Goal: Answer question/provide support

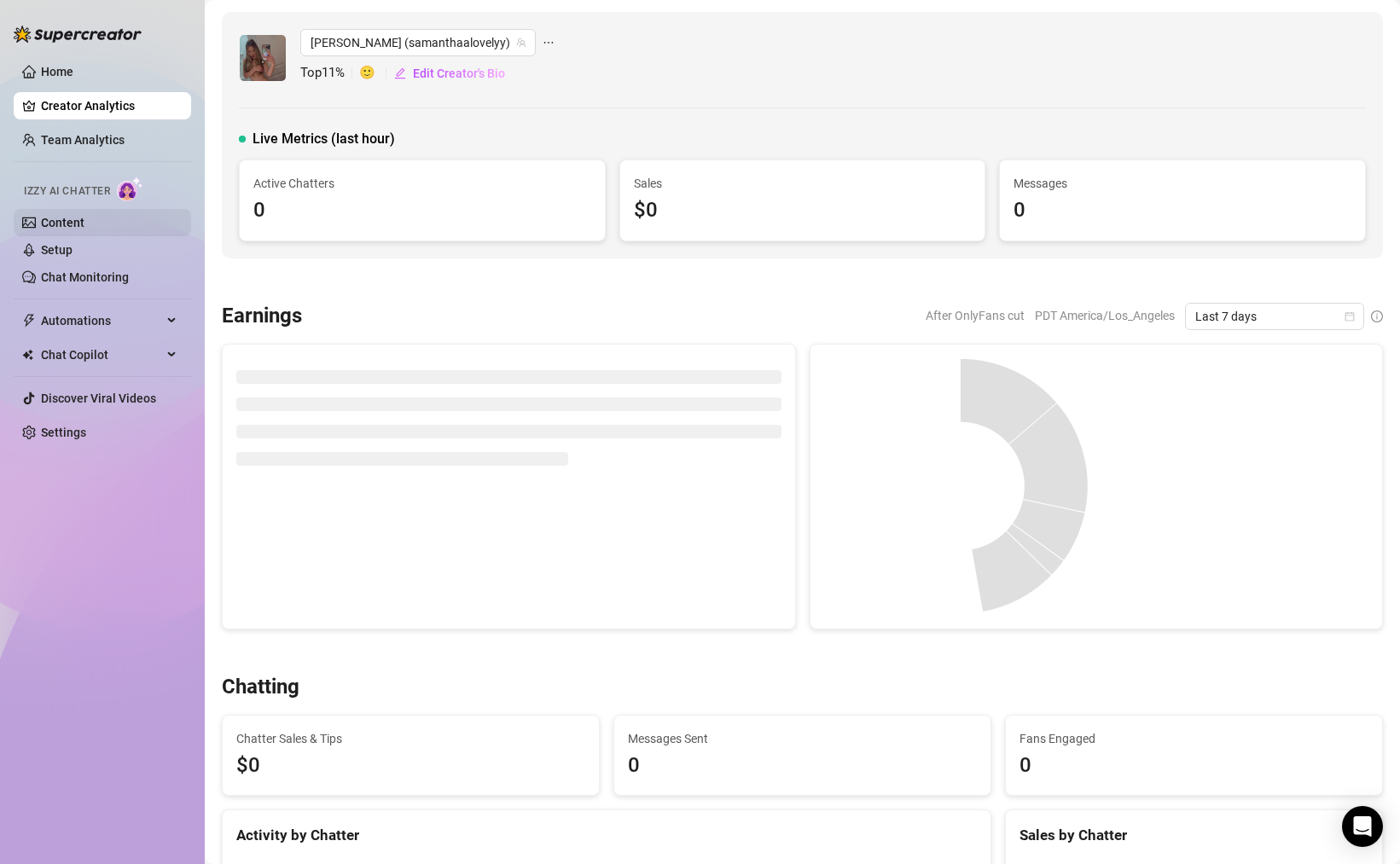
click at [64, 216] on link "Content" at bounding box center [62, 222] width 43 height 13
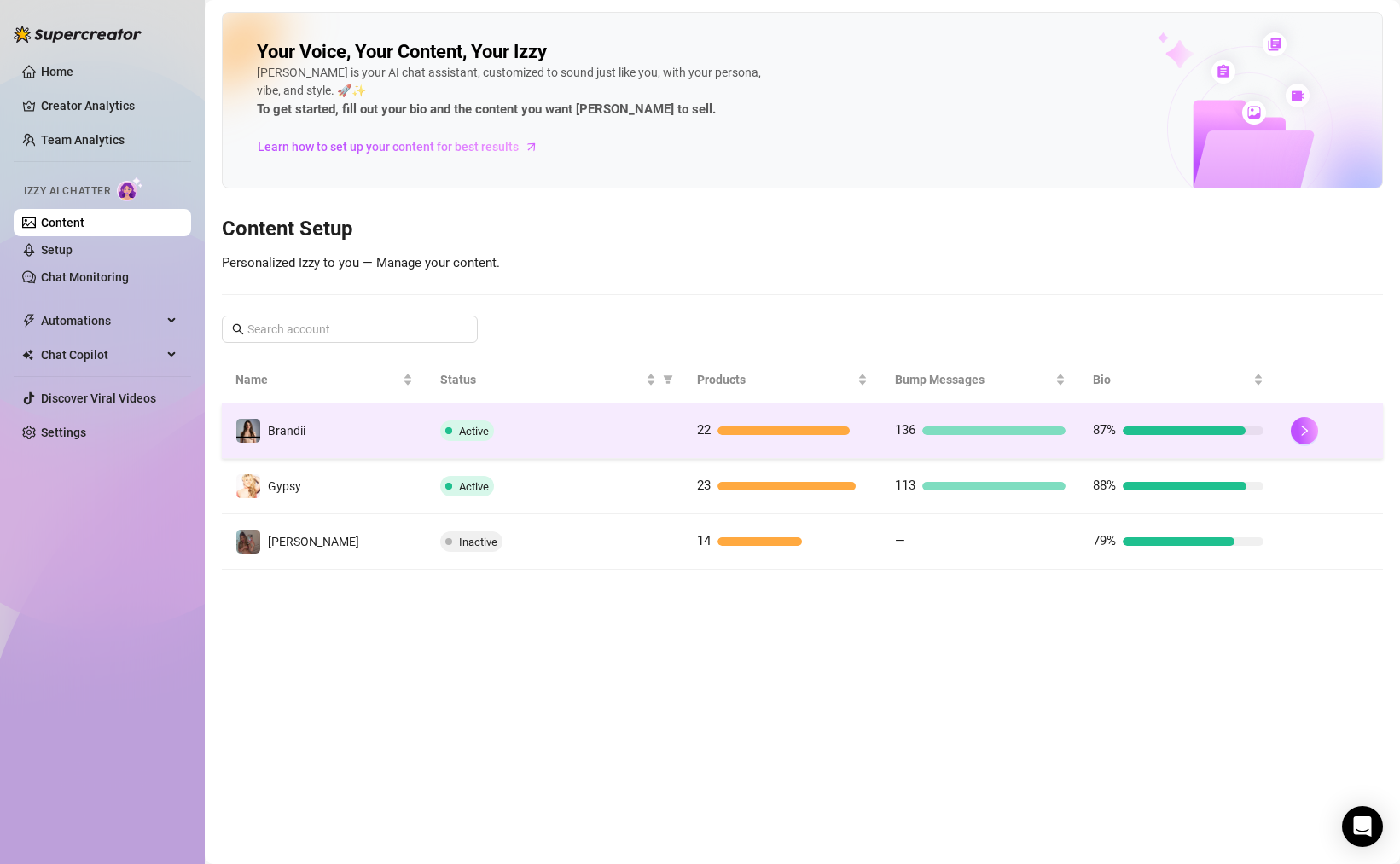
click at [679, 436] on td "Active" at bounding box center [555, 431] width 257 height 56
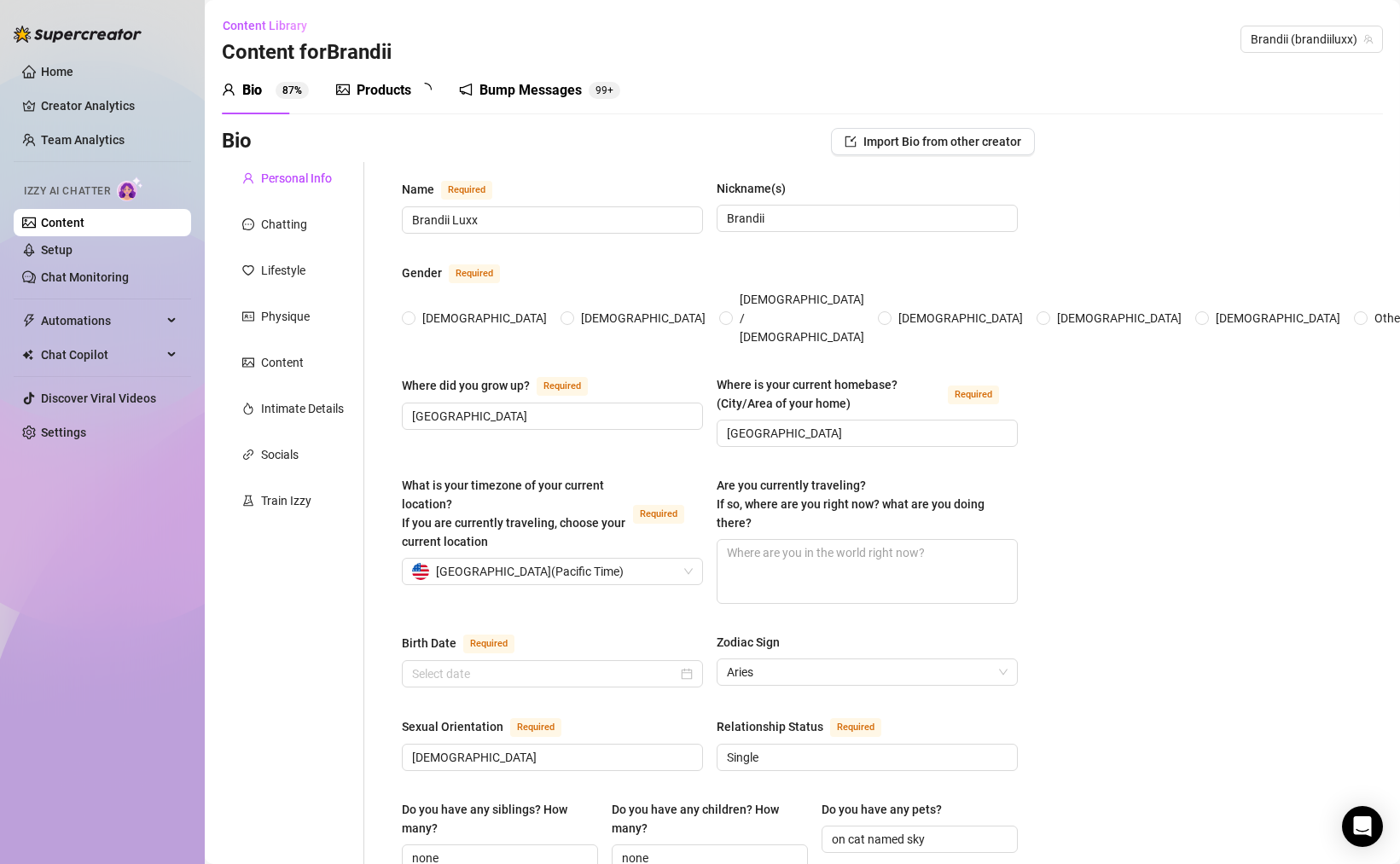
radio input "true"
type input "[DATE]"
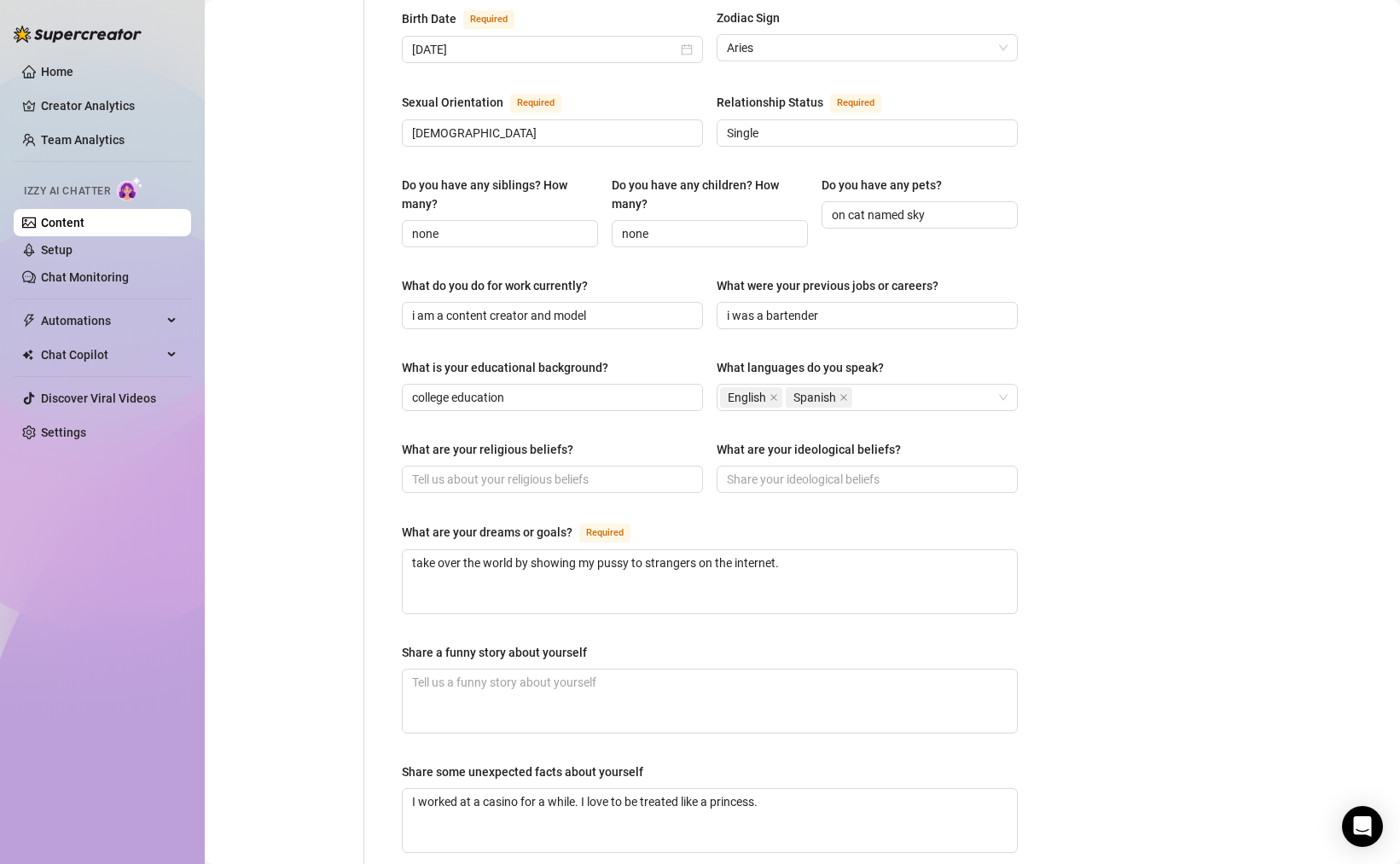
scroll to position [674, 0]
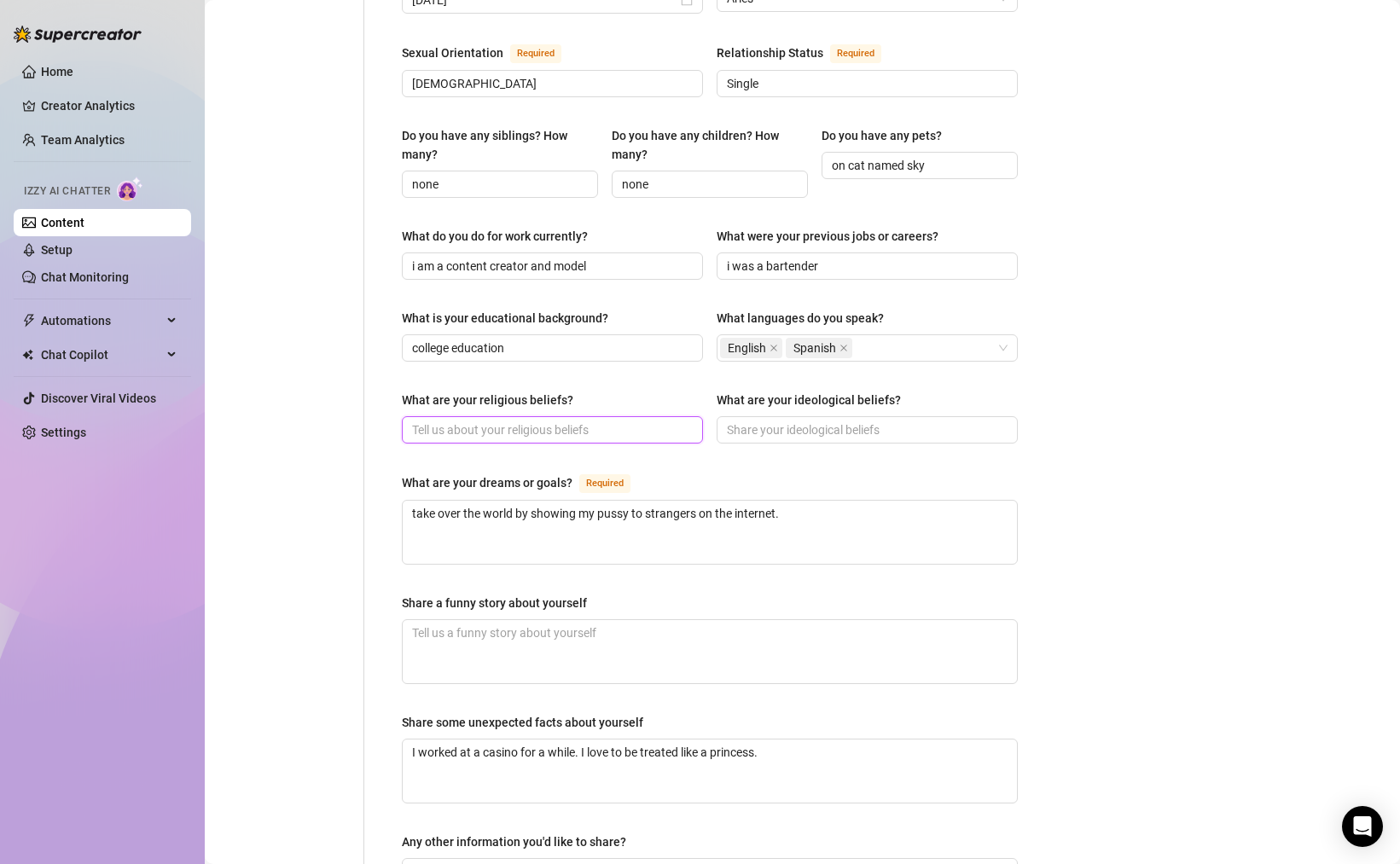
click at [592, 420] on input "What are your religious beliefs?" at bounding box center [551, 429] width 278 height 19
click at [763, 420] on input "What are your ideological beliefs?" at bounding box center [865, 429] width 278 height 19
click at [625, 420] on input "What are your religious beliefs?" at bounding box center [551, 429] width 278 height 19
click at [454, 420] on input "What are your religious beliefs?" at bounding box center [551, 429] width 278 height 19
paste input "Flying Spaghetti Monster"
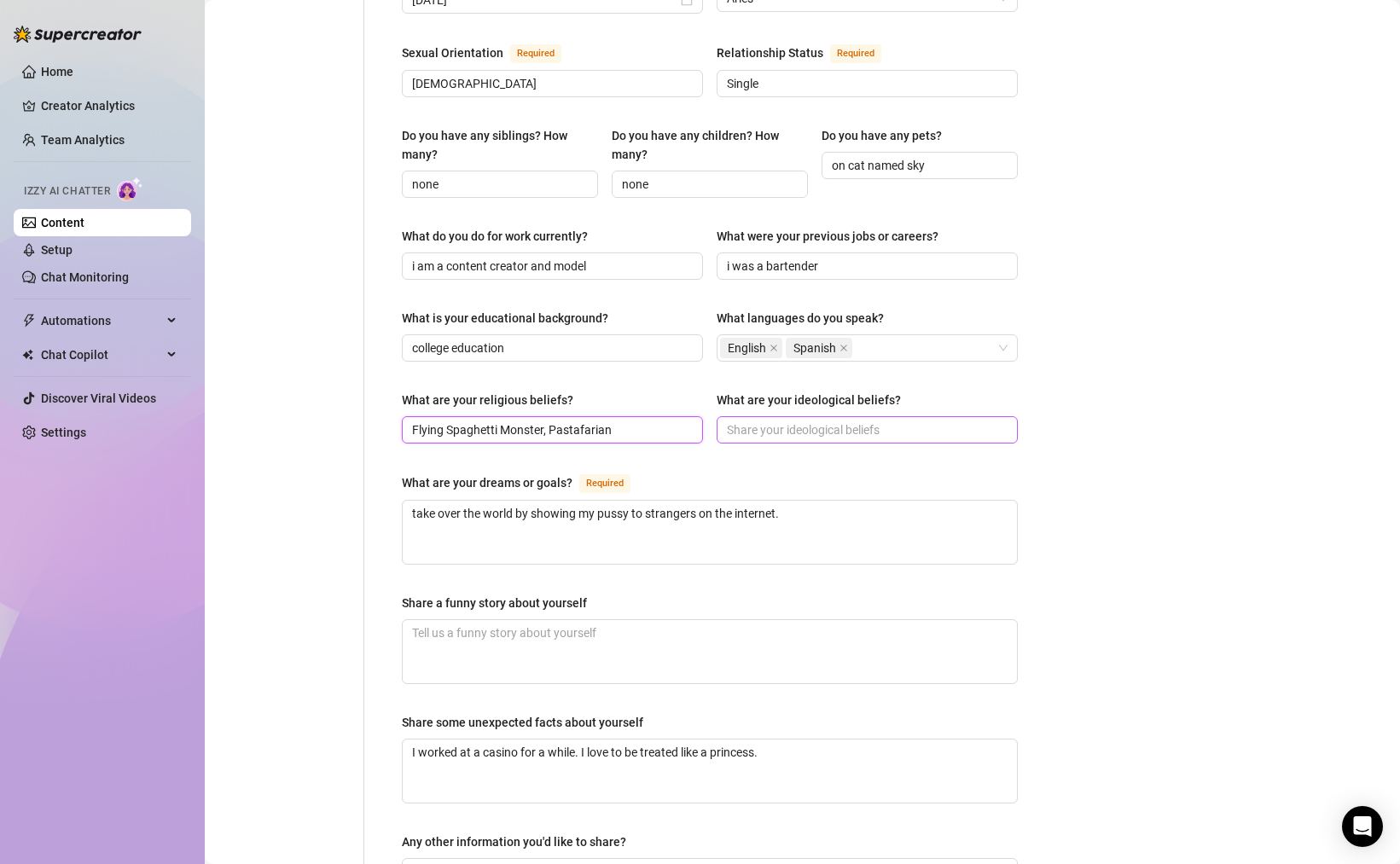
type input "Flying Spaghetti Monster, Pastafarian"
click at [780, 420] on input "What are your ideological beliefs?" at bounding box center [865, 429] width 278 height 19
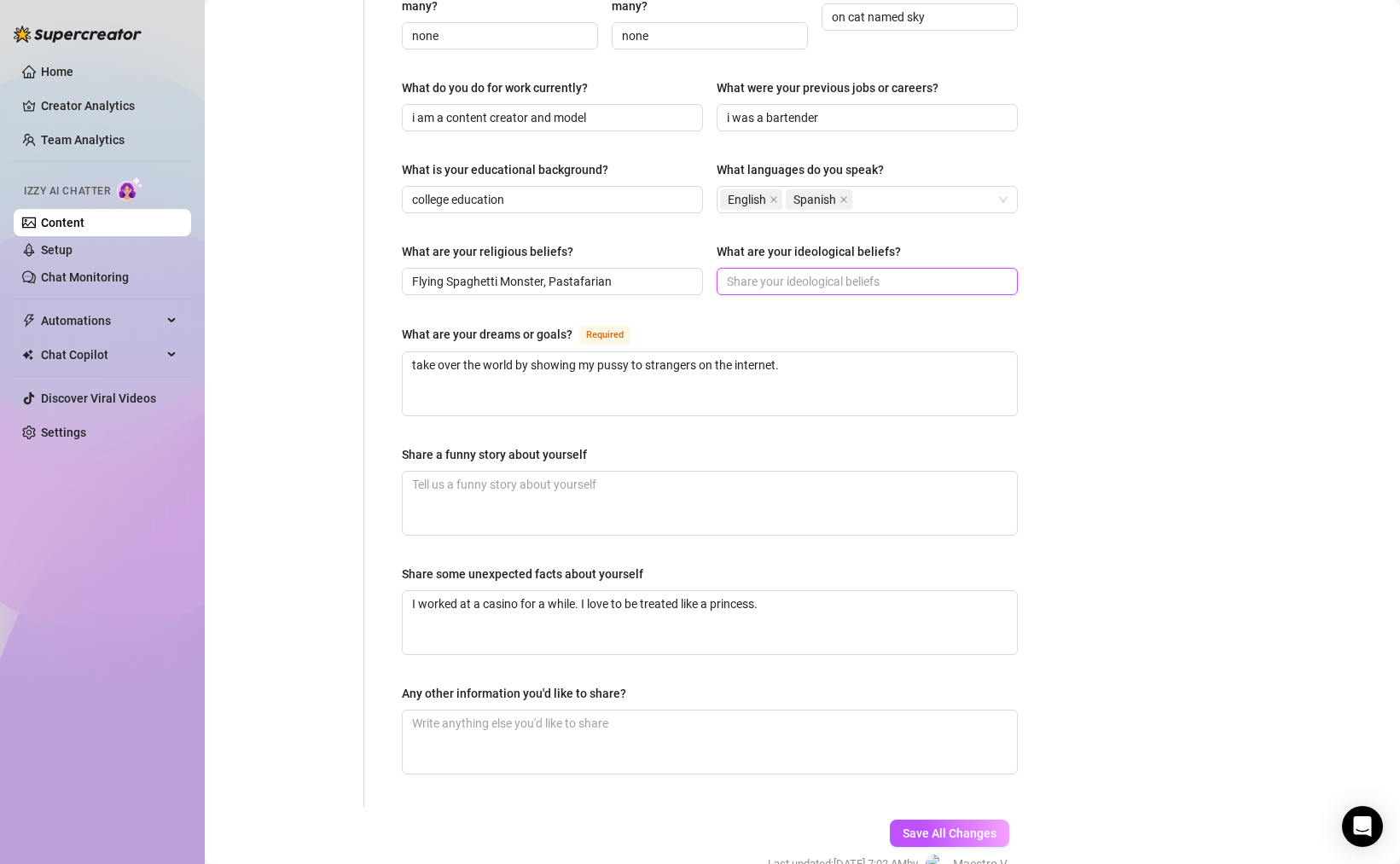
scroll to position [891, 0]
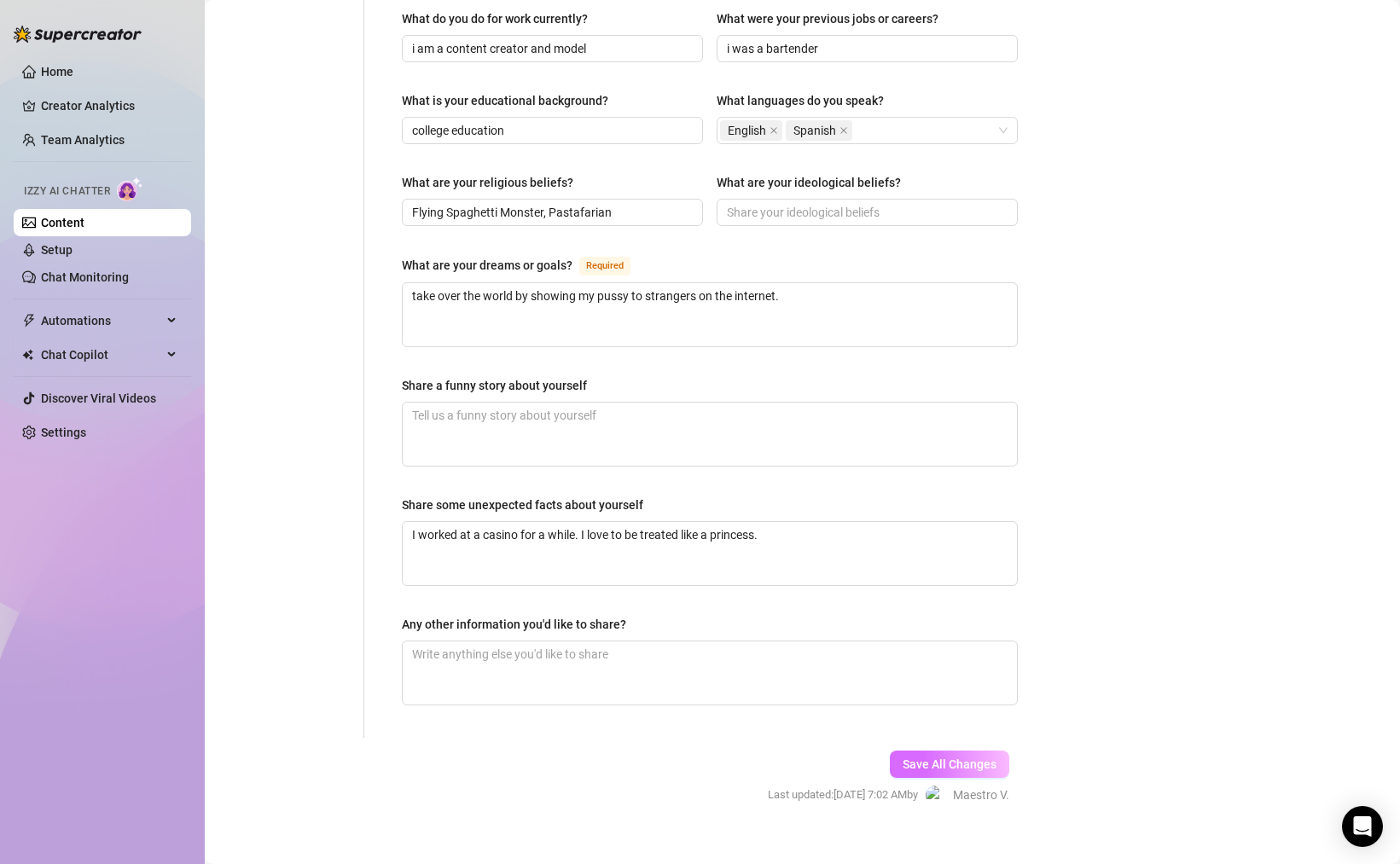
click at [928, 758] on span "Save All Changes" at bounding box center [950, 764] width 94 height 13
click at [514, 434] on textarea "Share a funny story about yourself" at bounding box center [710, 434] width 614 height 63
type textarea "I"
type textarea "I o"
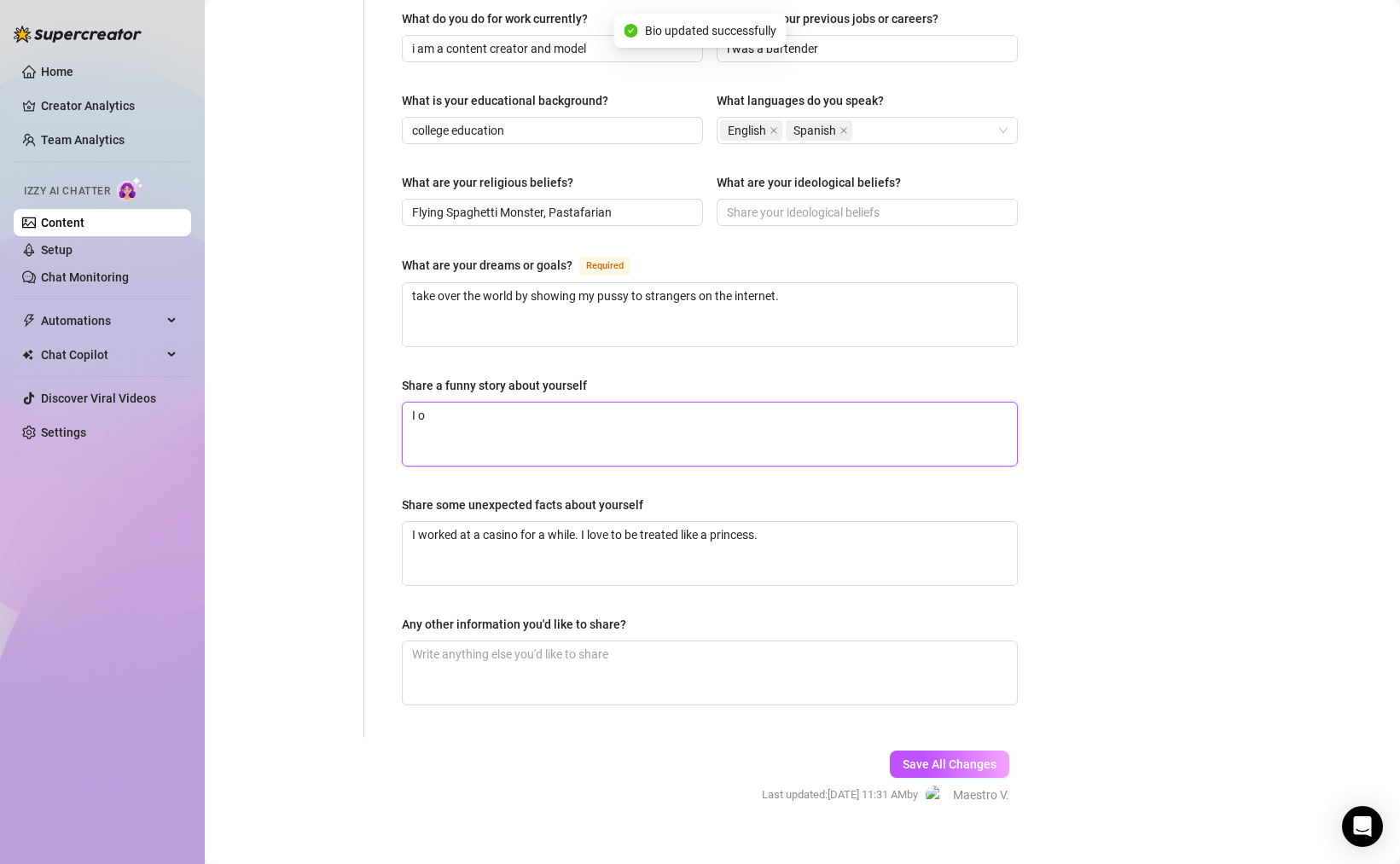
type textarea "I on"
type textarea "I onc"
type textarea "I once"
type textarea "I once w"
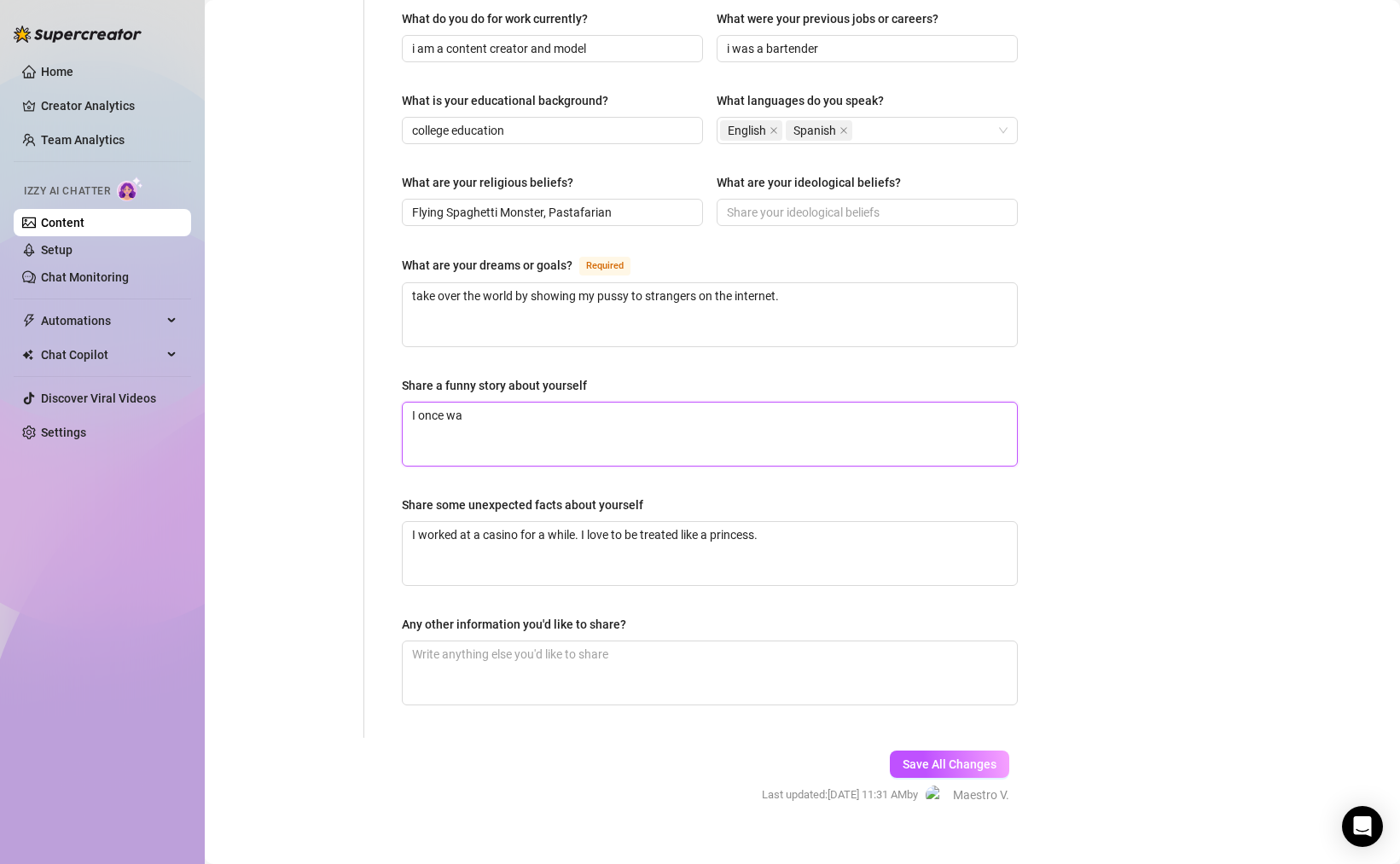
type textarea "I once wal"
type textarea "I once [PERSON_NAME]"
type textarea "I once walked"
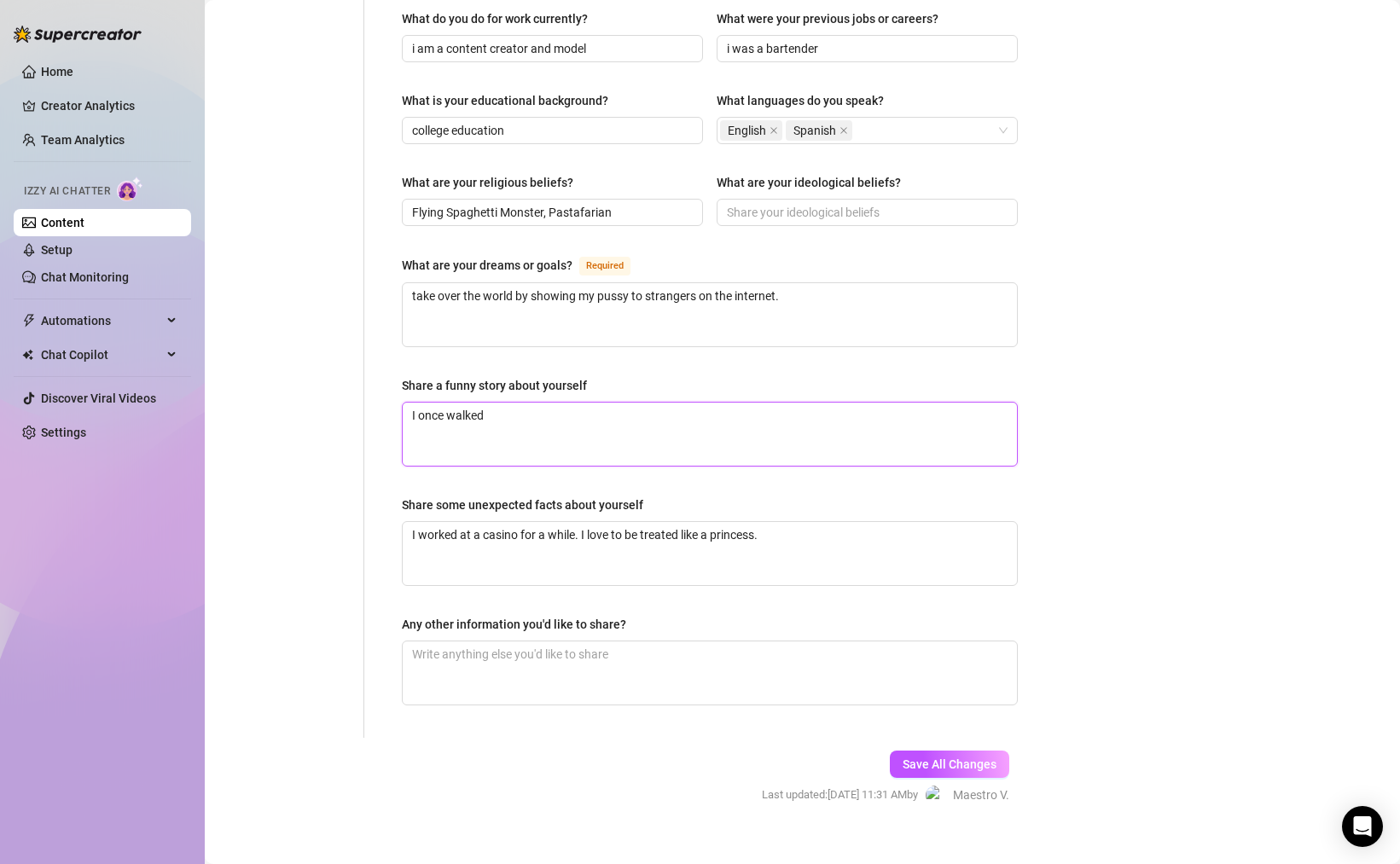
type textarea "I once [PERSON_NAME]"
type textarea "I once walk"
type textarea "I once wal"
type textarea "I once wa"
type textarea "I once w"
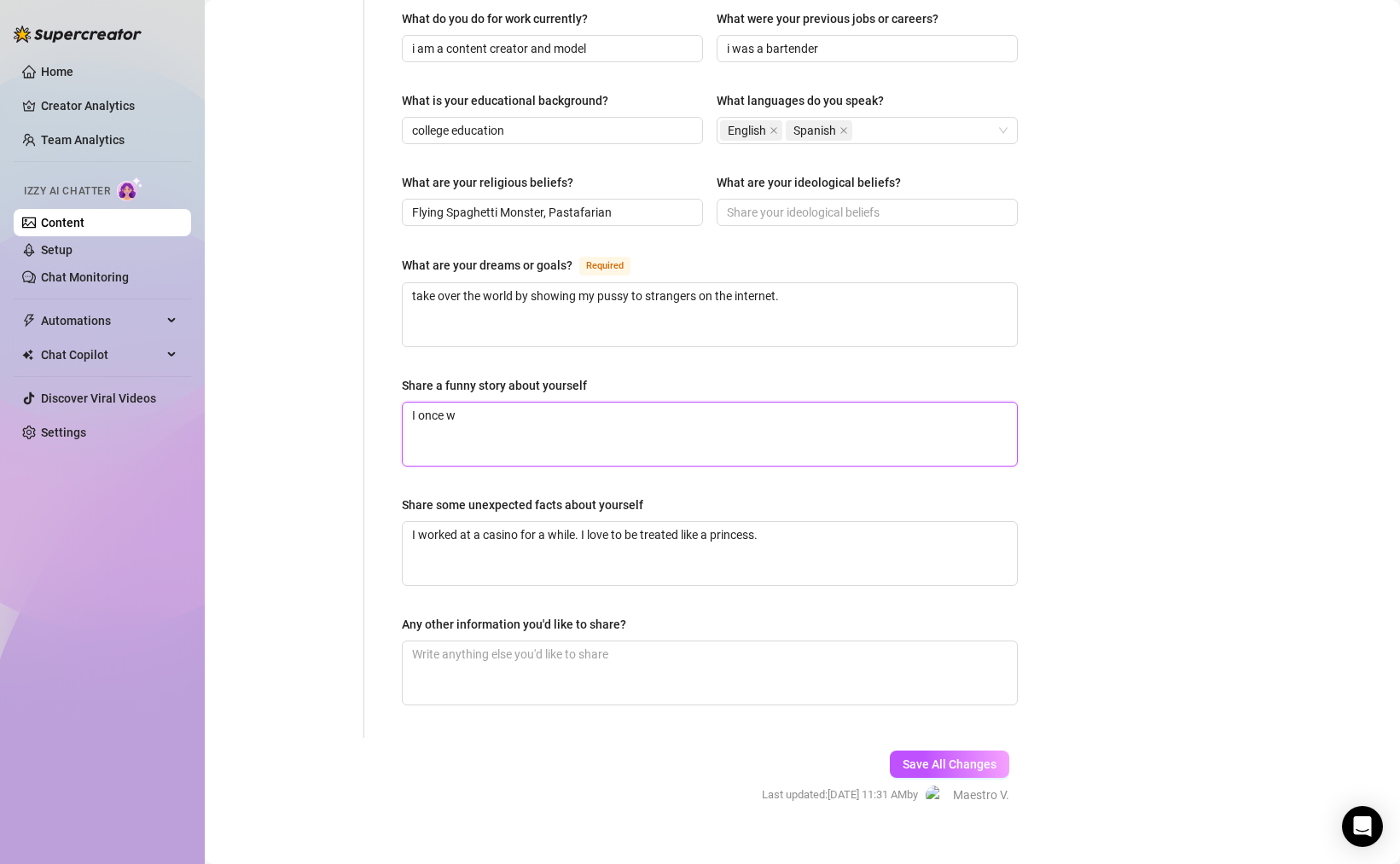
type textarea "I once"
type textarea "I once ha"
type textarea "I once had"
type textarea "I once had t"
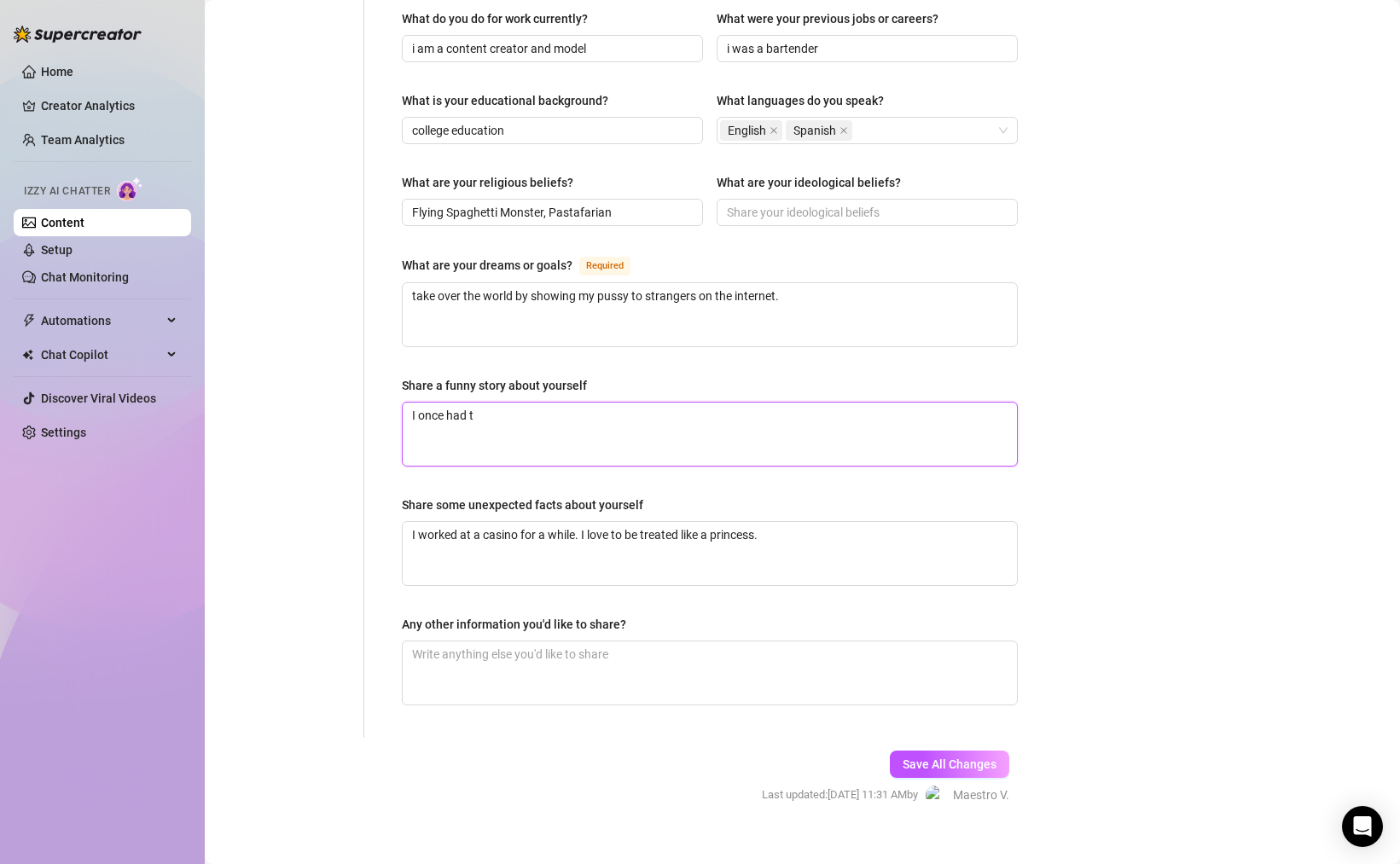
type textarea "I once had to"
type textarea "I once had to w"
type textarea "I once had to wa"
type textarea "I once had to wal"
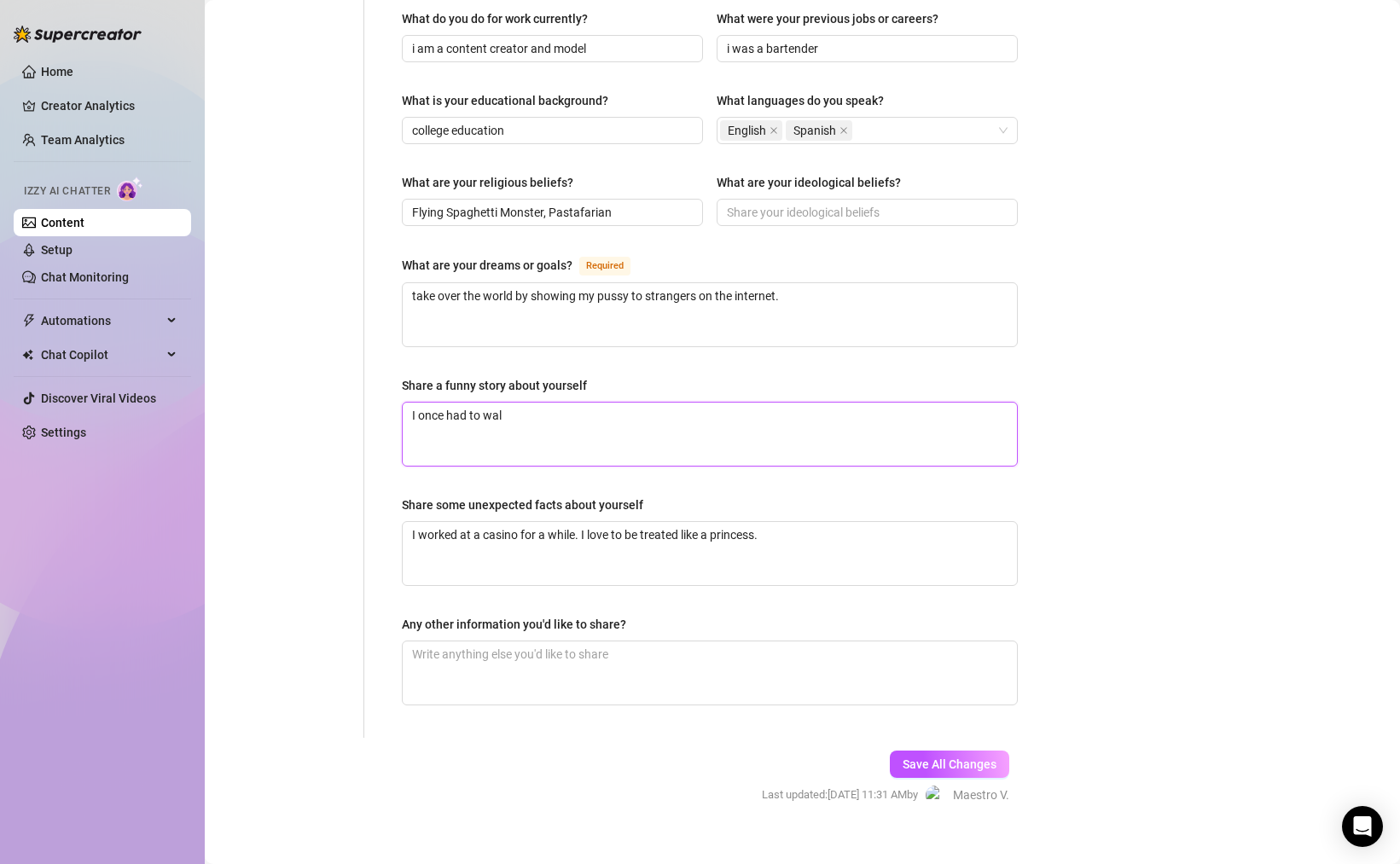
type textarea "I once had to walk"
type textarea "I once had to walk b"
type textarea "I once had to walk ba"
type textarea "I once had to walk bac"
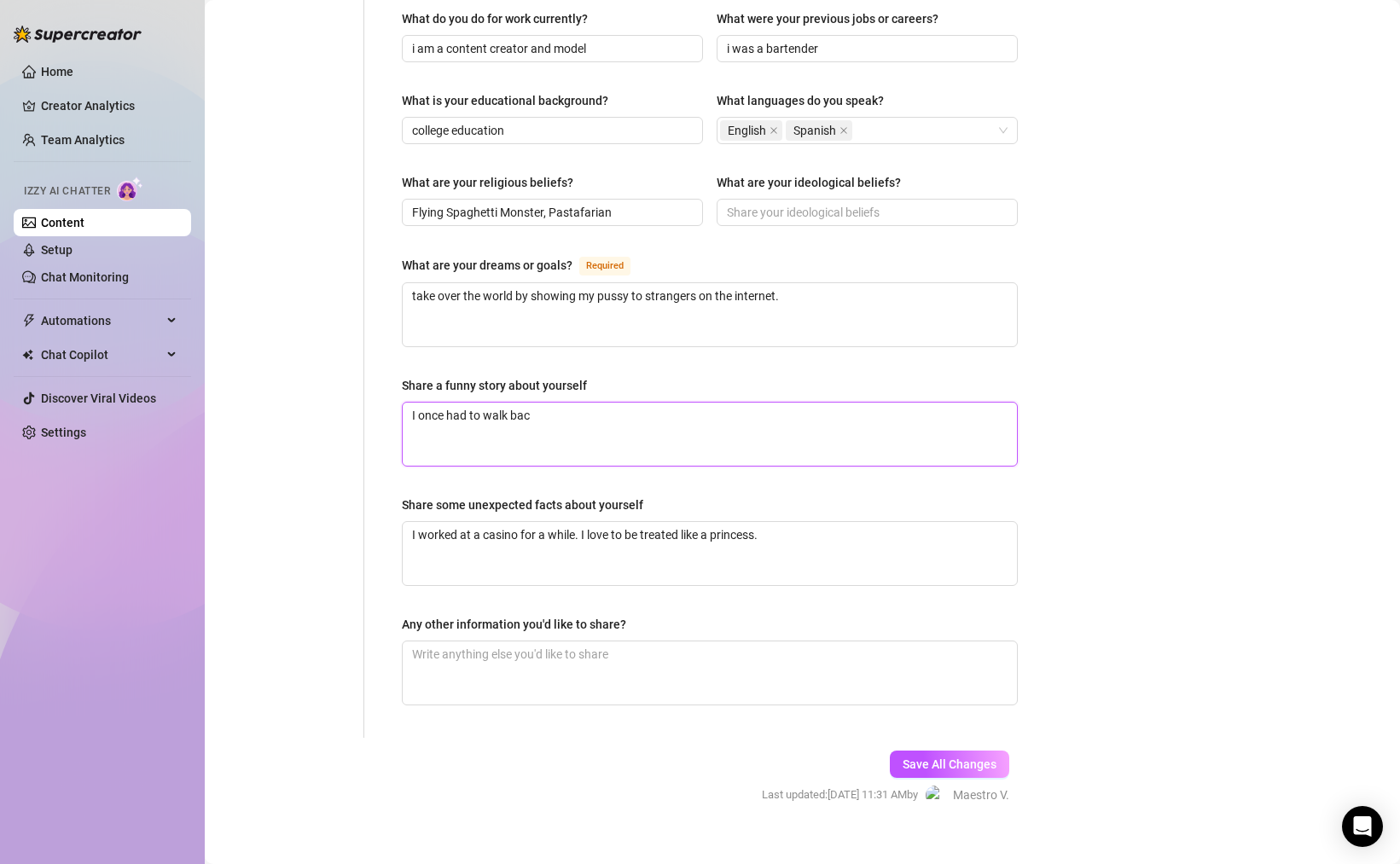
type textarea "I once had to walk back"
type textarea "I once had to walk back f"
type textarea "I once had to walk back fr"
type textarea "I once had to walk back fro"
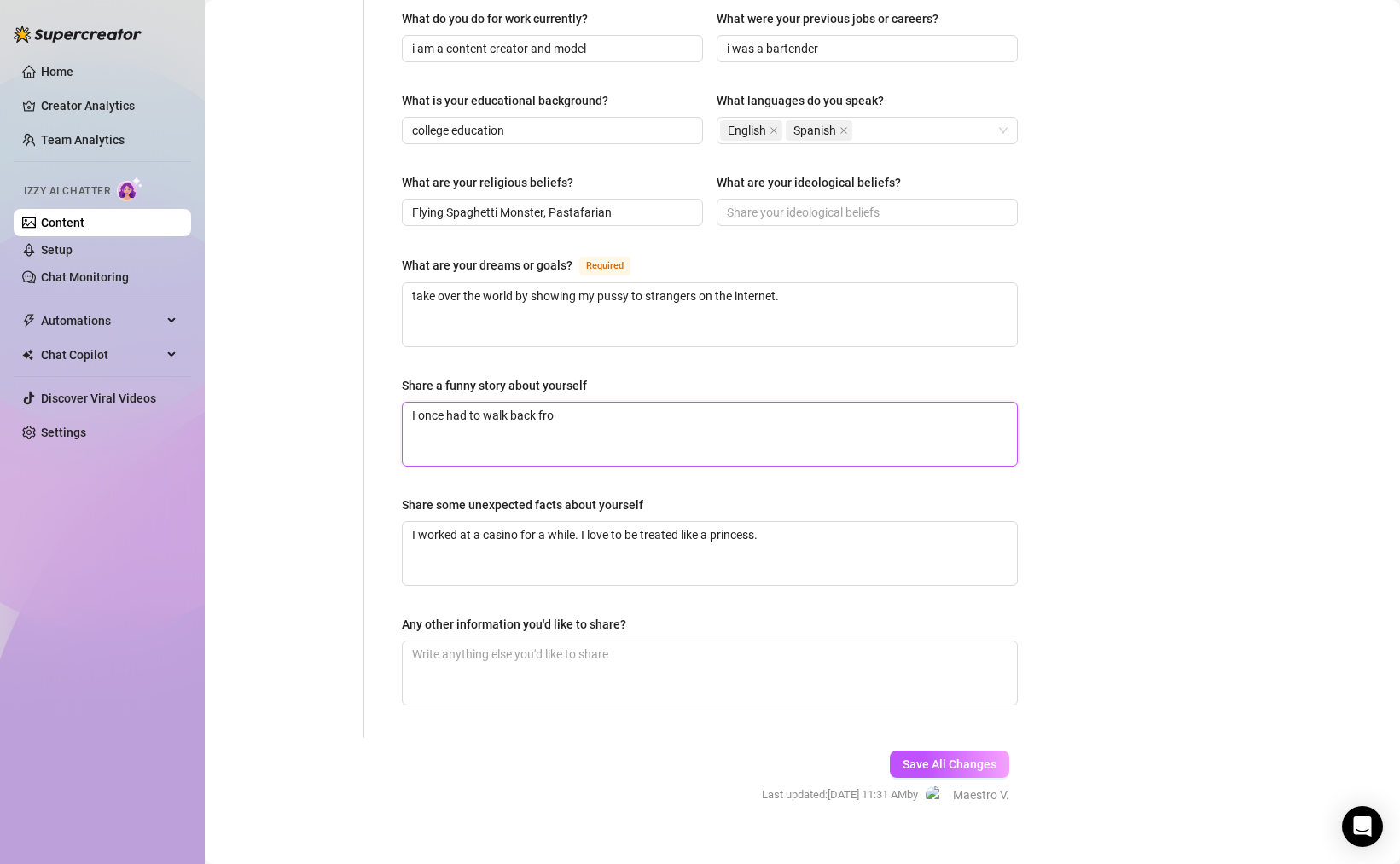
type textarea "I once had to walk back from"
type textarea "I once had to walk back from t"
type textarea "I once had to walk back from the"
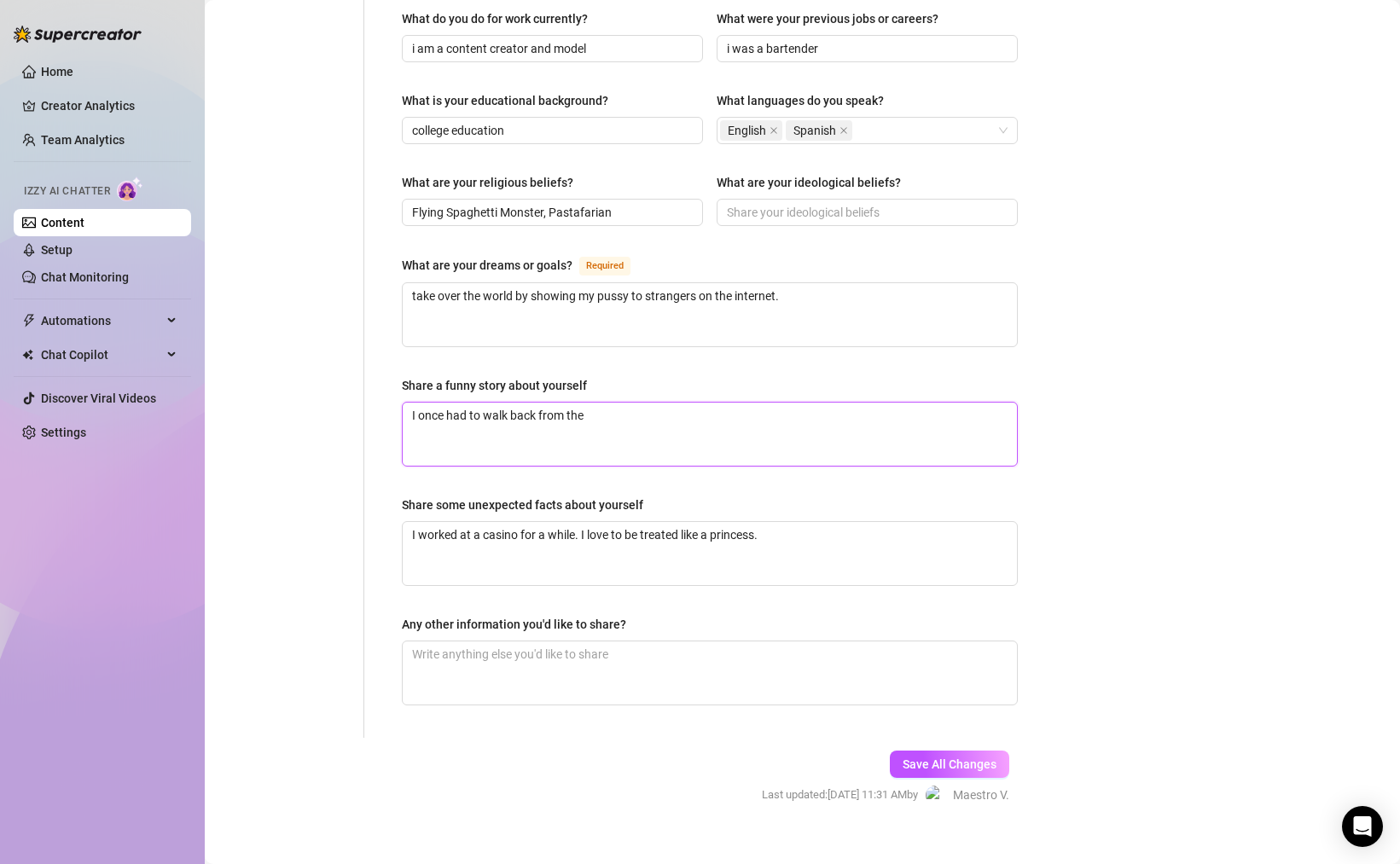
type textarea "I once had to walk back from the b"
type textarea "I once had to walk back from the ba"
type textarea "I once had to walk back from the bar"
type textarea "I once had to walk back from the bar i"
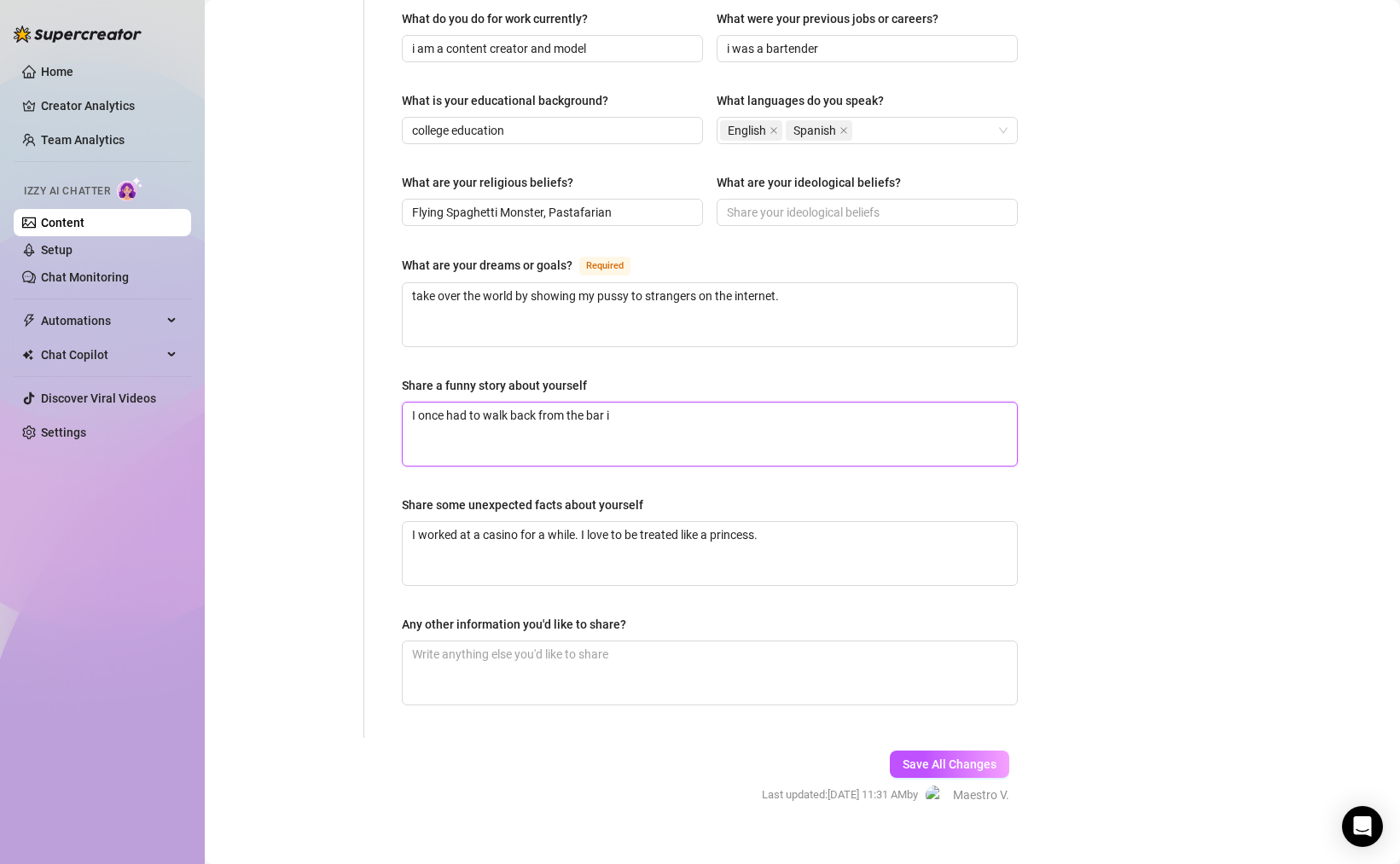
type textarea "I once had to walk back from the bar i"
type textarea "I once had to walk back from the bar i w"
type textarea "I once had to walk back from the bar i"
type textarea "I once had to walk back from the bar"
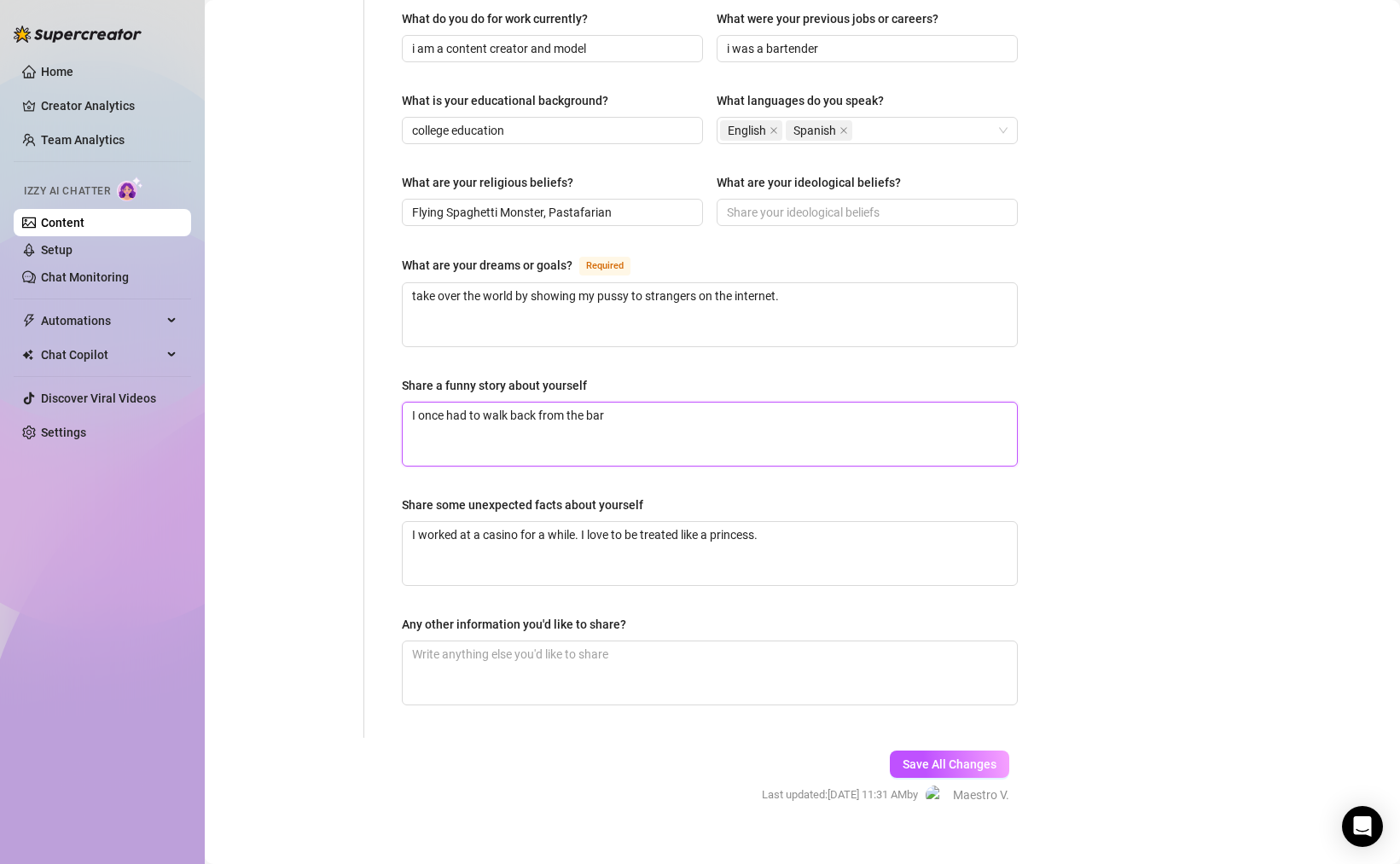
type textarea "I once had to walk back from the bar I"
type textarea "I once had to walk back from the bar I w"
type textarea "I once had to walk back from the bar I wa"
type textarea "I once had to walk back from the bar I was"
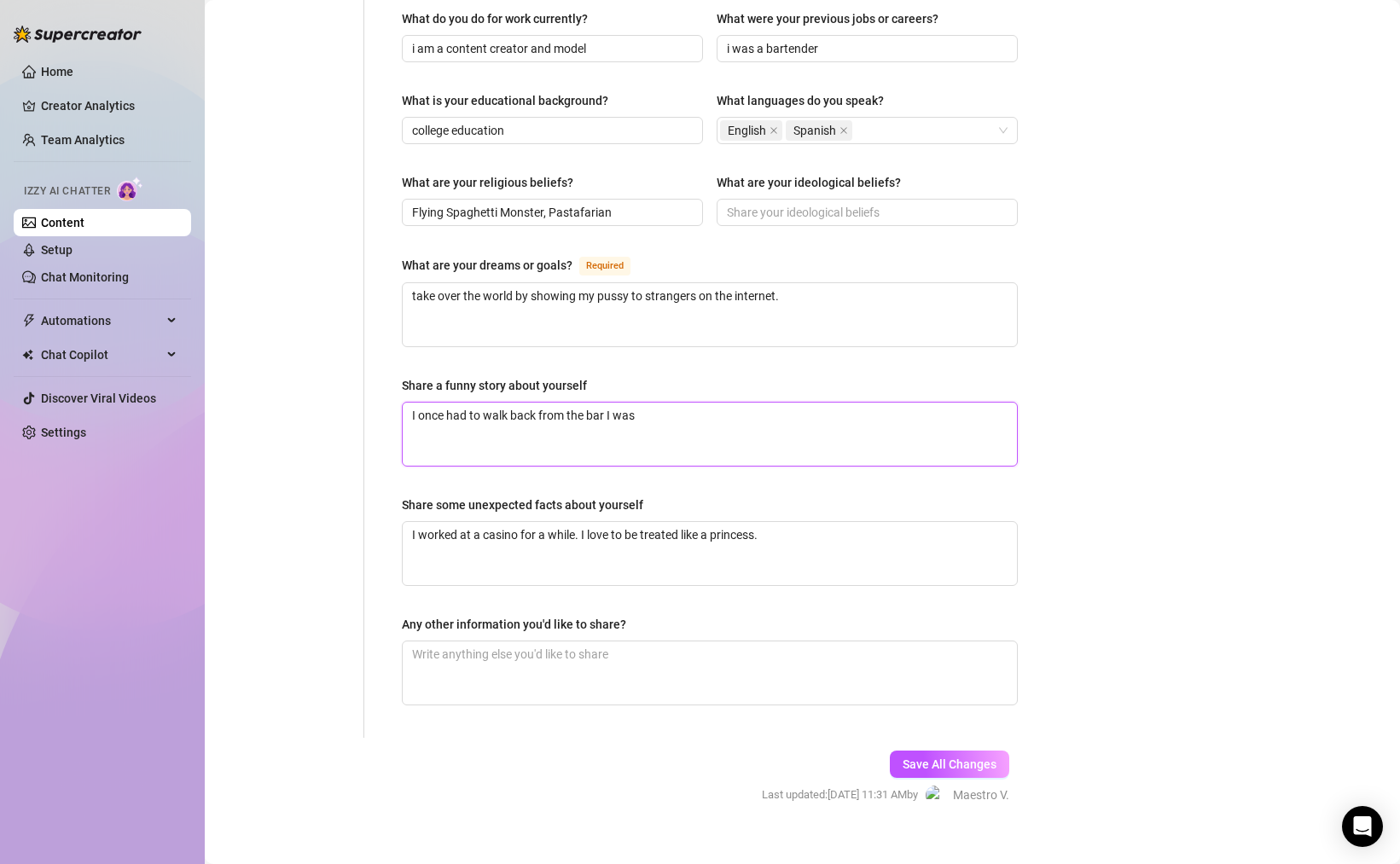
type textarea "I once had to walk back from the bar I was"
type textarea "I once had to walk back from the bar I was s"
type textarea "I once had to walk back from the bar I was so"
type textarea "I once had to walk back from the bar I was so f"
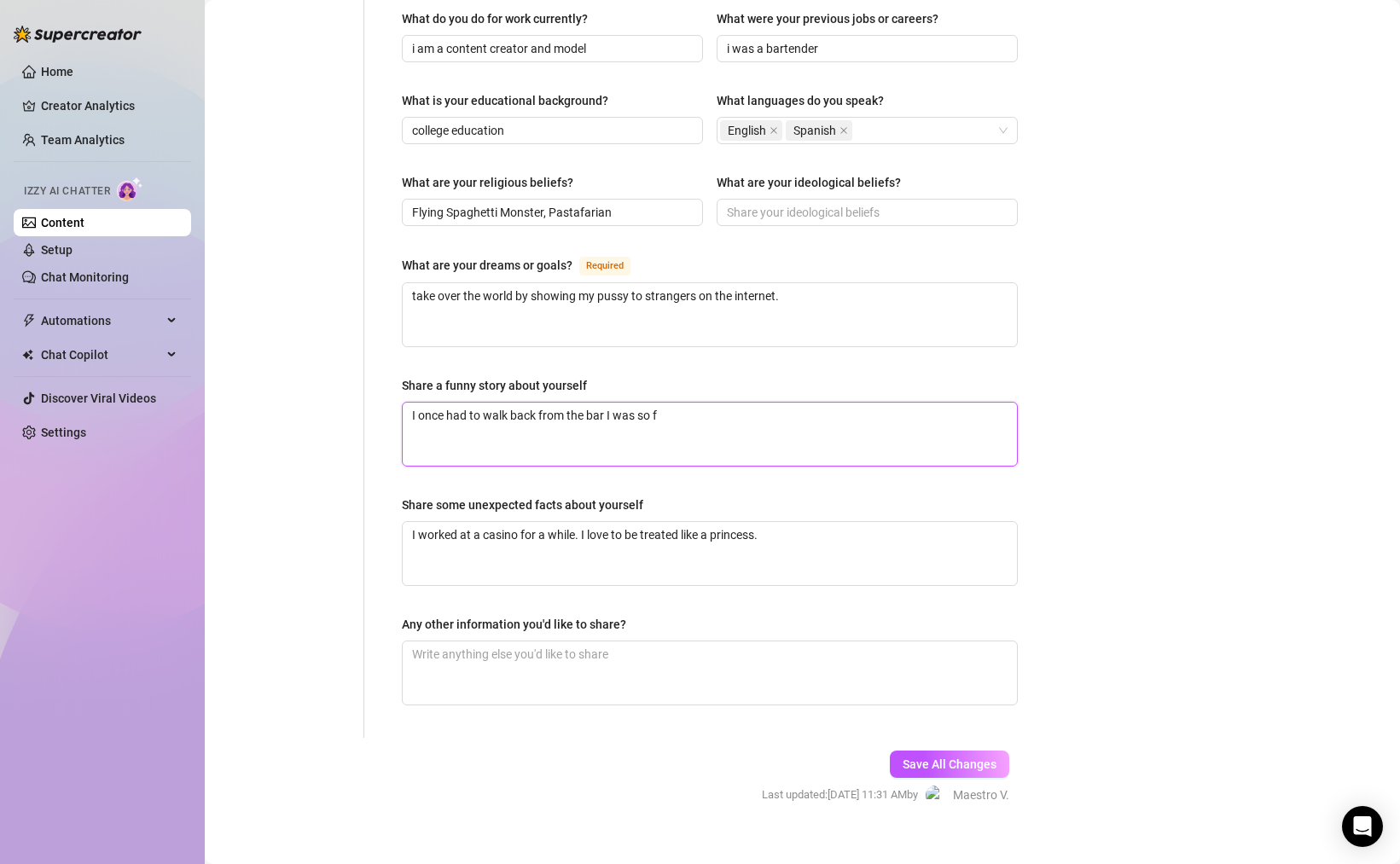
type textarea "I once had to walk back from the bar I was so fr"
type textarea "I once had to walk back from the bar I was so f"
type textarea "I once had to walk back from the bar I was so"
type textarea "I once had to walk back from the bar I was so d"
type textarea "I once had to walk back from the bar I was so dr"
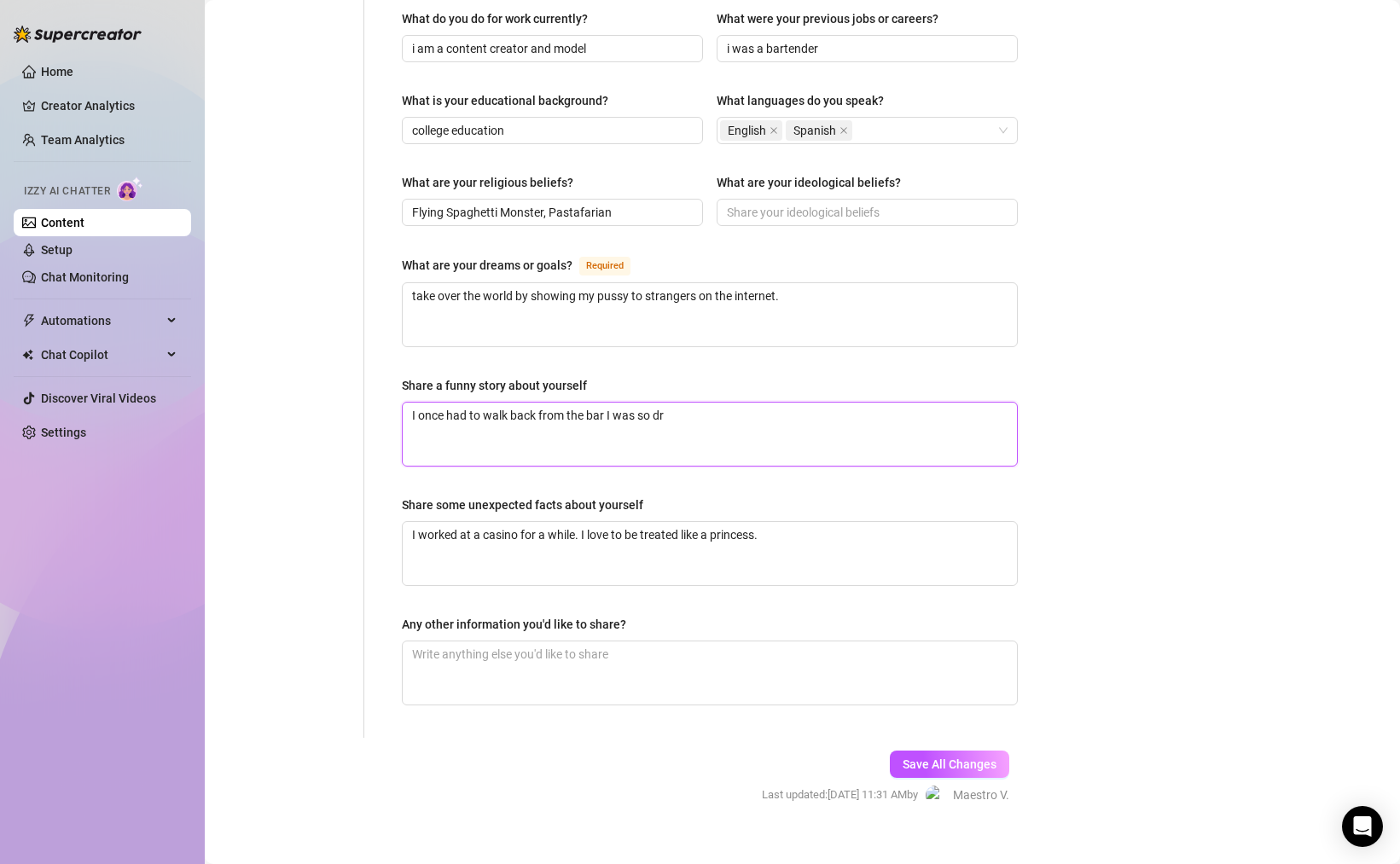
type textarea "I once had to walk back from the bar I was so dri"
type textarea "I once had to walk back from the bar I was so drin"
type textarea "I once had to walk back from the bar I was so drink"
type textarea "I once had to walk back from the bar I was so drin"
type textarea "I once had to walk back from the bar I was so dri"
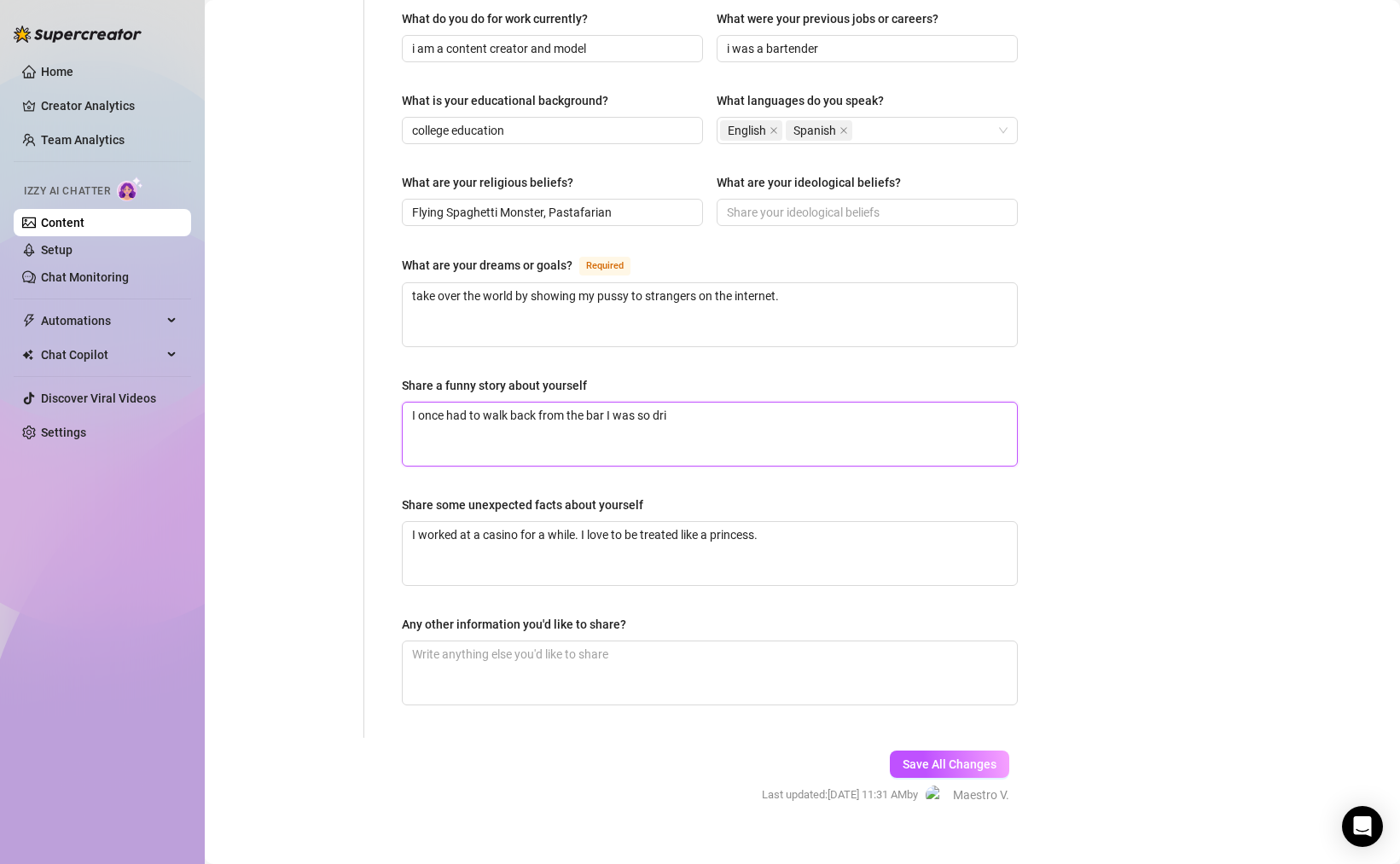
type textarea "I once had to walk back from the bar I was so dr"
type textarea "I once had to walk back from the bar I was so dru"
type textarea "I once had to walk back from the bar I was so drun"
type textarea "I once had to walk back from the bar I was so drunk"
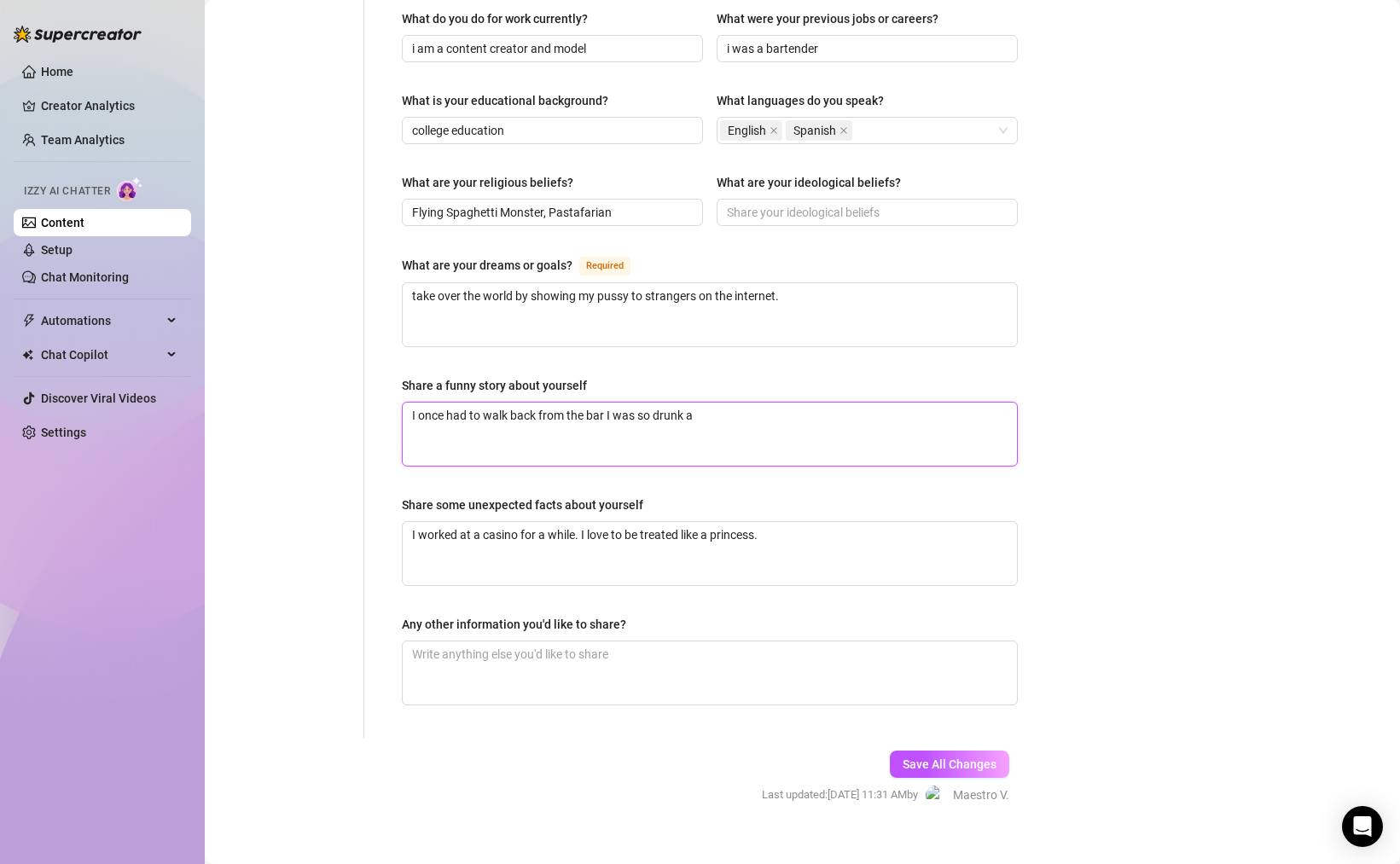
type textarea "I once had to walk back from the bar I was so drunk an"
type textarea "I once had to walk back from the bar I was so drunk and"
type textarea "I once had to walk back from the bar I was so drunk and e"
type textarea "I once had to walk back from the bar I was so drunk and en"
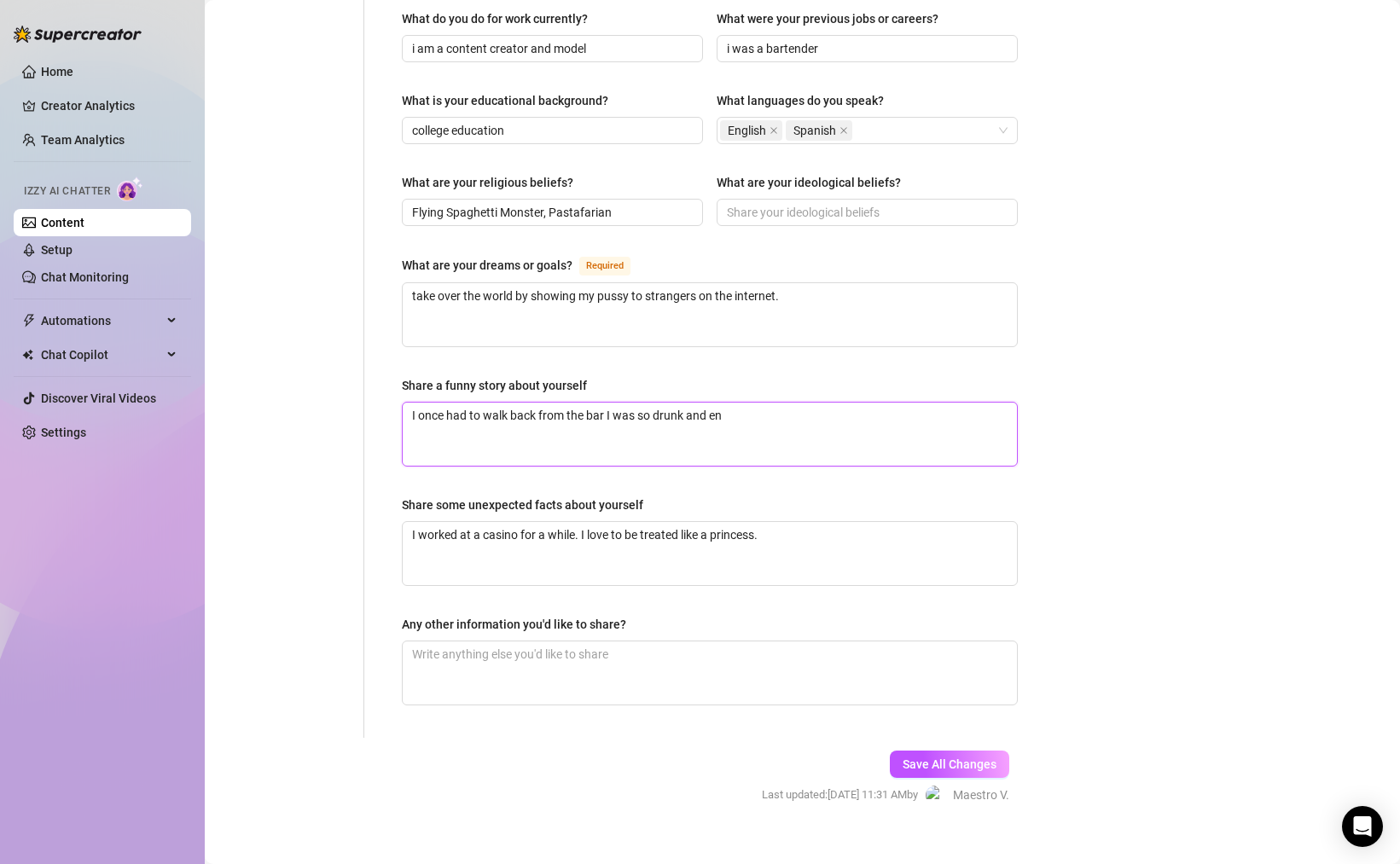
type textarea "I once had to walk back from the bar I was so drunk and ene"
type textarea "I once had to walk back from the bar I was so drunk and ened"
type textarea "i"
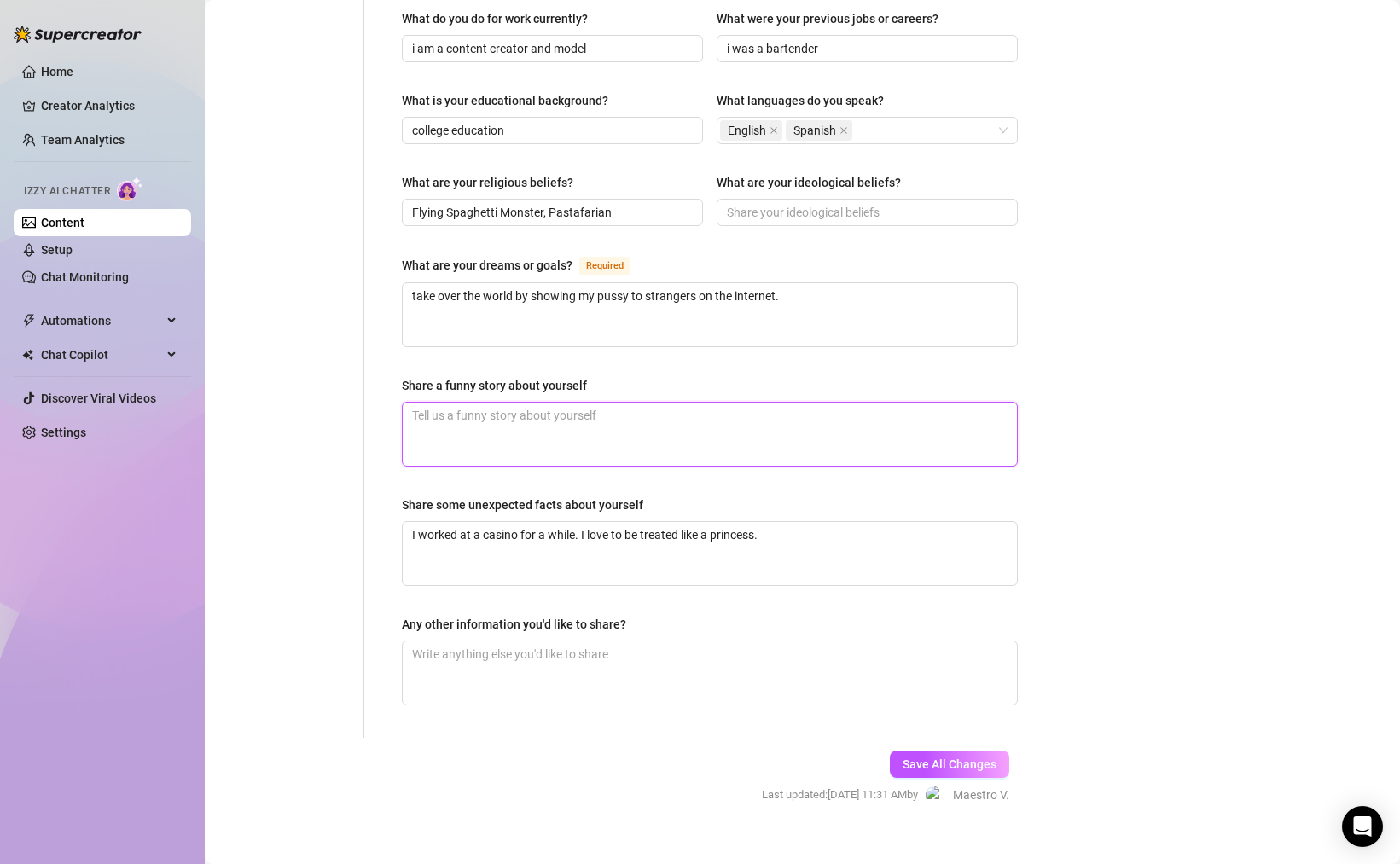
type textarea "M"
type textarea "My"
type textarea "M"
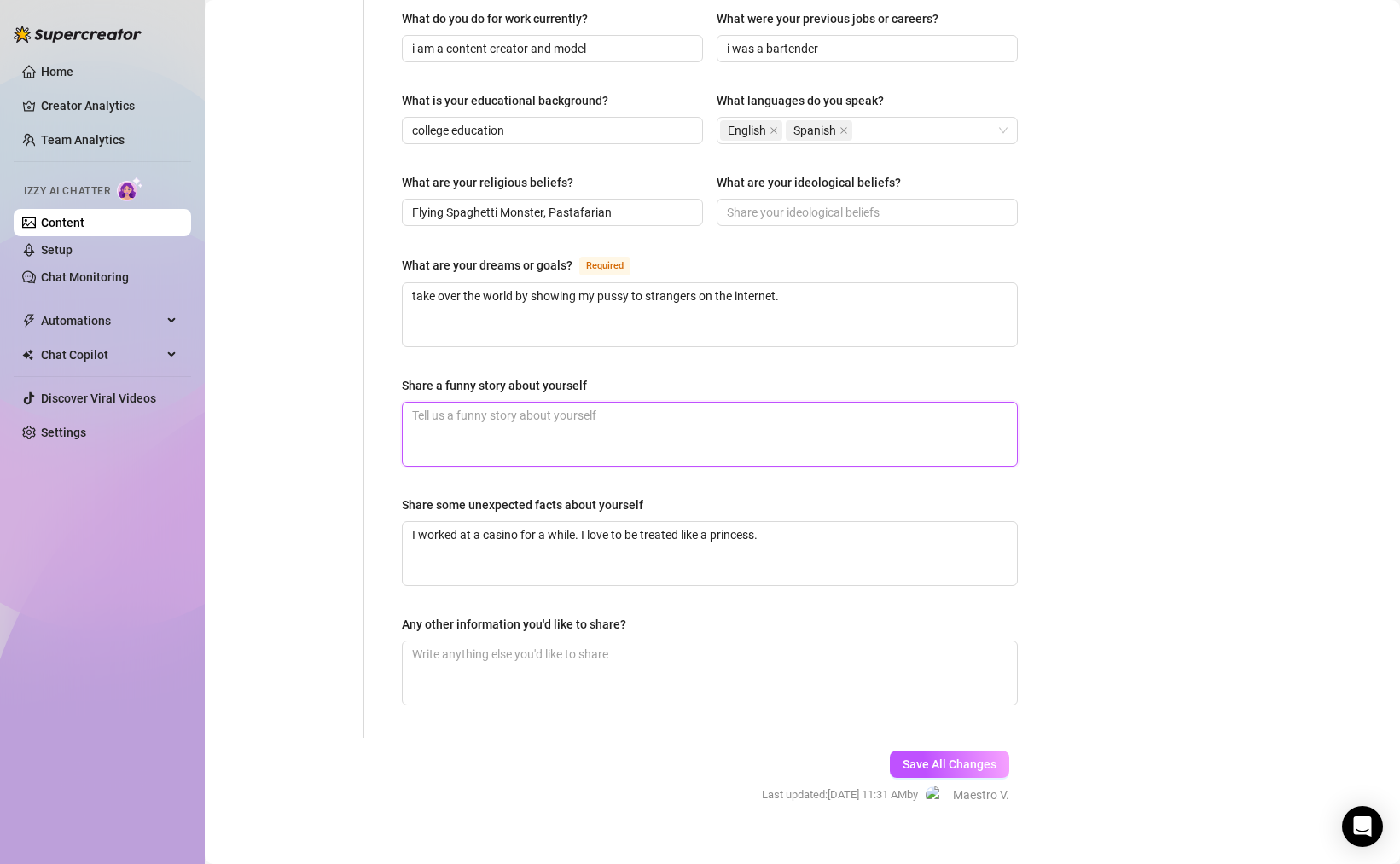
type textarea "i"
type textarea "i o"
click at [971, 758] on span "Save All Changes" at bounding box center [950, 764] width 94 height 13
click at [645, 403] on textarea "I once accidentally locked my cat on the balcony. In my defense she doesn't usu…" at bounding box center [710, 434] width 614 height 63
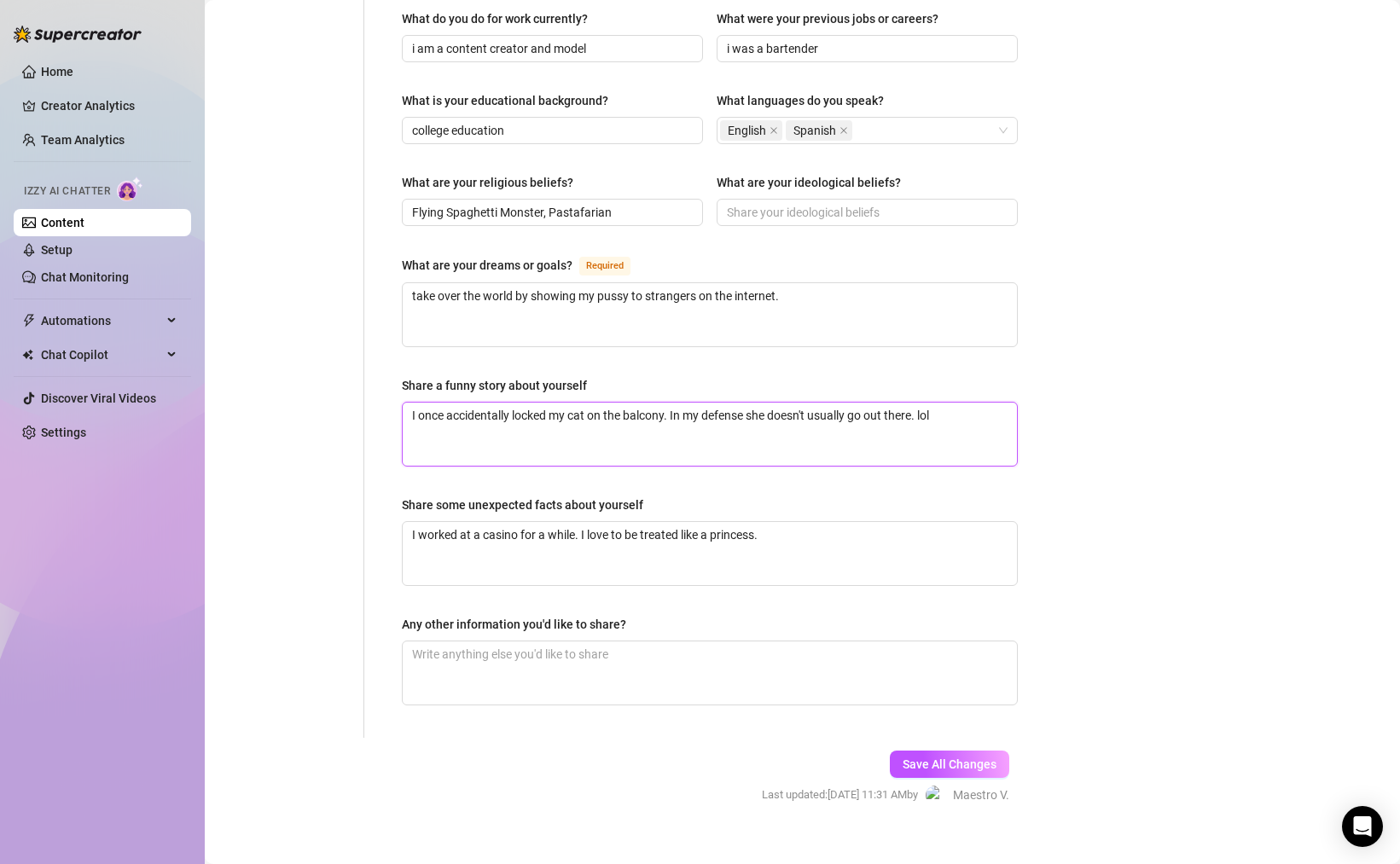
click at [645, 403] on textarea "I once accidentally locked my cat on the balcony. In my defense she doesn't usu…" at bounding box center [710, 434] width 614 height 63
click at [961, 758] on span "Save All Changes" at bounding box center [950, 764] width 94 height 13
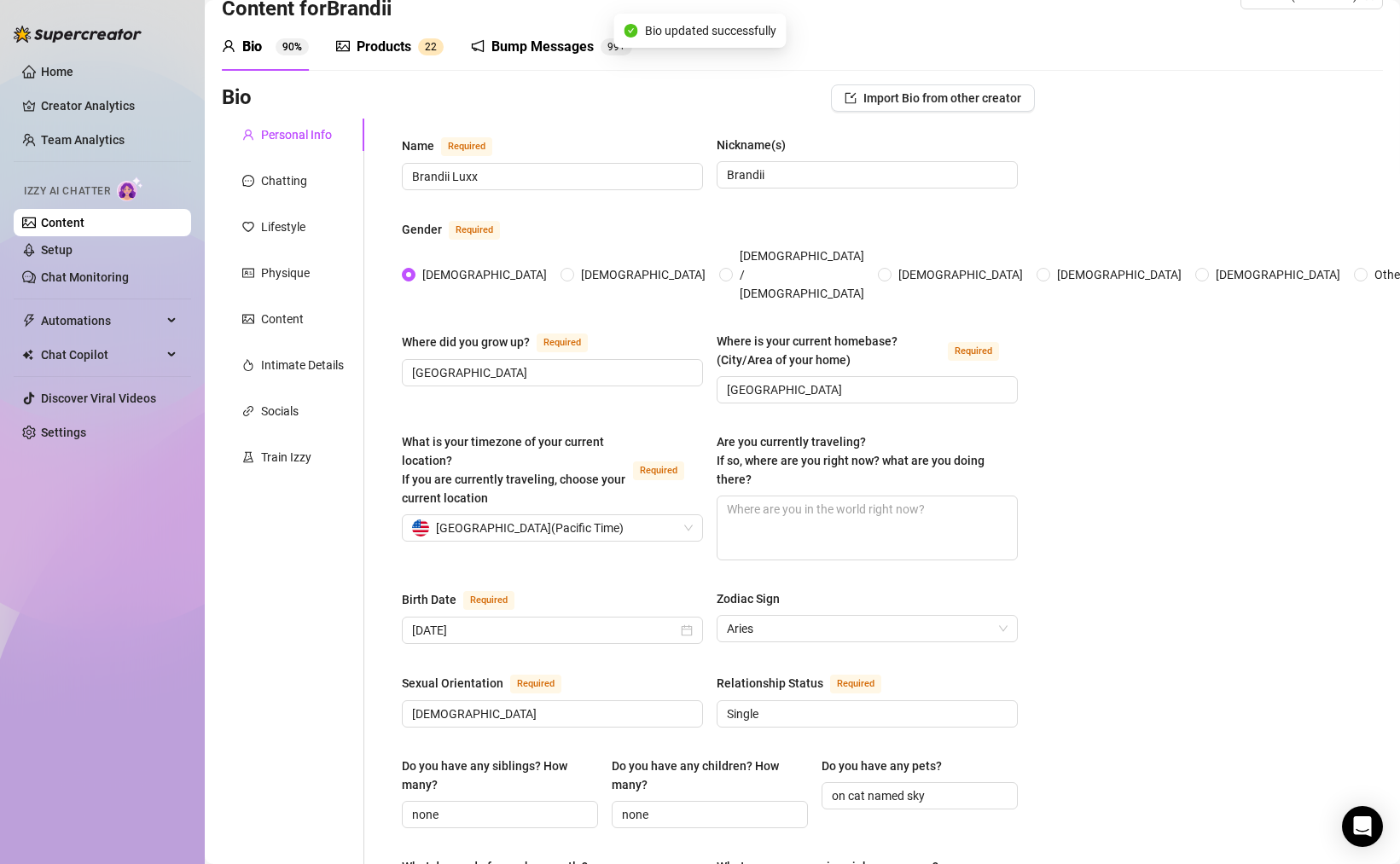
scroll to position [0, 0]
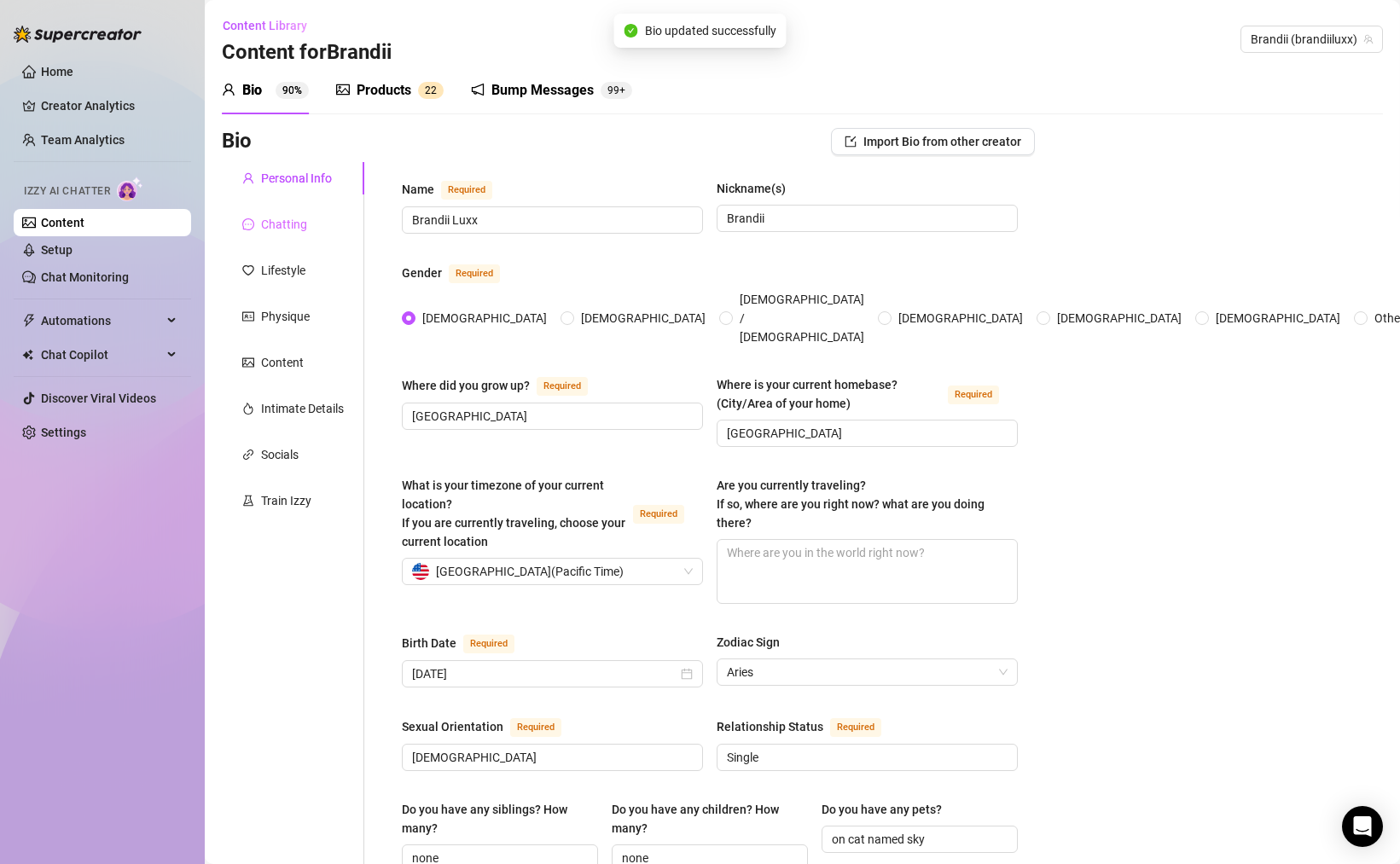
click at [341, 225] on div "Chatting" at bounding box center [293, 224] width 143 height 33
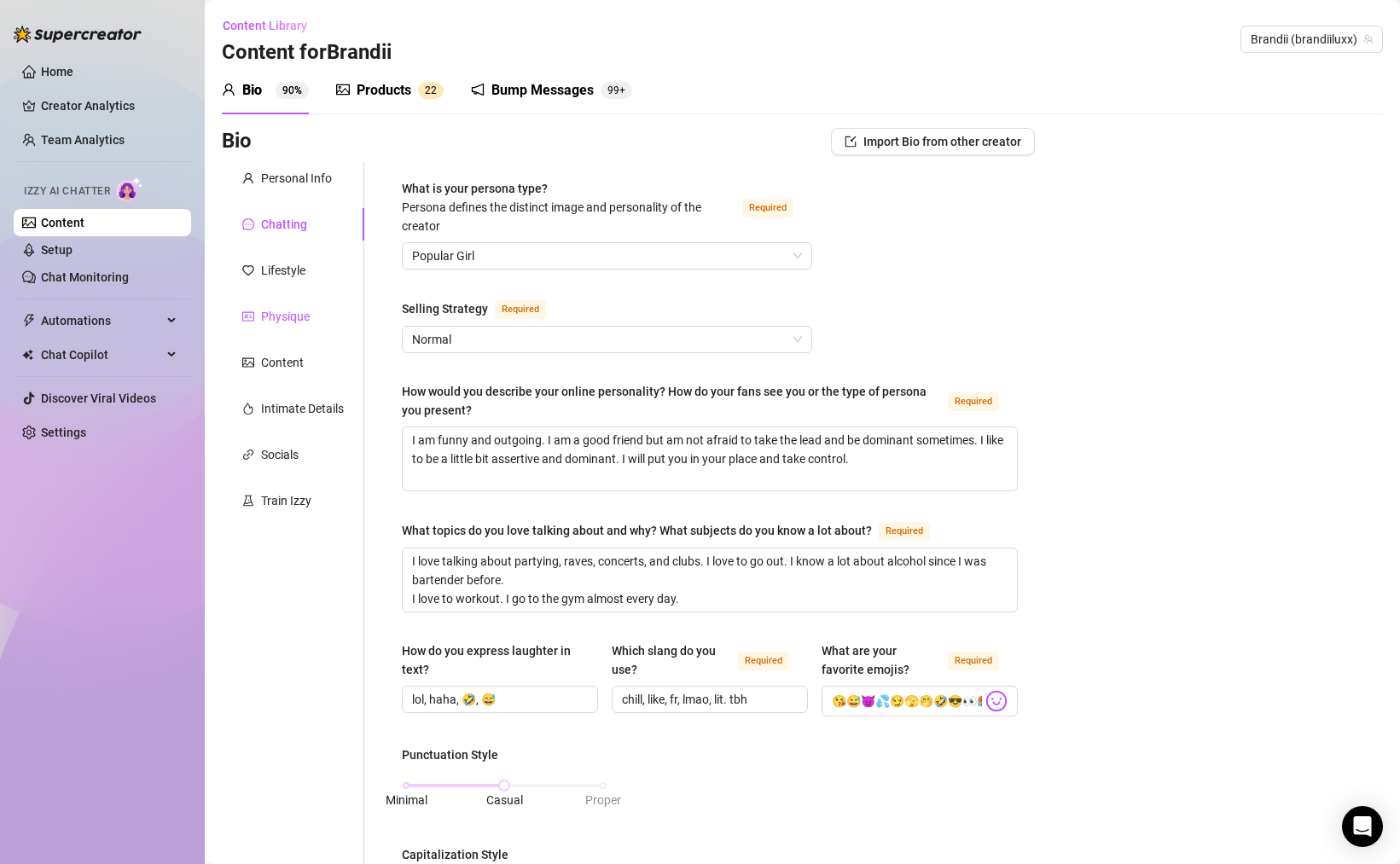
drag, startPoint x: 303, startPoint y: 315, endPoint x: 315, endPoint y: 318, distance: 12.4
click at [303, 315] on div "Physique" at bounding box center [285, 316] width 49 height 19
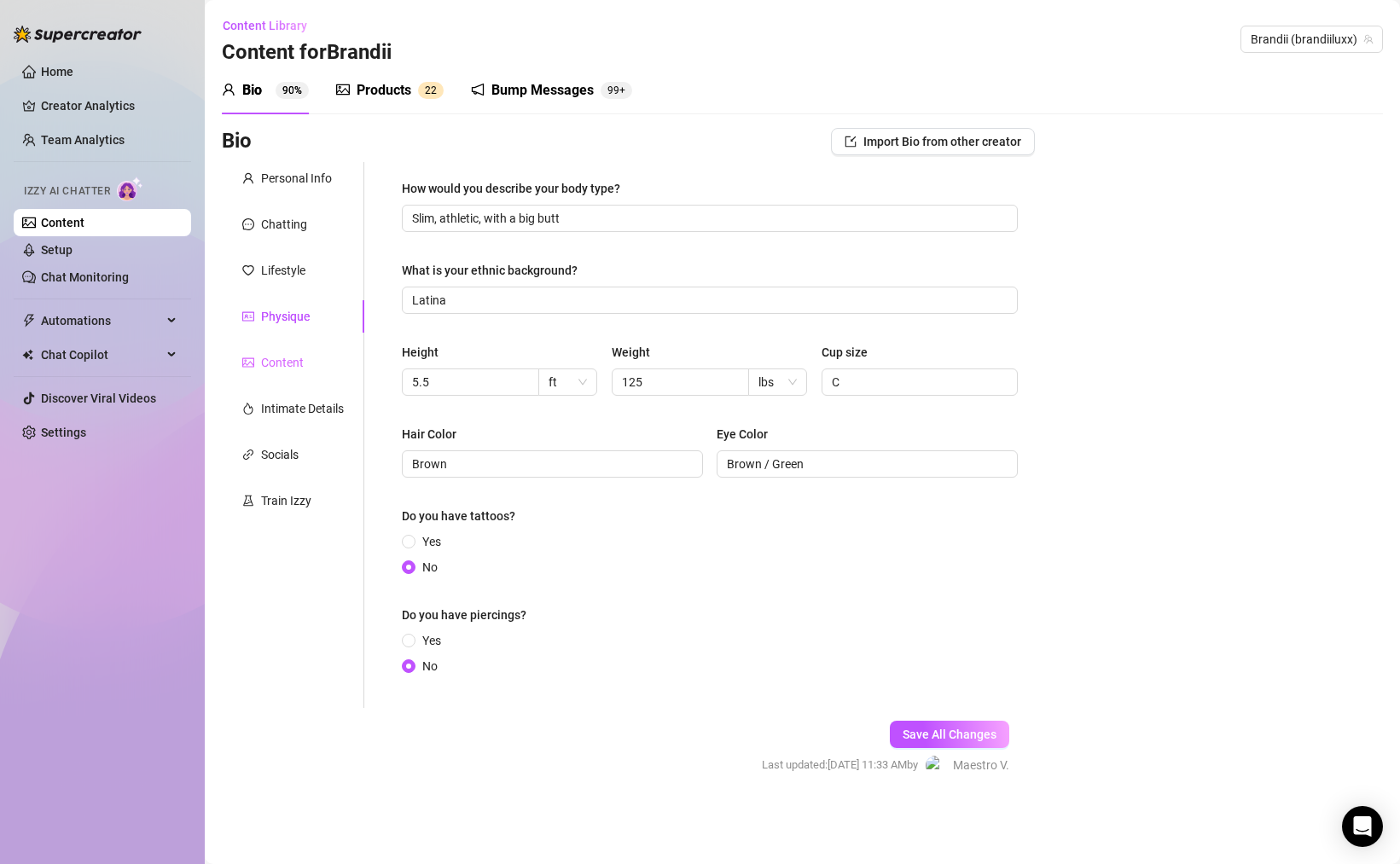
click at [291, 350] on div "Content" at bounding box center [293, 362] width 143 height 33
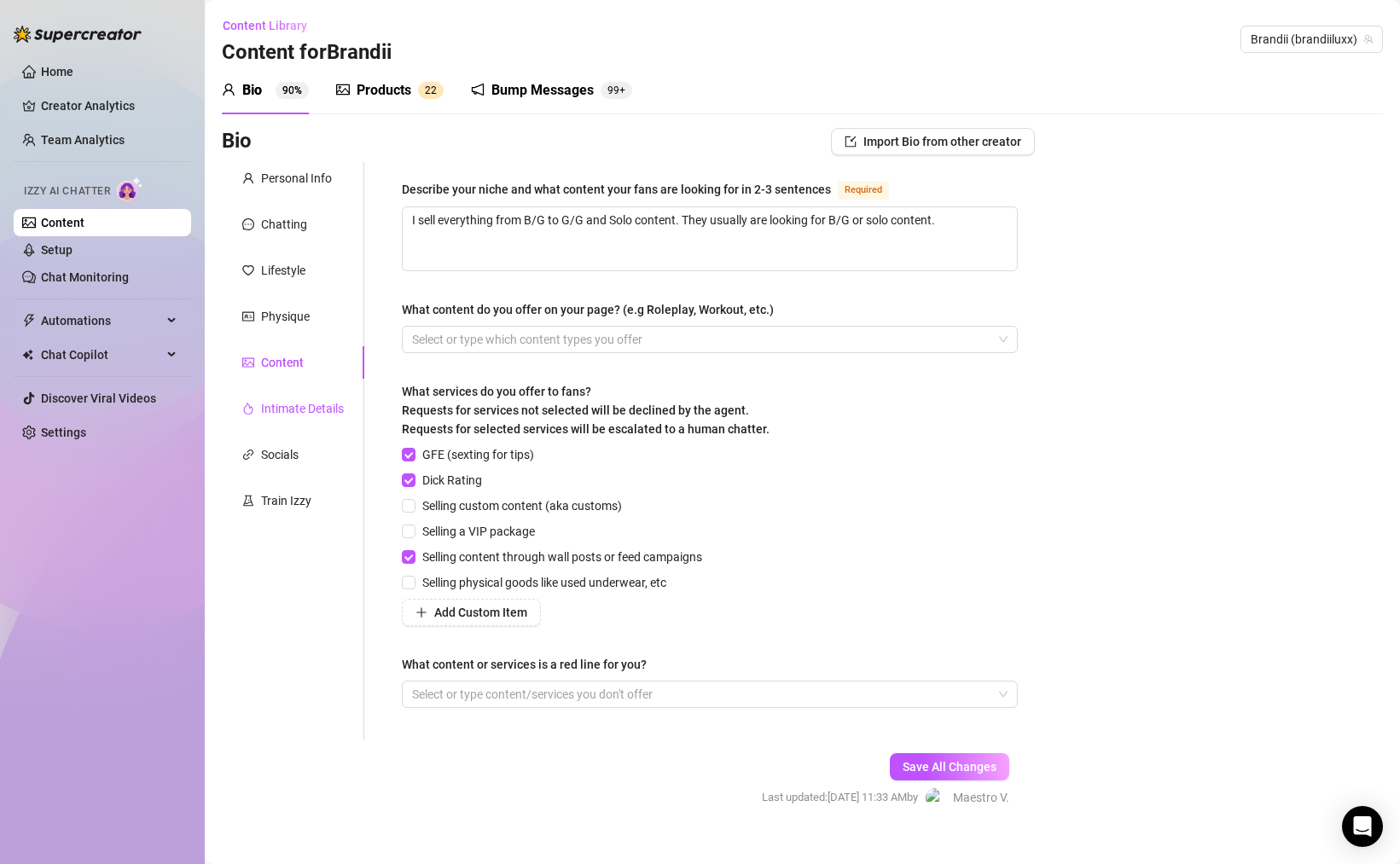
click at [293, 405] on div "Intimate Details" at bounding box center [302, 408] width 83 height 19
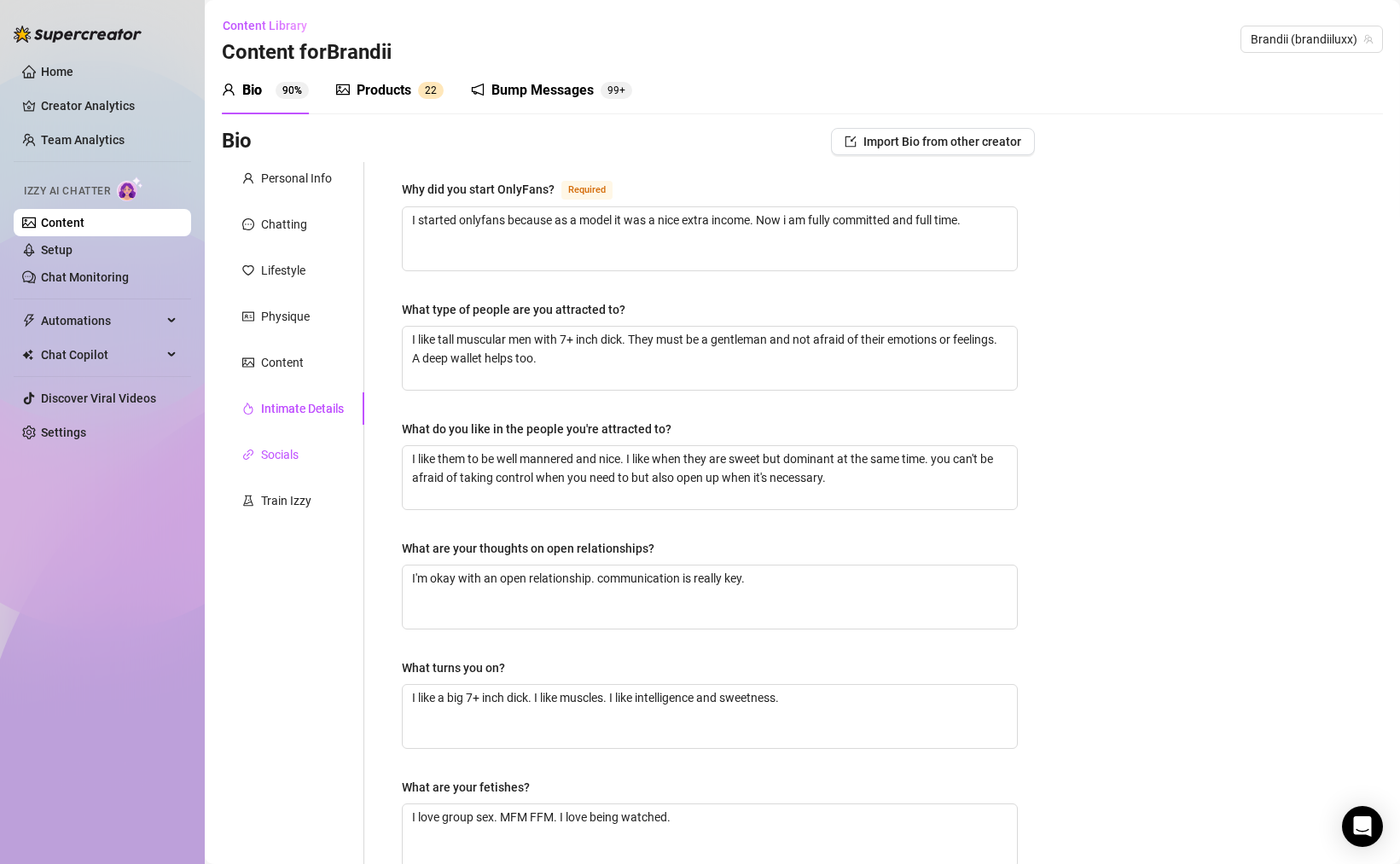
drag, startPoint x: 273, startPoint y: 452, endPoint x: 358, endPoint y: 475, distance: 88.1
click at [274, 452] on div "Socials" at bounding box center [279, 454] width 37 height 19
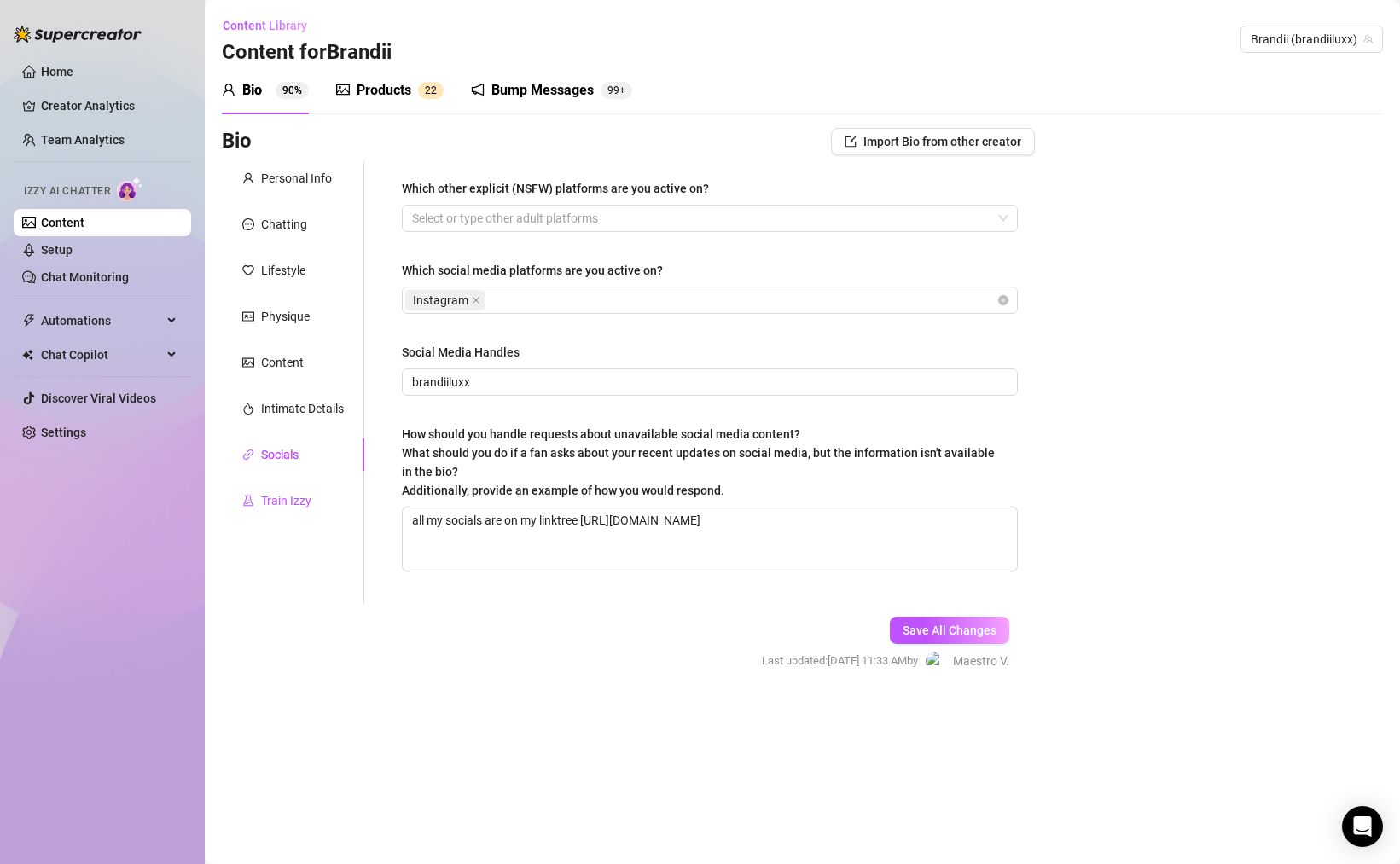
click at [289, 499] on div "Train Izzy" at bounding box center [286, 500] width 51 height 19
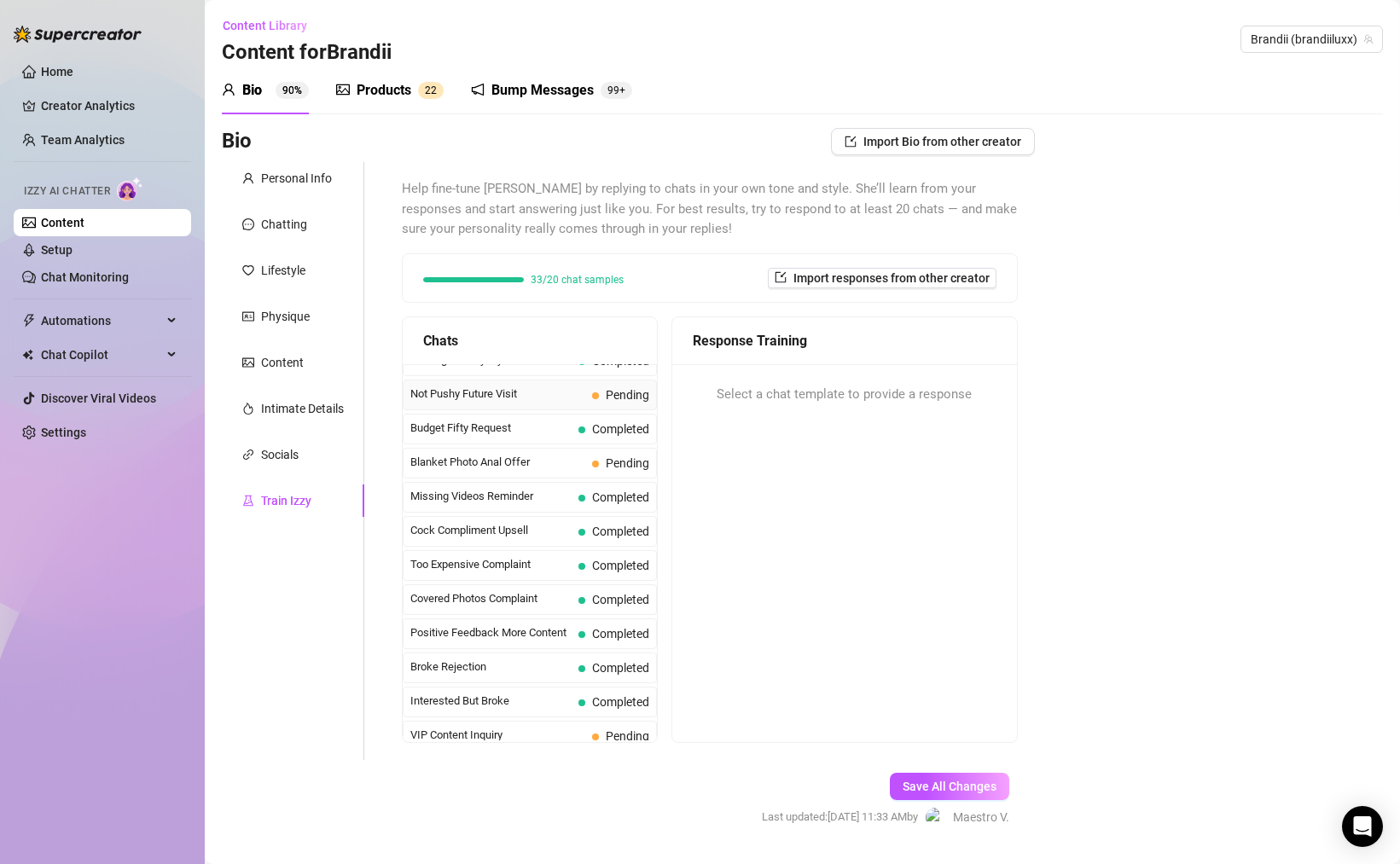
scroll to position [44, 0]
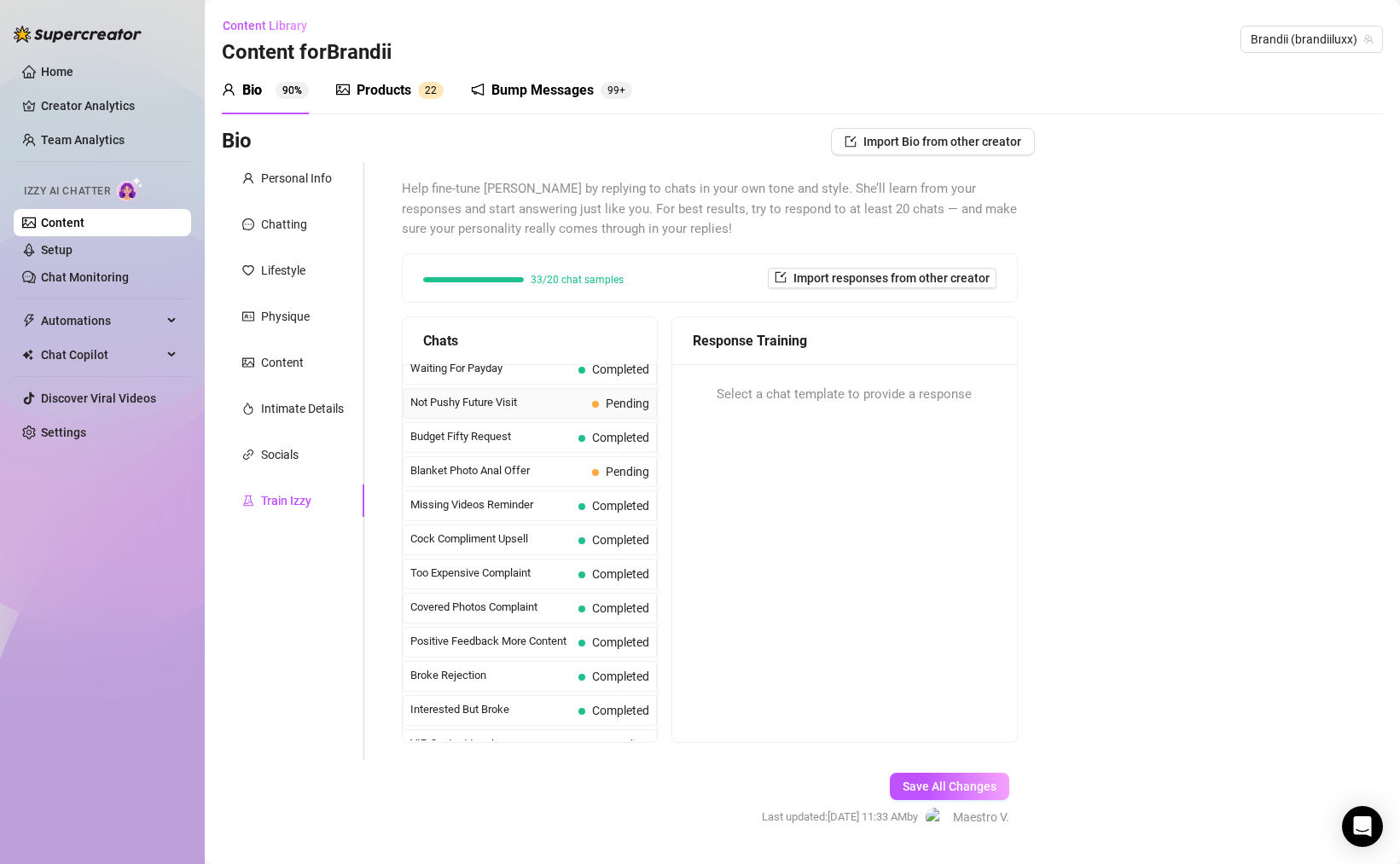
drag, startPoint x: 489, startPoint y: 405, endPoint x: 542, endPoint y: 416, distance: 54.1
click at [489, 405] on span "Not Pushy Future Visit" at bounding box center [498, 402] width 175 height 17
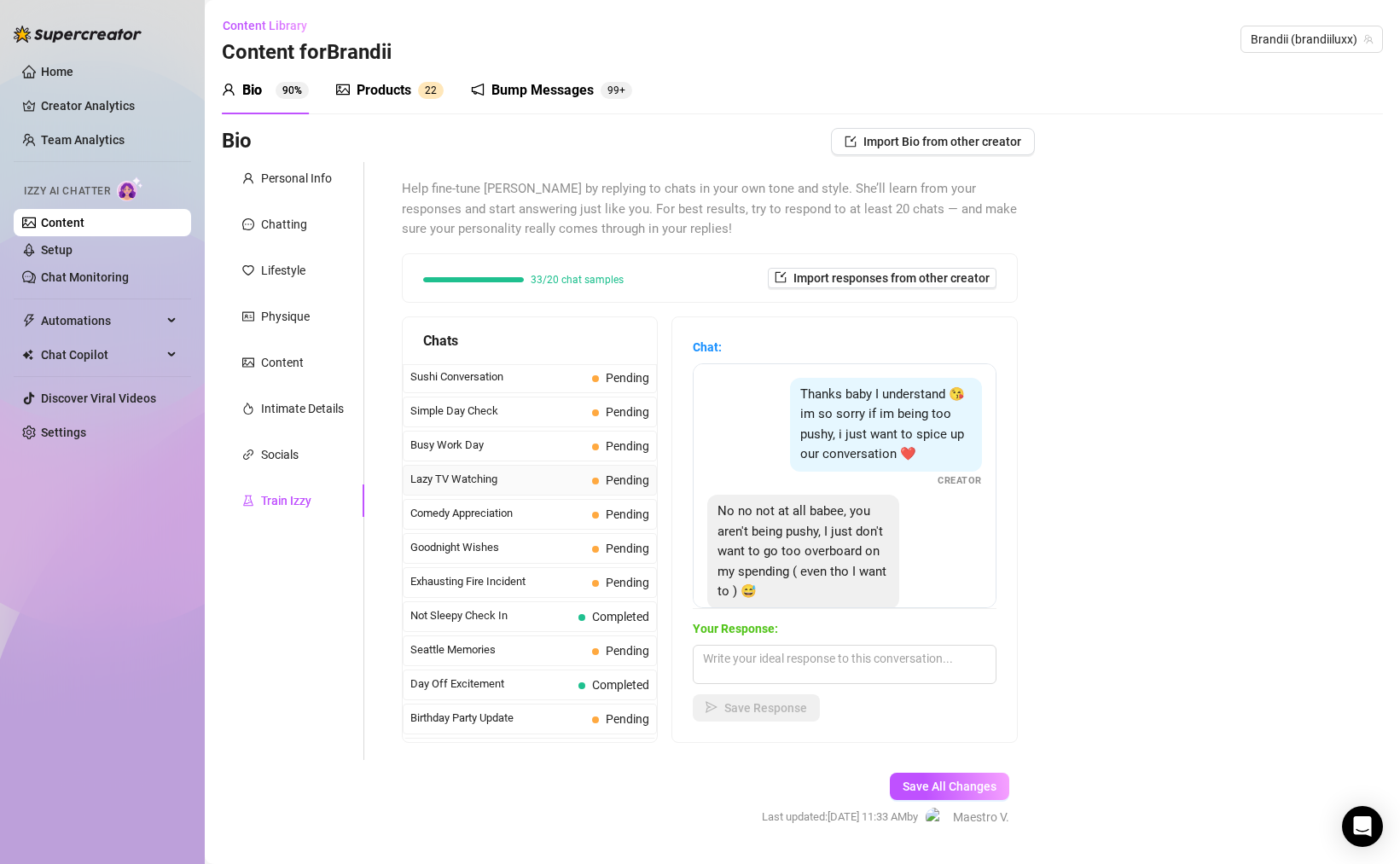
scroll to position [1084, 0]
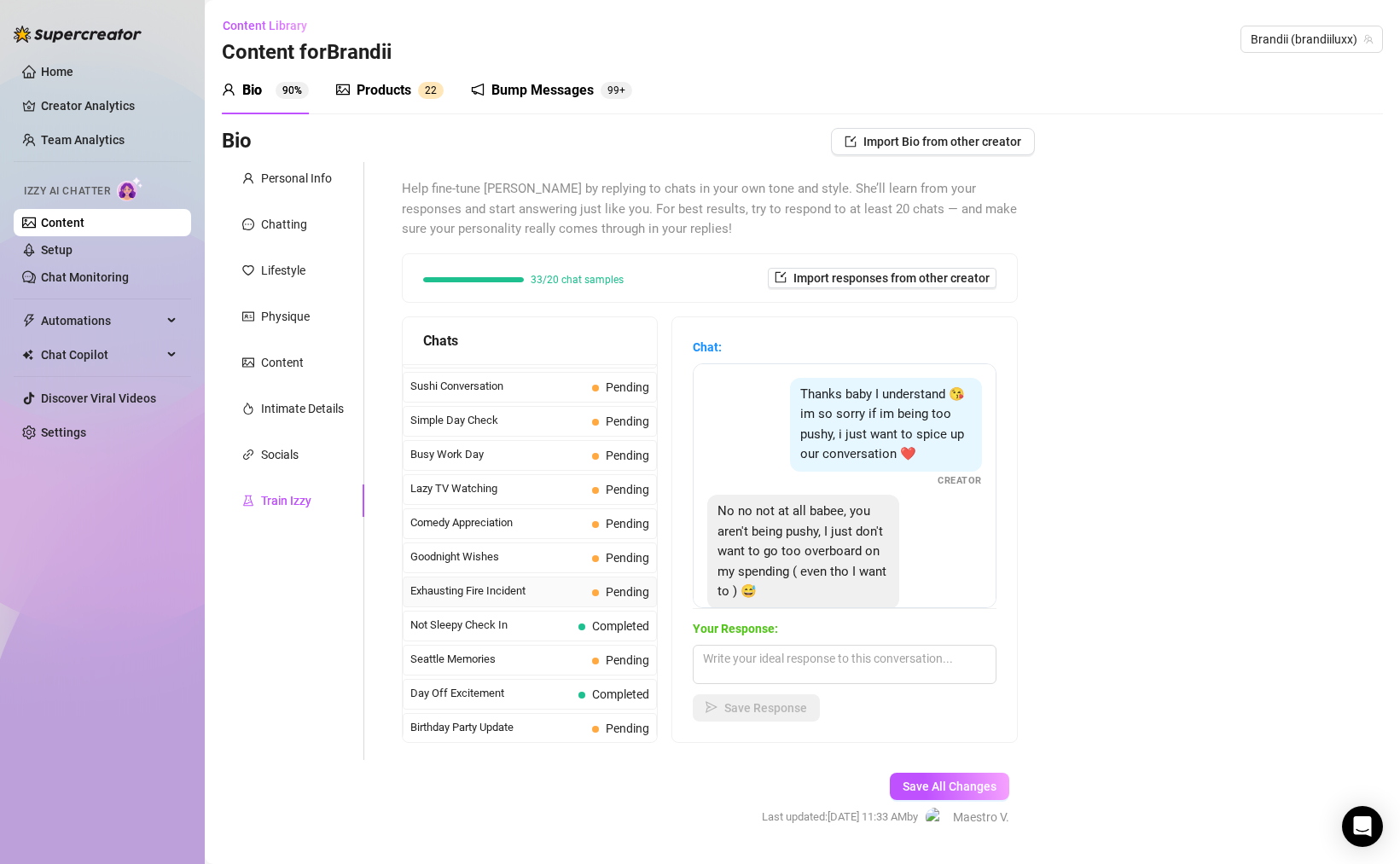
click at [482, 603] on div "Exhausting Fire Incident Pending" at bounding box center [530, 592] width 255 height 31
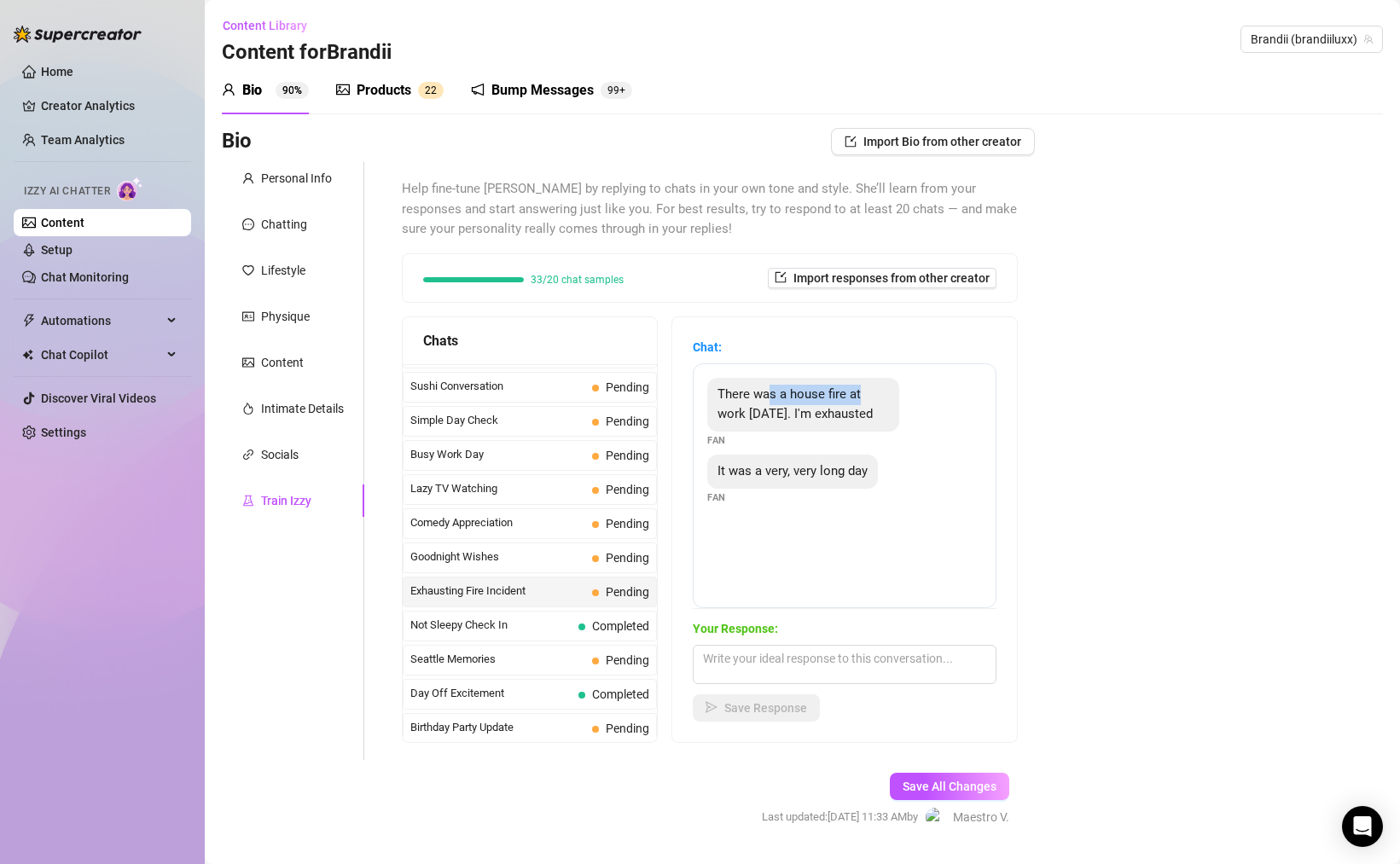
drag, startPoint x: 775, startPoint y: 396, endPoint x: 878, endPoint y: 397, distance: 103.0
click at [863, 395] on div "There was a house fire at work [DATE]. I'm exhausted" at bounding box center [803, 405] width 192 height 54
click at [793, 666] on textarea at bounding box center [845, 664] width 303 height 39
click at [784, 718] on button "Save Response" at bounding box center [756, 708] width 127 height 27
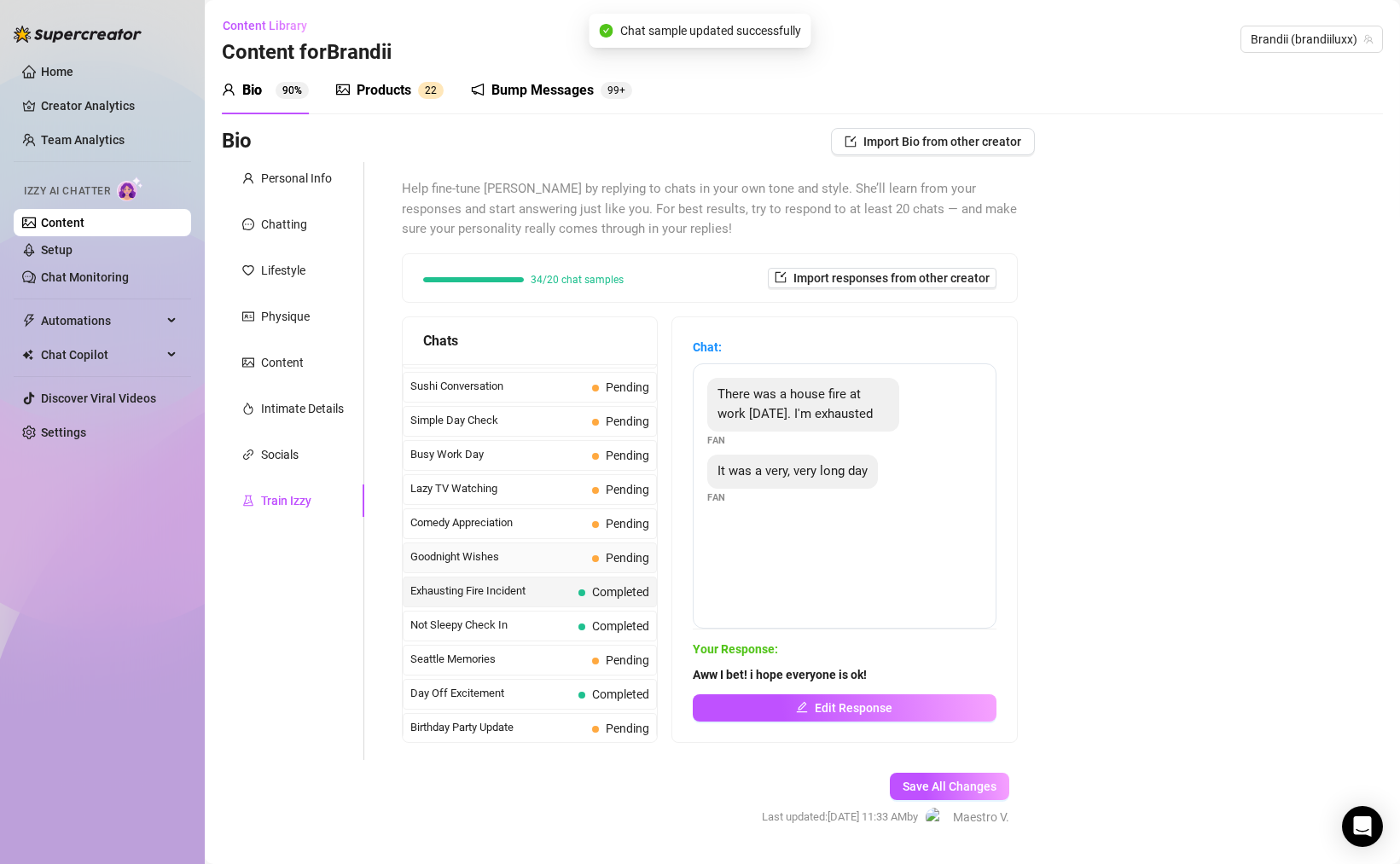
drag, startPoint x: 541, startPoint y: 554, endPoint x: 591, endPoint y: 552, distance: 50.0
click at [541, 554] on span "Goodnight Wishes" at bounding box center [498, 556] width 175 height 17
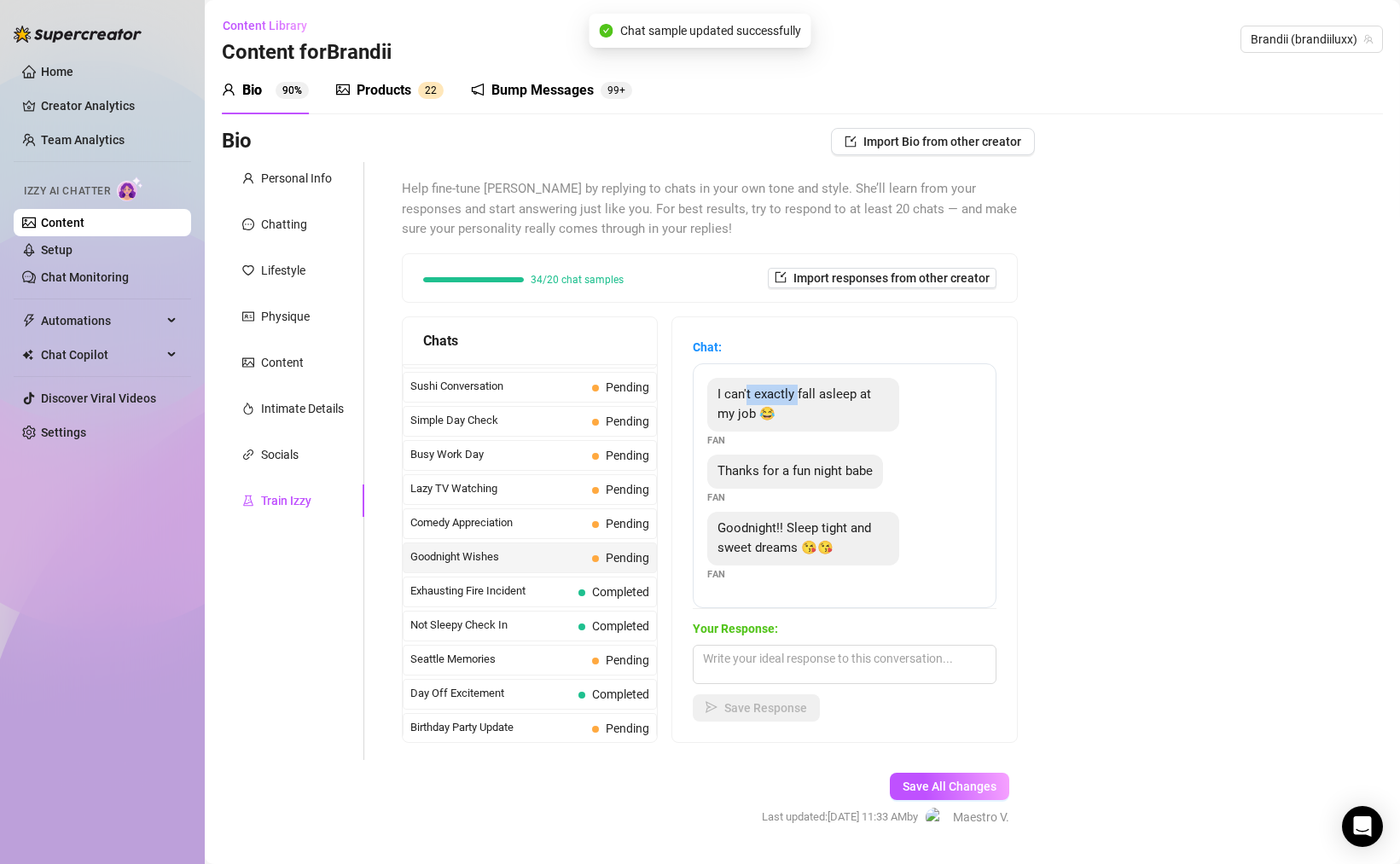
drag, startPoint x: 747, startPoint y: 398, endPoint x: 876, endPoint y: 406, distance: 129.2
click at [852, 402] on div "I can't exactly fall asleep at my job 😂" at bounding box center [803, 405] width 192 height 54
drag, startPoint x: 764, startPoint y: 470, endPoint x: 891, endPoint y: 464, distance: 127.1
click at [866, 464] on span "Thanks for a fun night babe" at bounding box center [795, 470] width 155 height 15
click at [817, 664] on textarea at bounding box center [845, 664] width 303 height 39
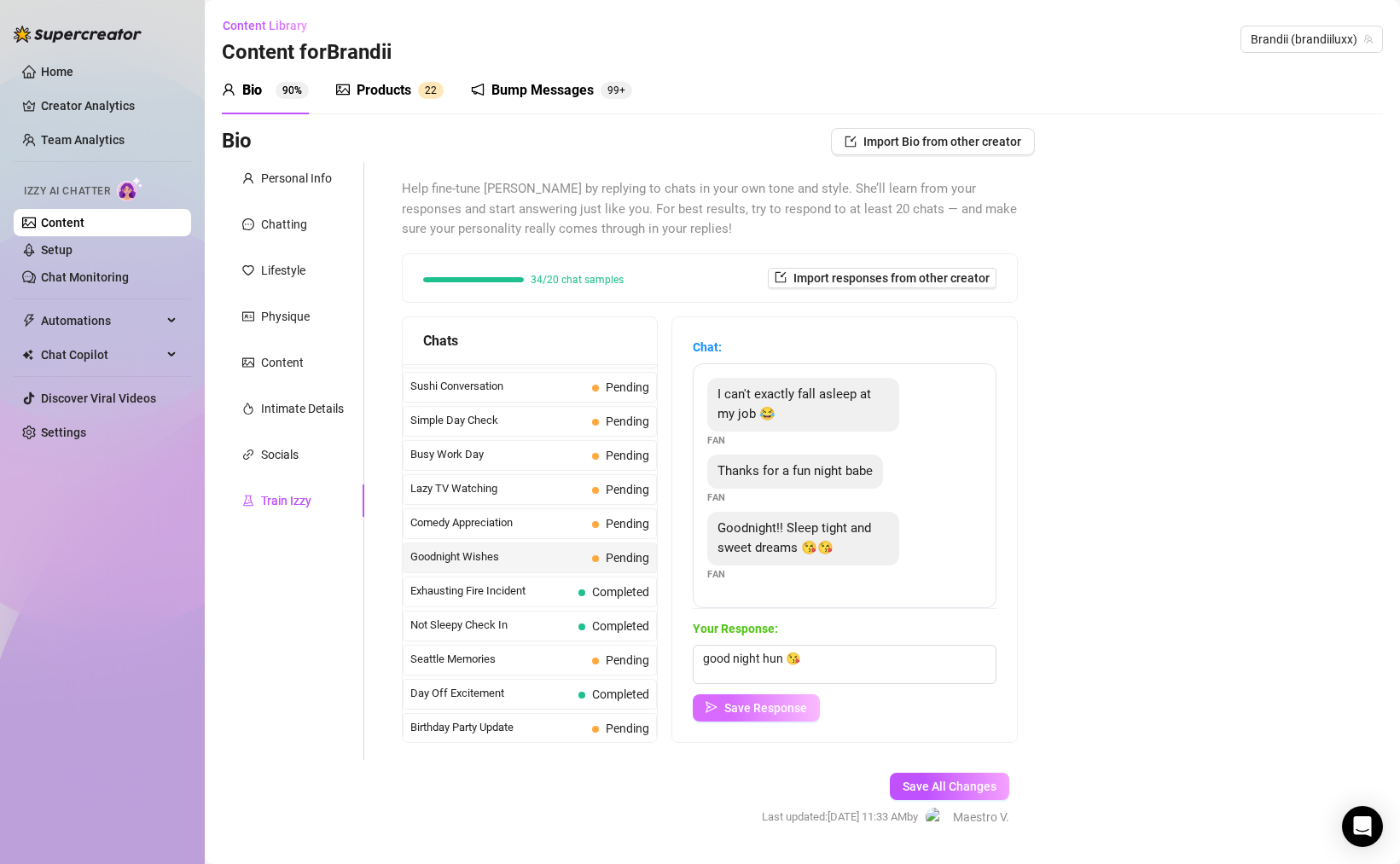
click at [786, 703] on span "Save Response" at bounding box center [766, 708] width 83 height 13
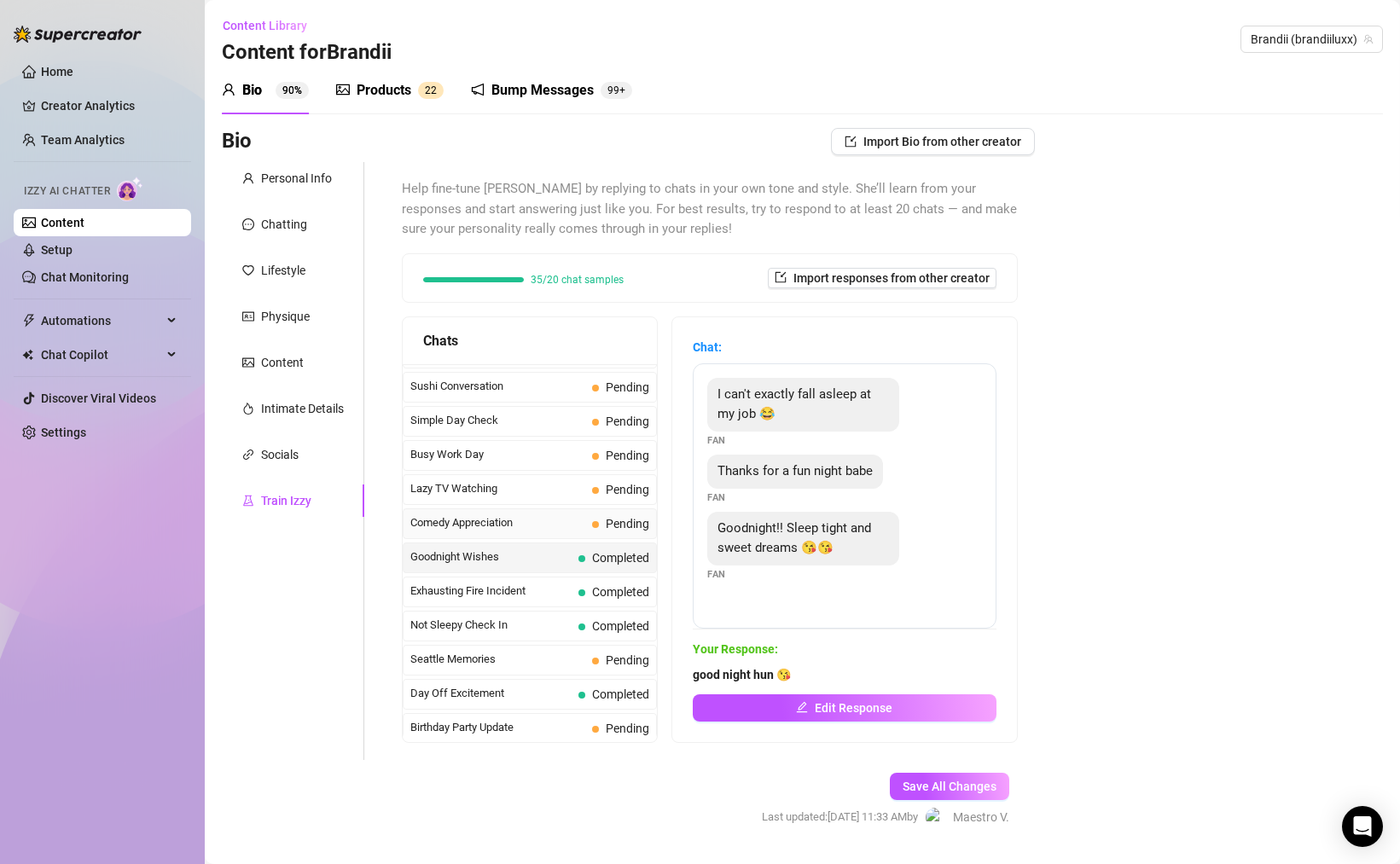
click at [617, 521] on span "Pending" at bounding box center [627, 523] width 43 height 13
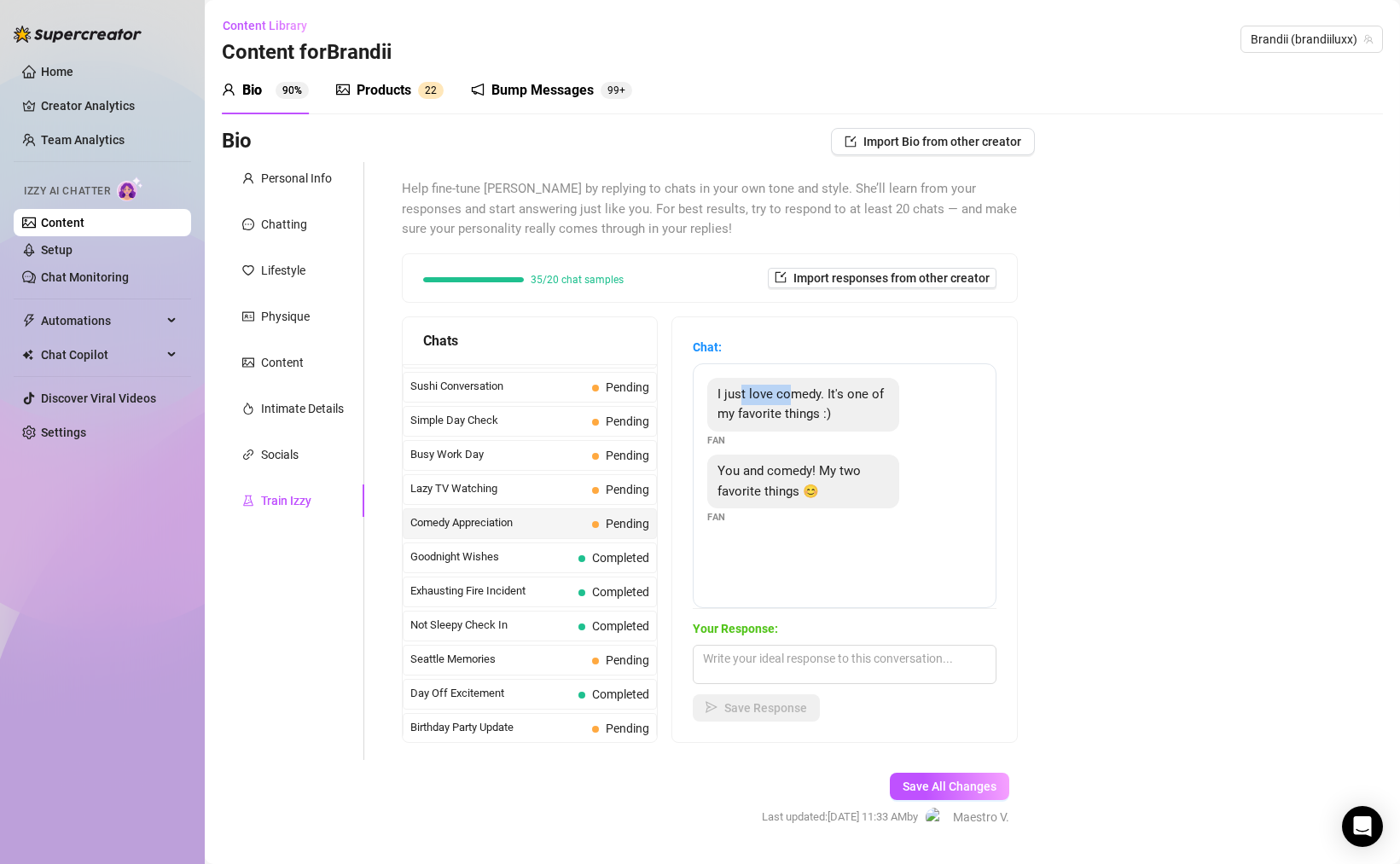
drag, startPoint x: 740, startPoint y: 399, endPoint x: 840, endPoint y: 394, distance: 100.1
click at [808, 389] on span "I just love comedy. It's one of my favorite things :)" at bounding box center [801, 405] width 167 height 35
click at [825, 672] on textarea at bounding box center [845, 664] width 303 height 39
click at [790, 715] on button "Save Response" at bounding box center [756, 708] width 127 height 27
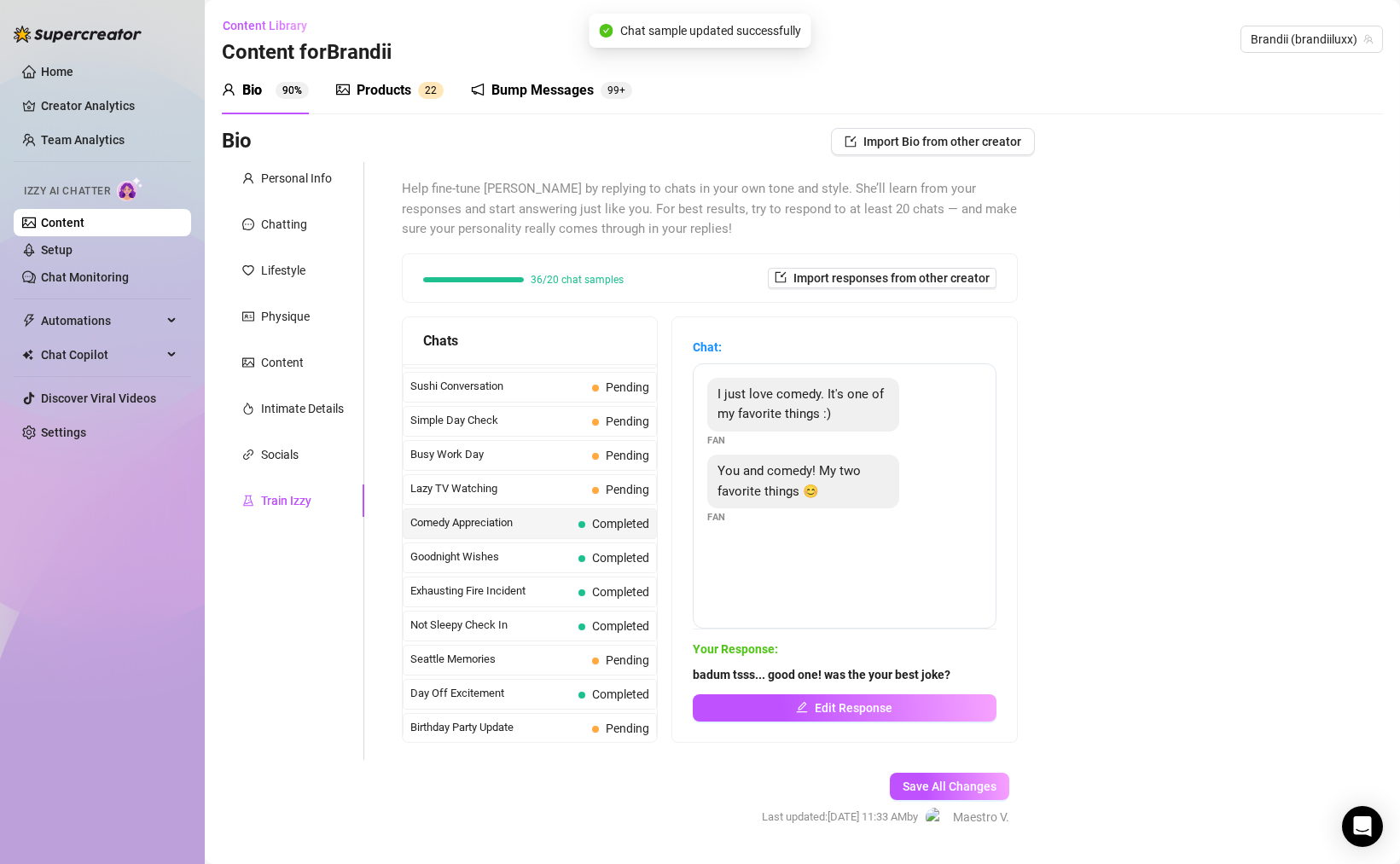
click at [514, 524] on span "Comedy Appreciation" at bounding box center [492, 522] width 161 height 17
click at [535, 495] on span "Lazy TV Watching" at bounding box center [498, 488] width 175 height 17
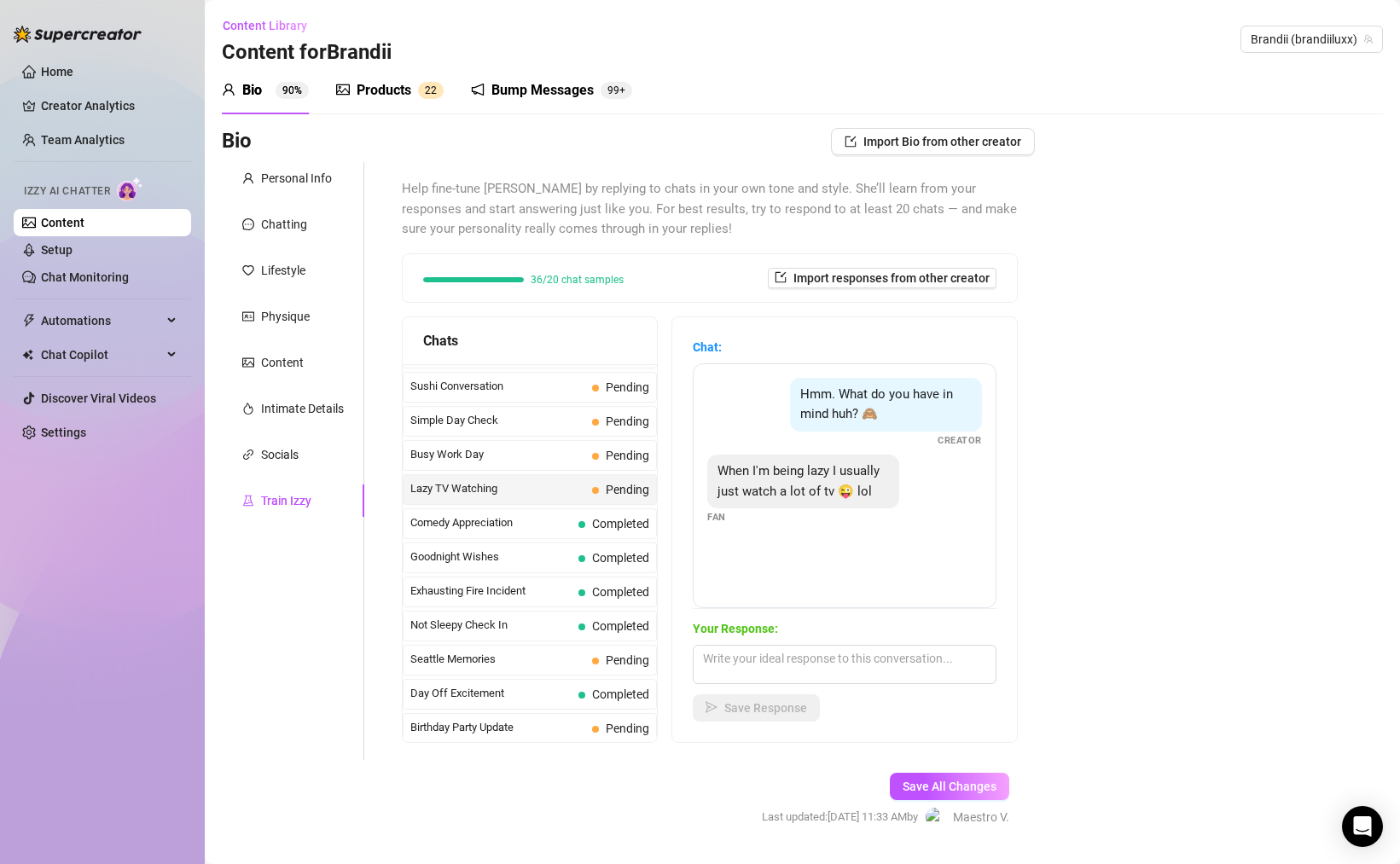
drag, startPoint x: 792, startPoint y: 467, endPoint x: 893, endPoint y: 463, distance: 101.1
click at [882, 463] on div "When I'm being lazy I usually just watch a lot of tv 😜 lol" at bounding box center [803, 482] width 192 height 54
click at [816, 659] on textarea at bounding box center [845, 664] width 303 height 39
click at [792, 698] on button "Save Response" at bounding box center [756, 708] width 127 height 27
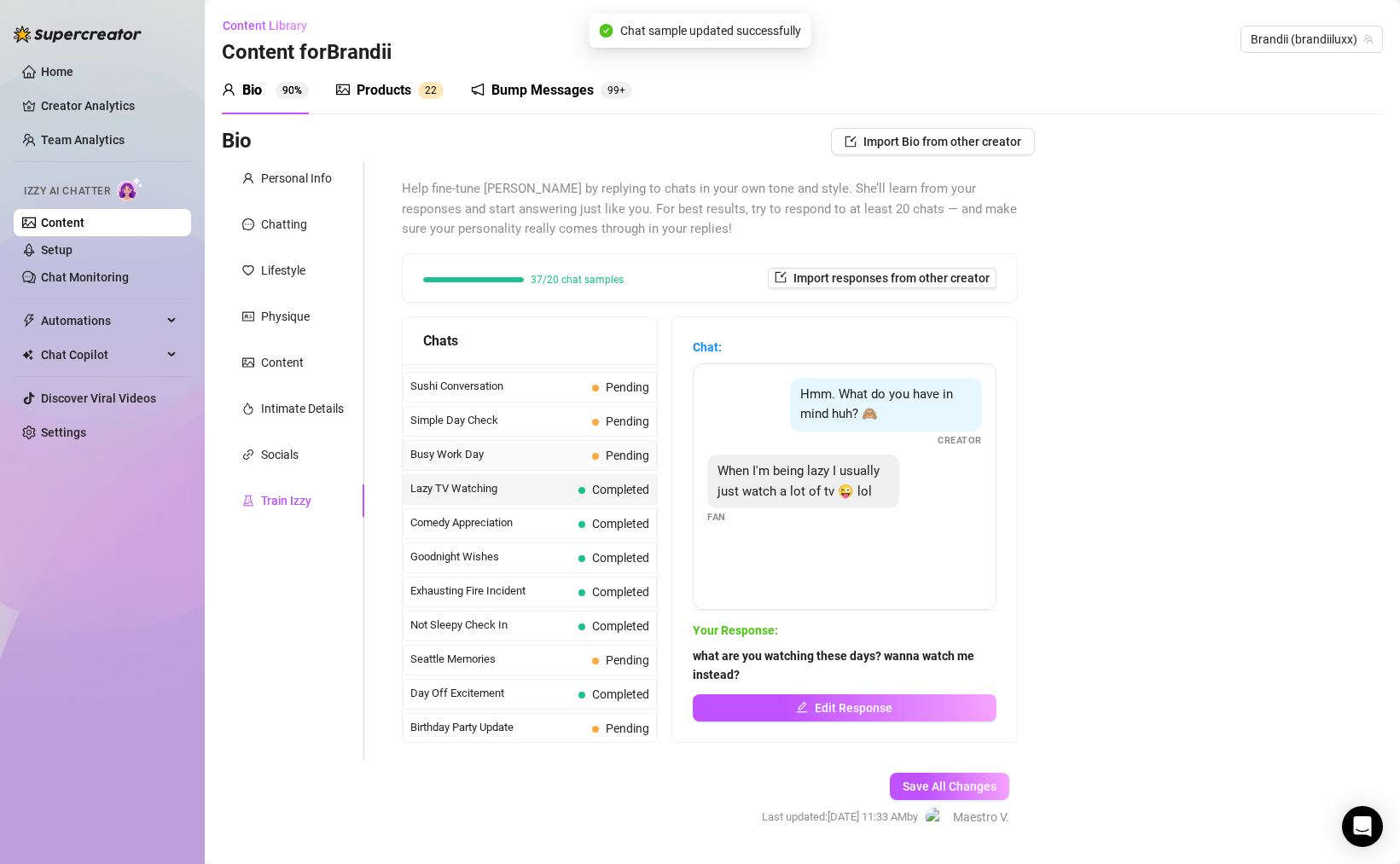
drag, startPoint x: 522, startPoint y: 450, endPoint x: 578, endPoint y: 466, distance: 58.2
click at [522, 450] on span "Busy Work Day" at bounding box center [498, 454] width 175 height 17
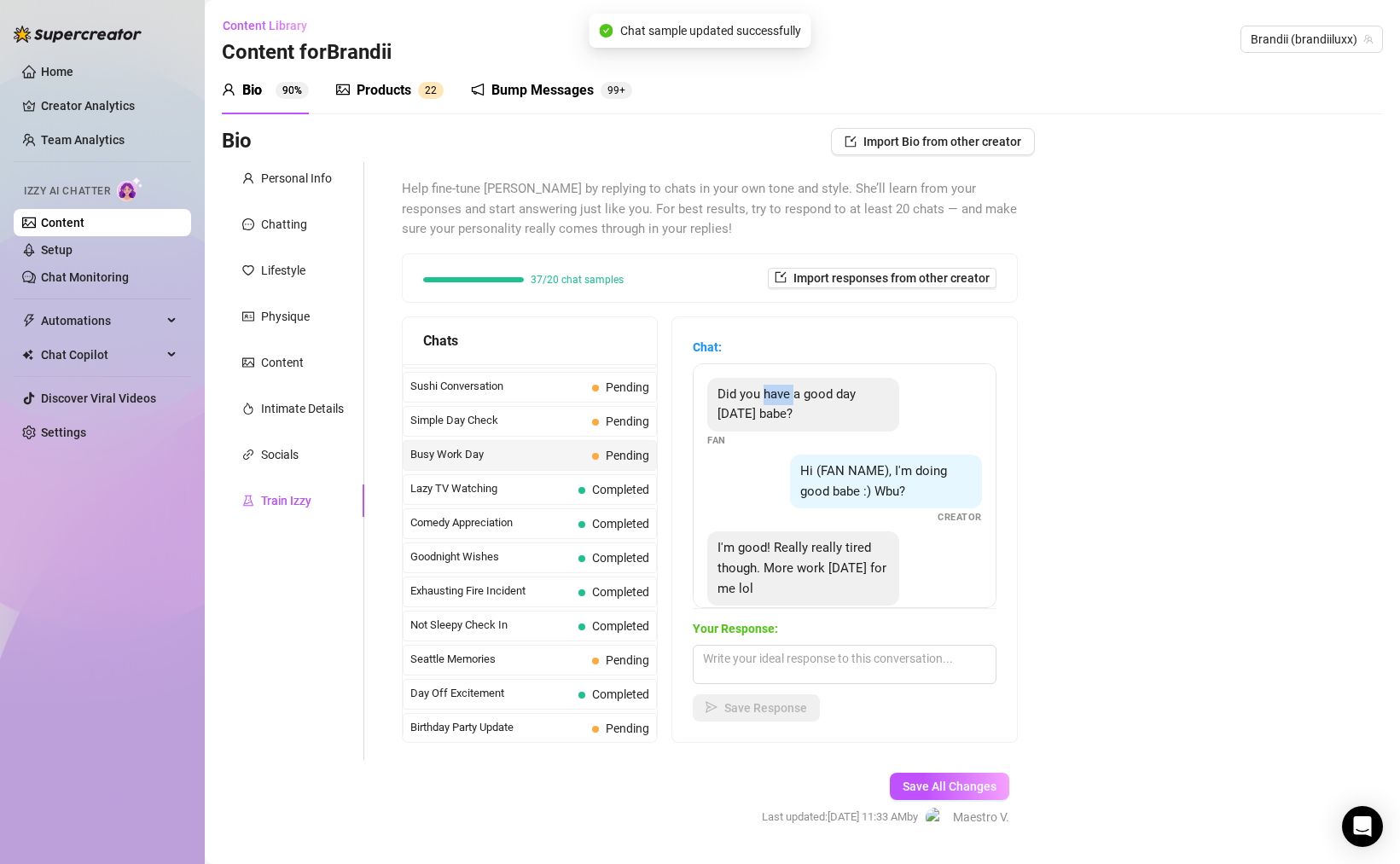
drag, startPoint x: 764, startPoint y: 400, endPoint x: 827, endPoint y: 397, distance: 63.1
click at [827, 397] on span "Did you have a good day [DATE] babe?" at bounding box center [787, 405] width 138 height 35
click at [798, 653] on textarea at bounding box center [845, 664] width 303 height 39
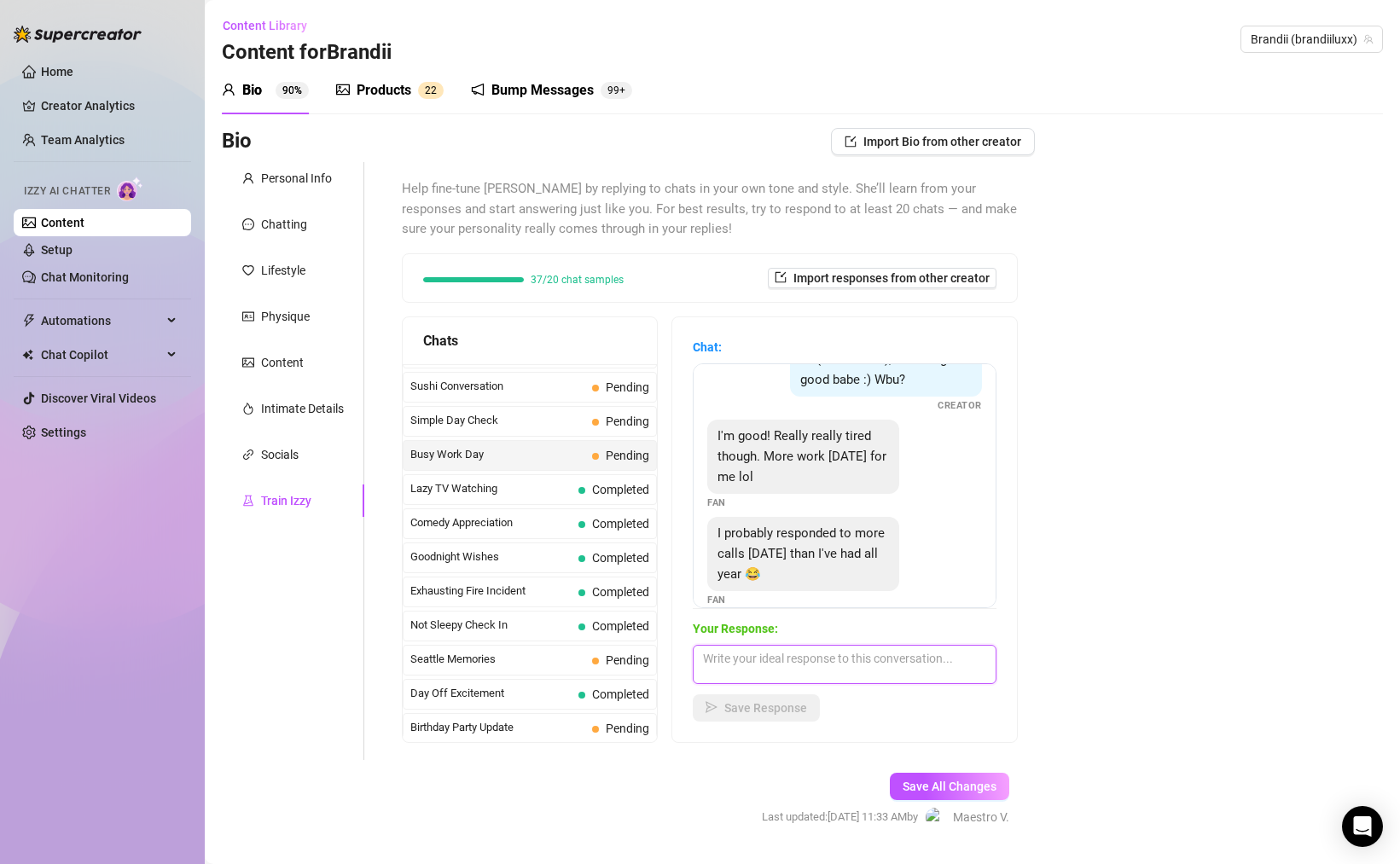
scroll to position [133, 0]
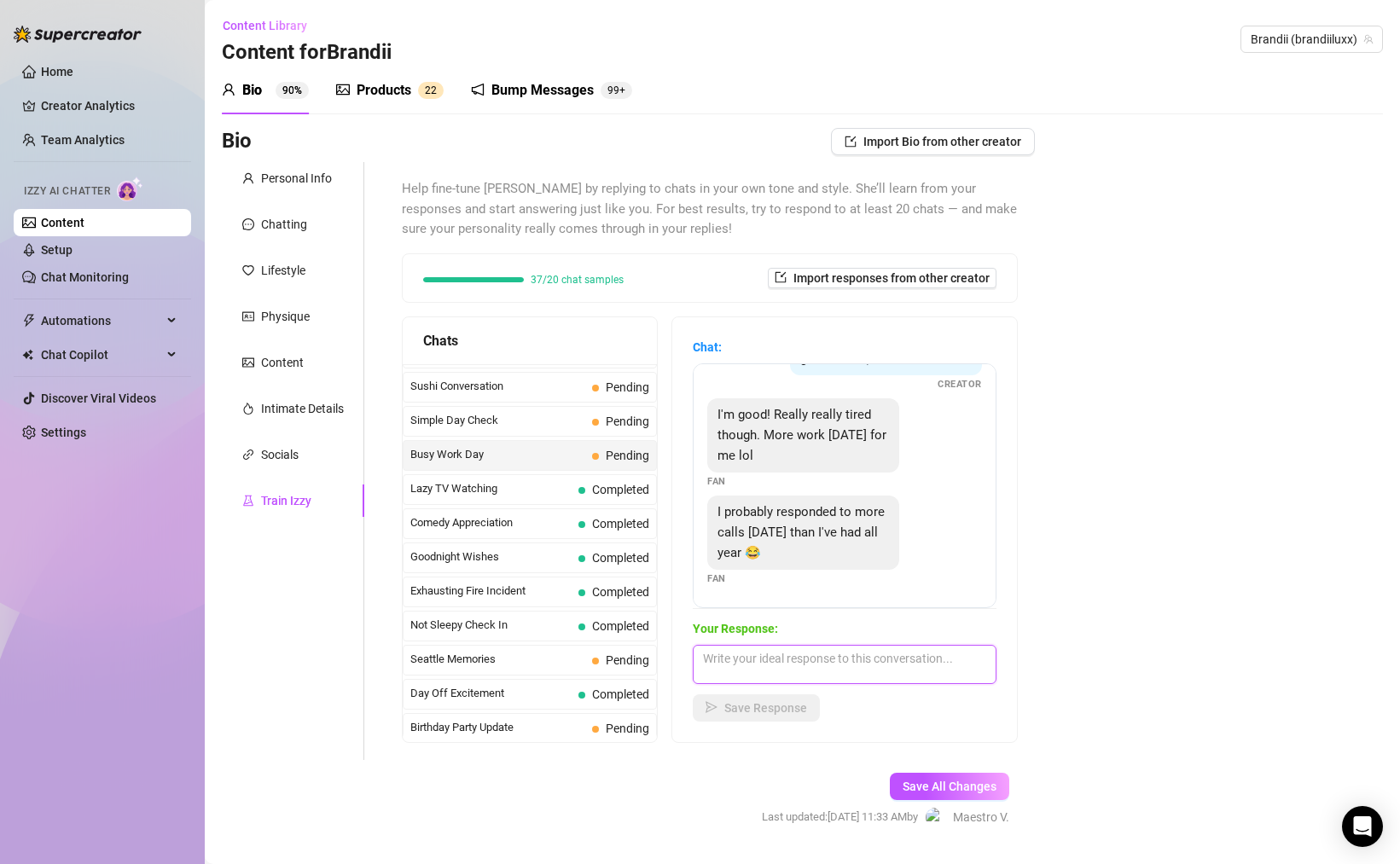
click at [830, 668] on textarea at bounding box center [845, 664] width 303 height 39
click at [790, 707] on span "Save Response" at bounding box center [766, 708] width 83 height 13
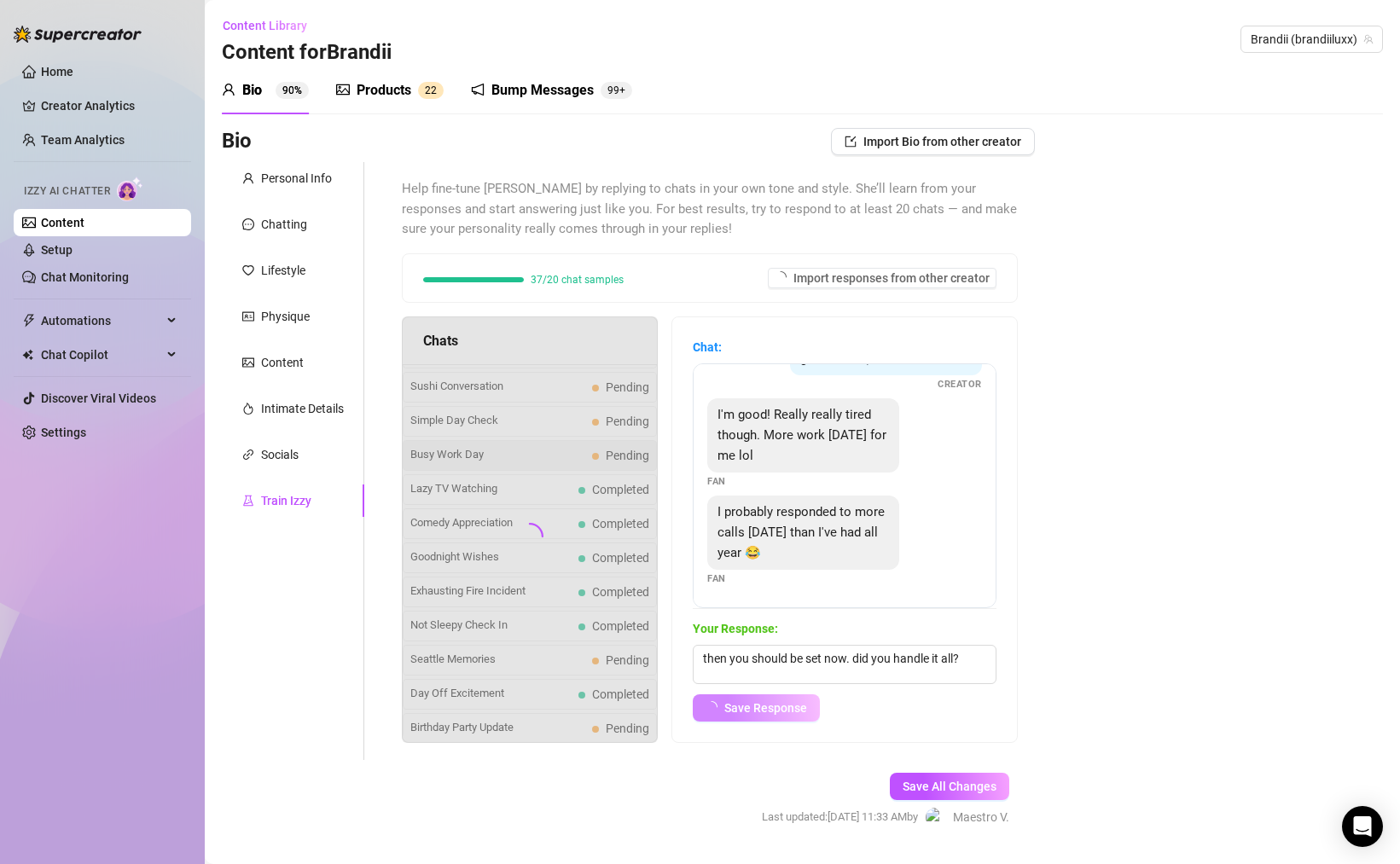
scroll to position [113, 0]
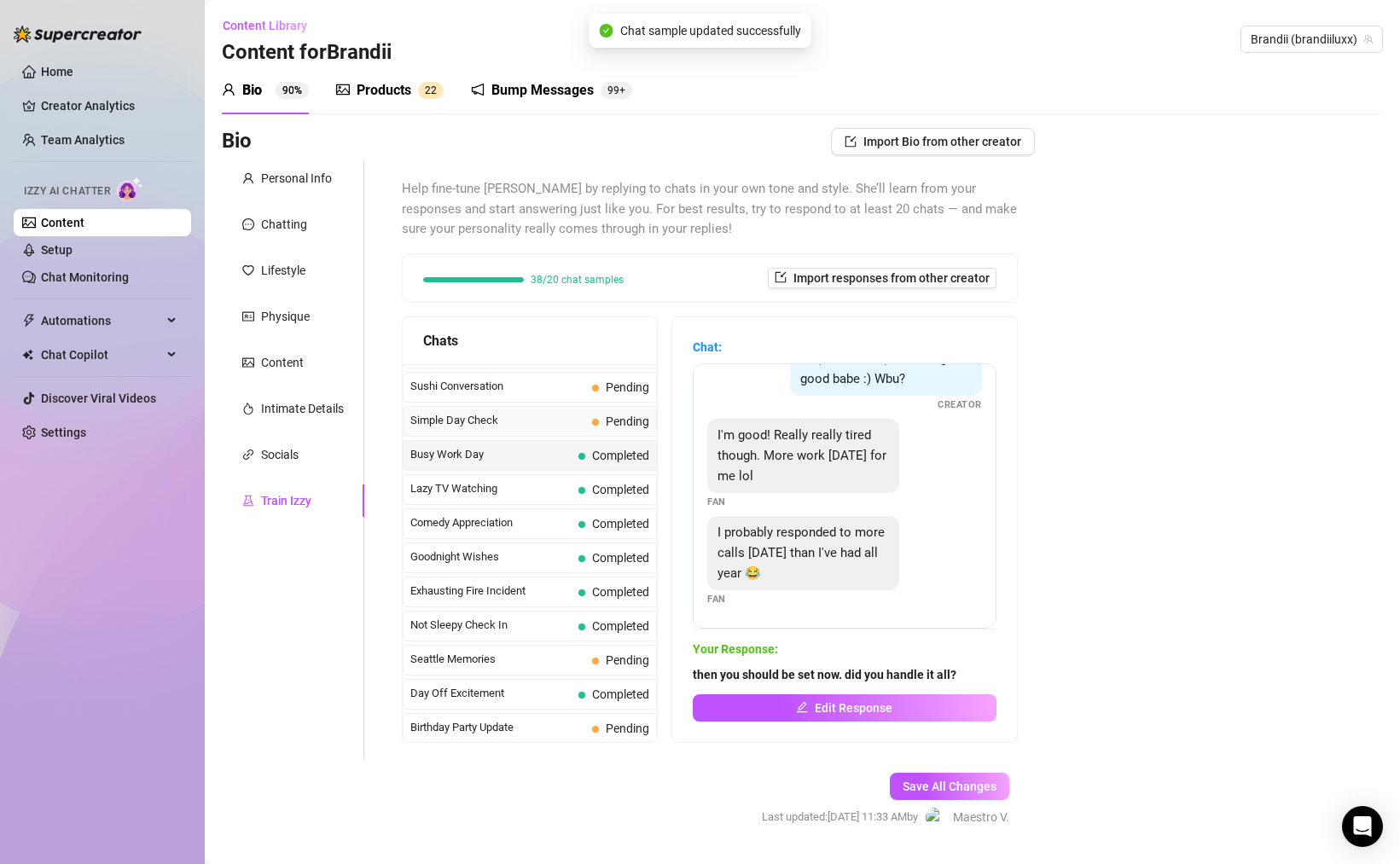
click at [506, 427] on span "Simple Day Check" at bounding box center [498, 420] width 175 height 17
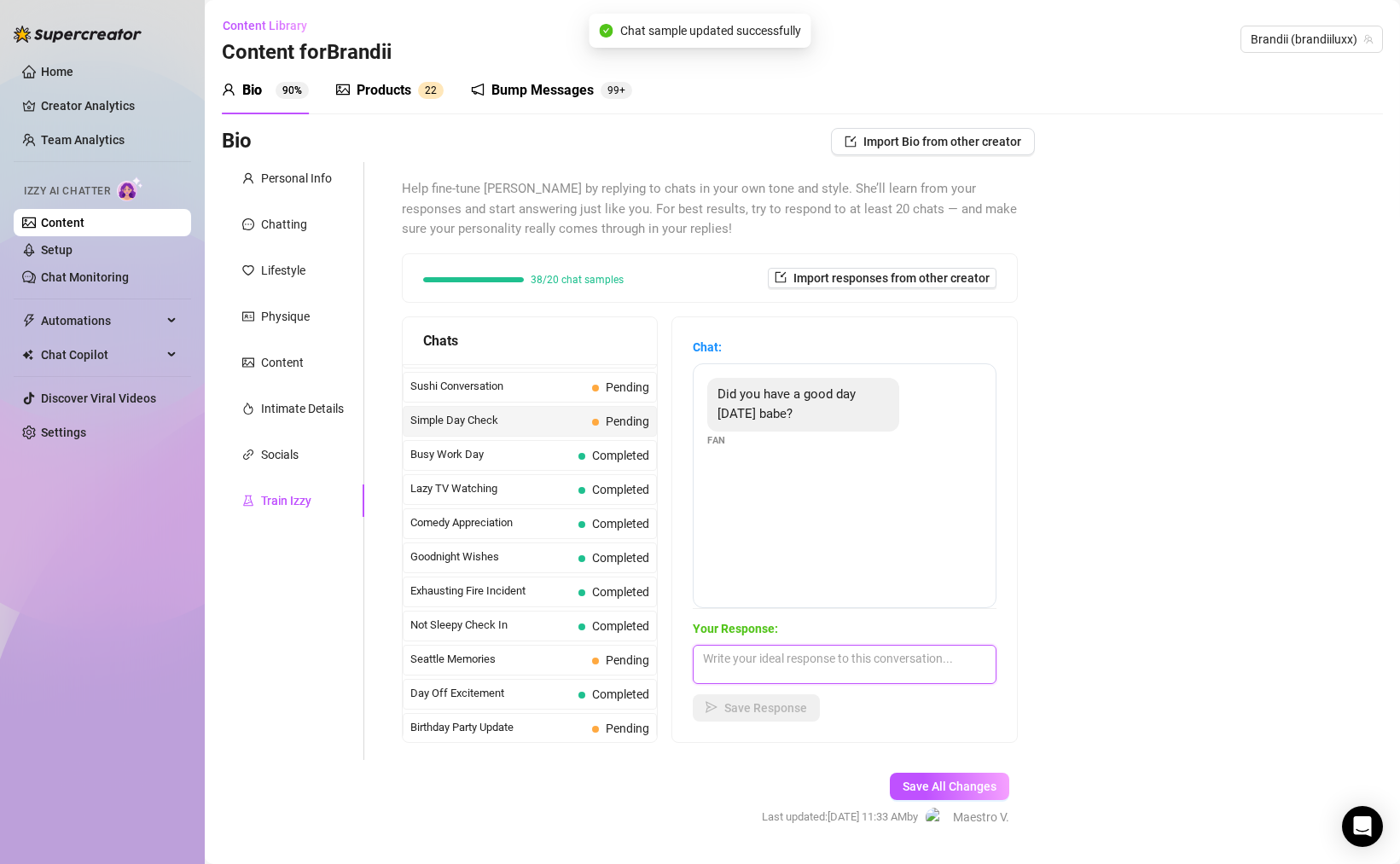
click at [860, 668] on textarea at bounding box center [845, 664] width 303 height 39
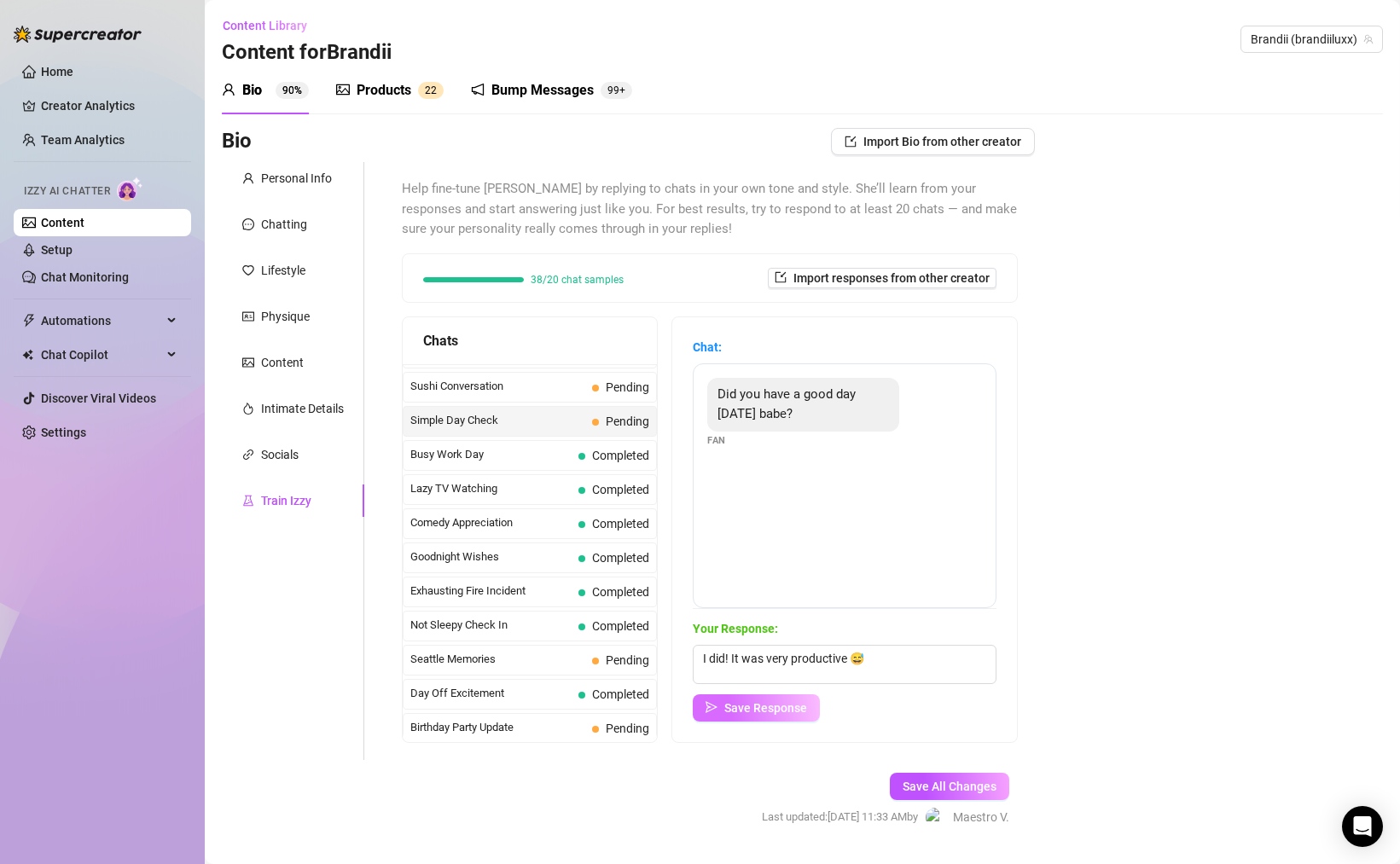
click at [791, 710] on span "Save Response" at bounding box center [766, 708] width 83 height 13
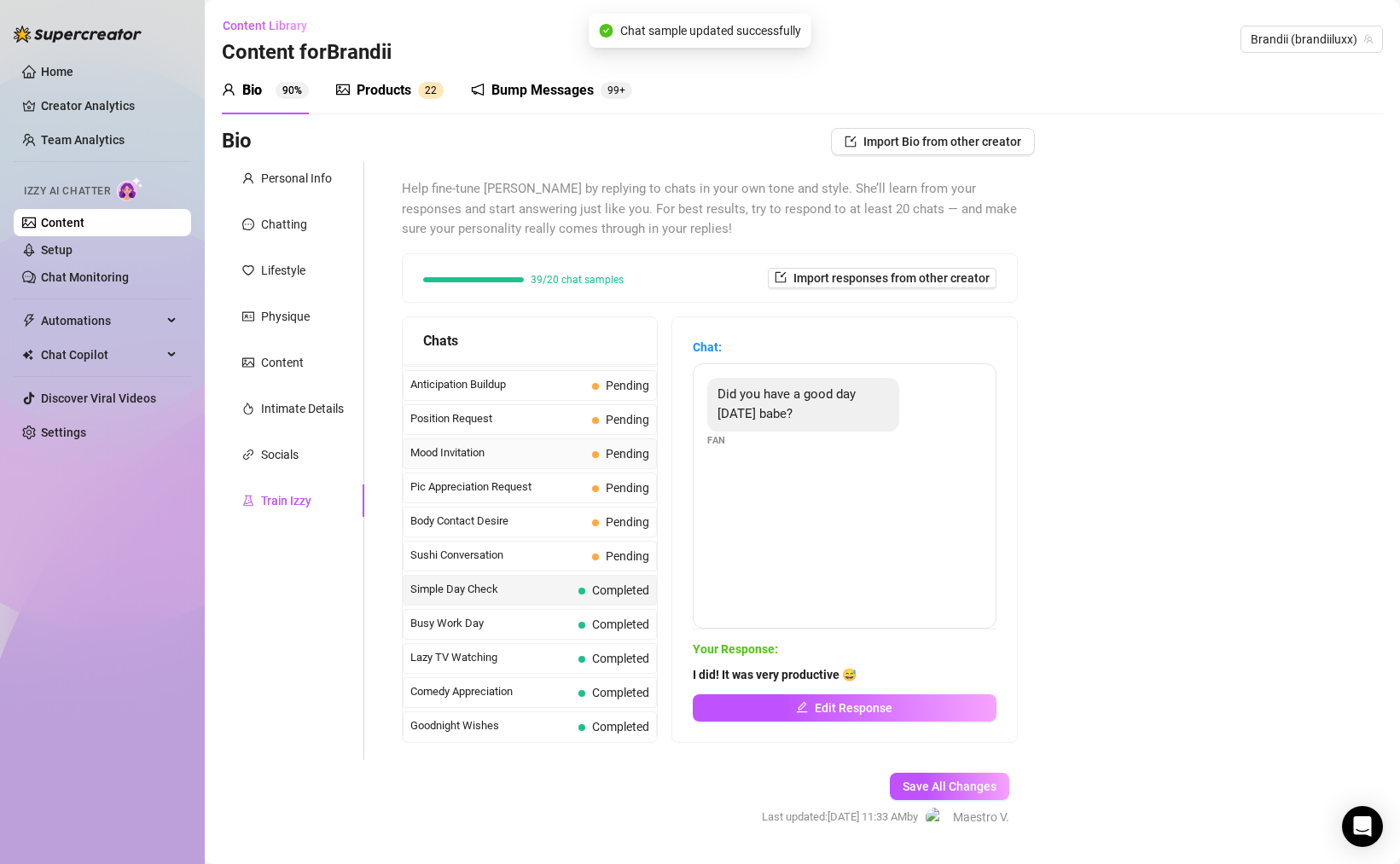
scroll to position [905, 0]
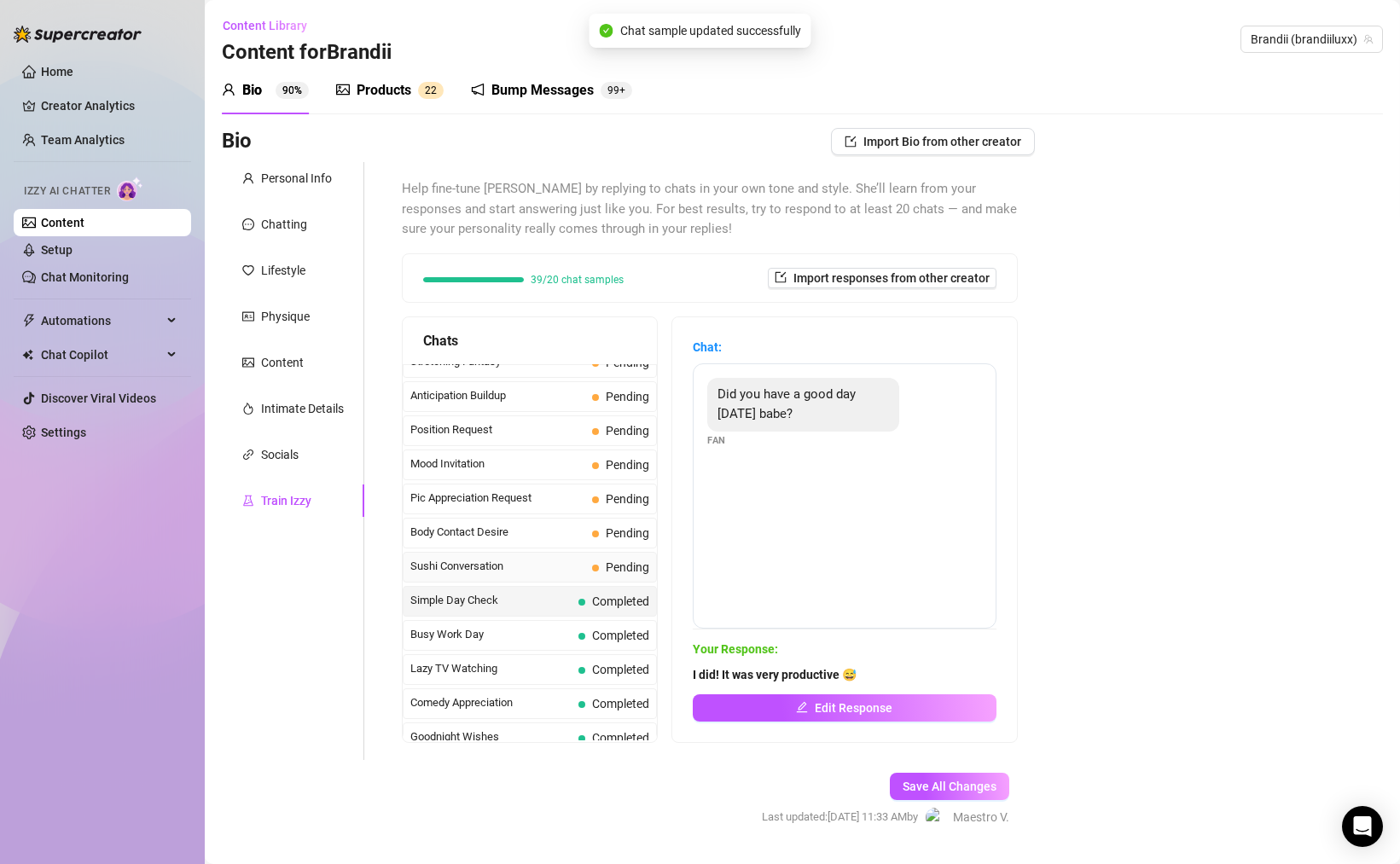
click at [513, 566] on span "Sushi Conversation" at bounding box center [498, 566] width 175 height 17
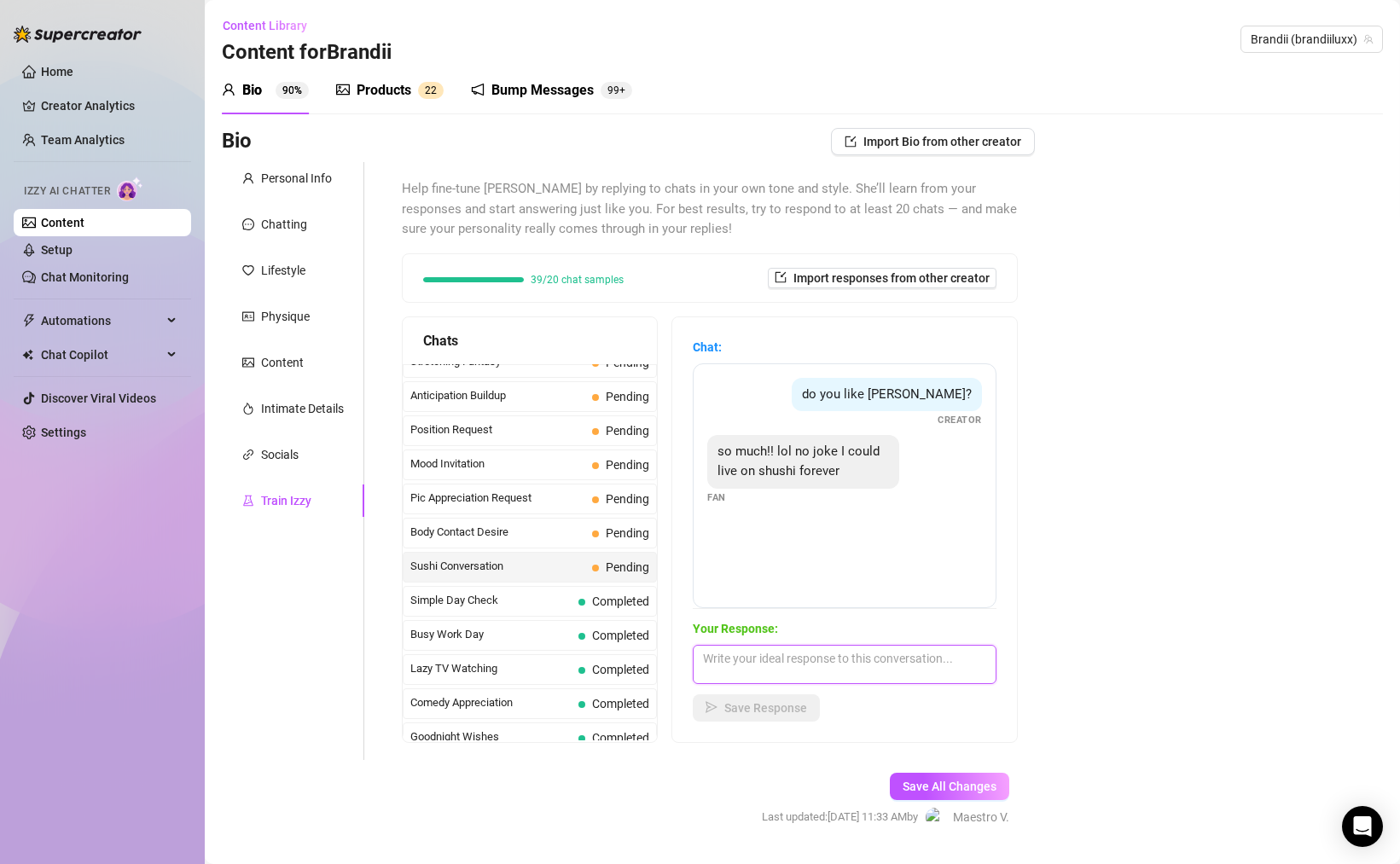
click at [883, 675] on textarea at bounding box center [845, 664] width 303 height 39
click at [752, 711] on span "Save Response" at bounding box center [766, 708] width 83 height 13
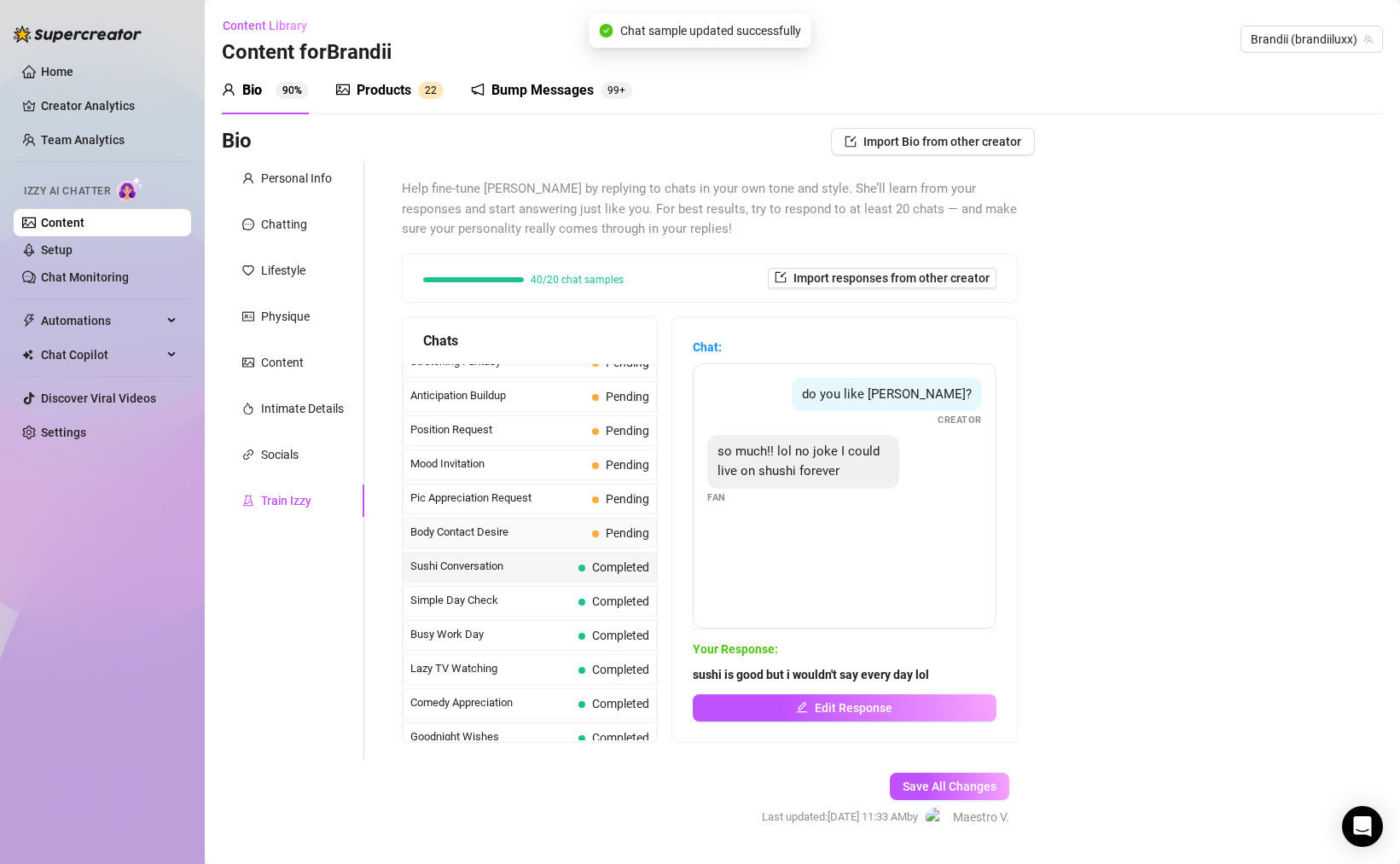
click at [539, 531] on span "Body Contact Desire" at bounding box center [498, 532] width 175 height 17
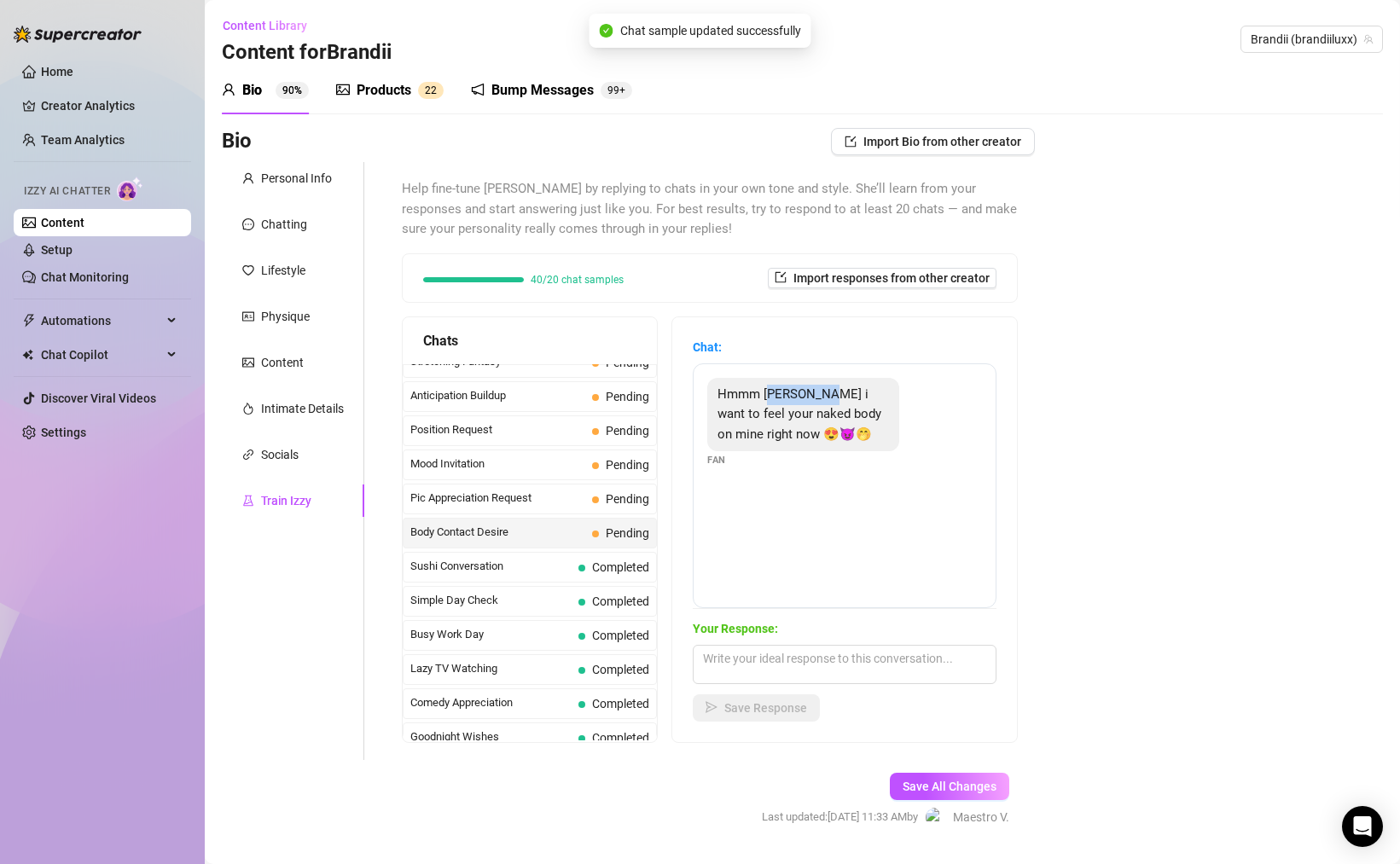
drag, startPoint x: 812, startPoint y: 402, endPoint x: 820, endPoint y: 409, distance: 10.6
click at [818, 403] on div "Hmmm [PERSON_NAME] i want to feel your naked body on mine right now 😍😈🤭" at bounding box center [803, 415] width 192 height 75
click at [833, 672] on textarea at bounding box center [845, 664] width 303 height 39
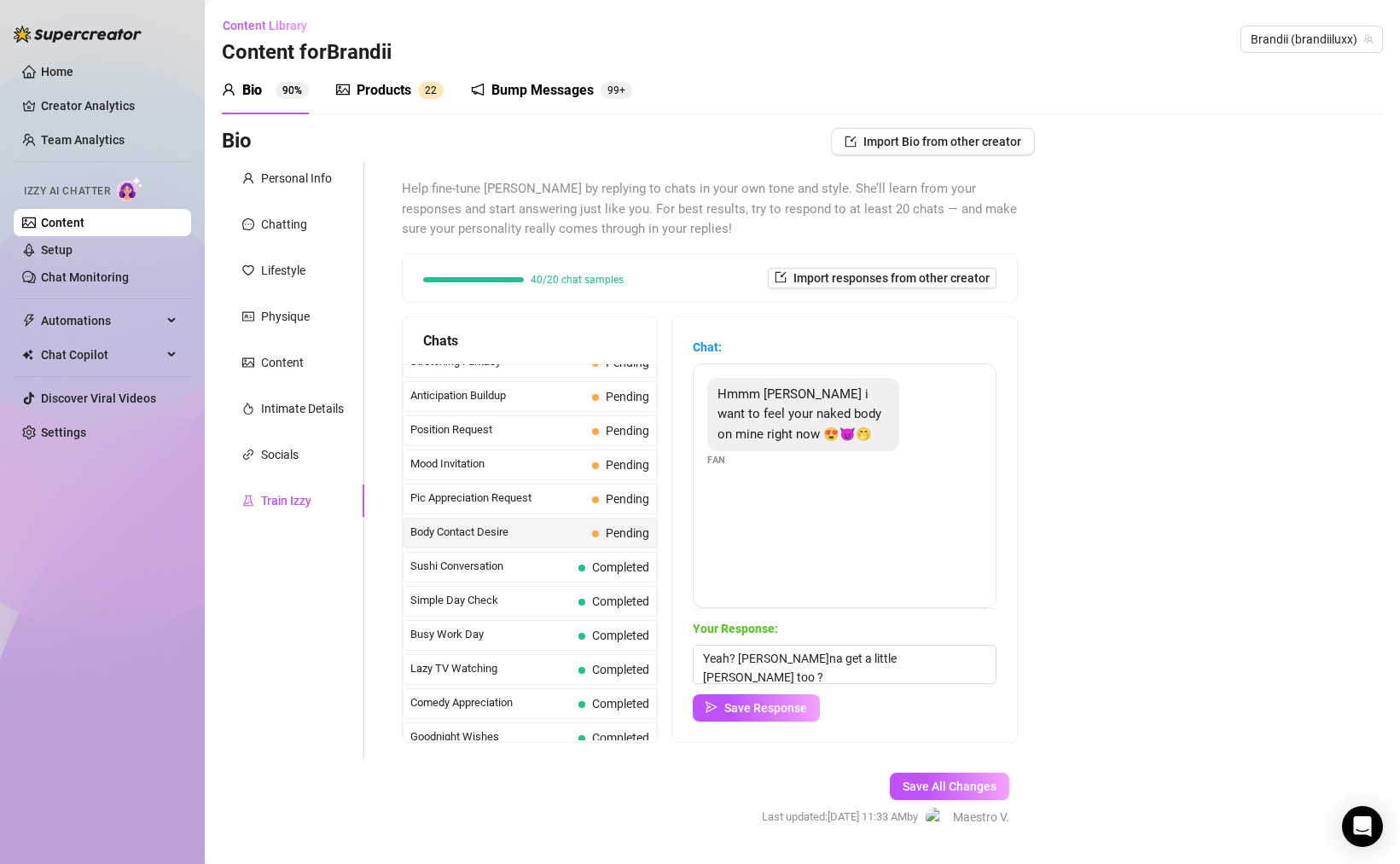
click at [773, 724] on div "Chat: Hmmm [PERSON_NAME] i want to feel your naked body on mine right now 😍😈🤭 F…" at bounding box center [845, 530] width 345 height 425
click at [784, 716] on button "Save Response" at bounding box center [756, 708] width 127 height 27
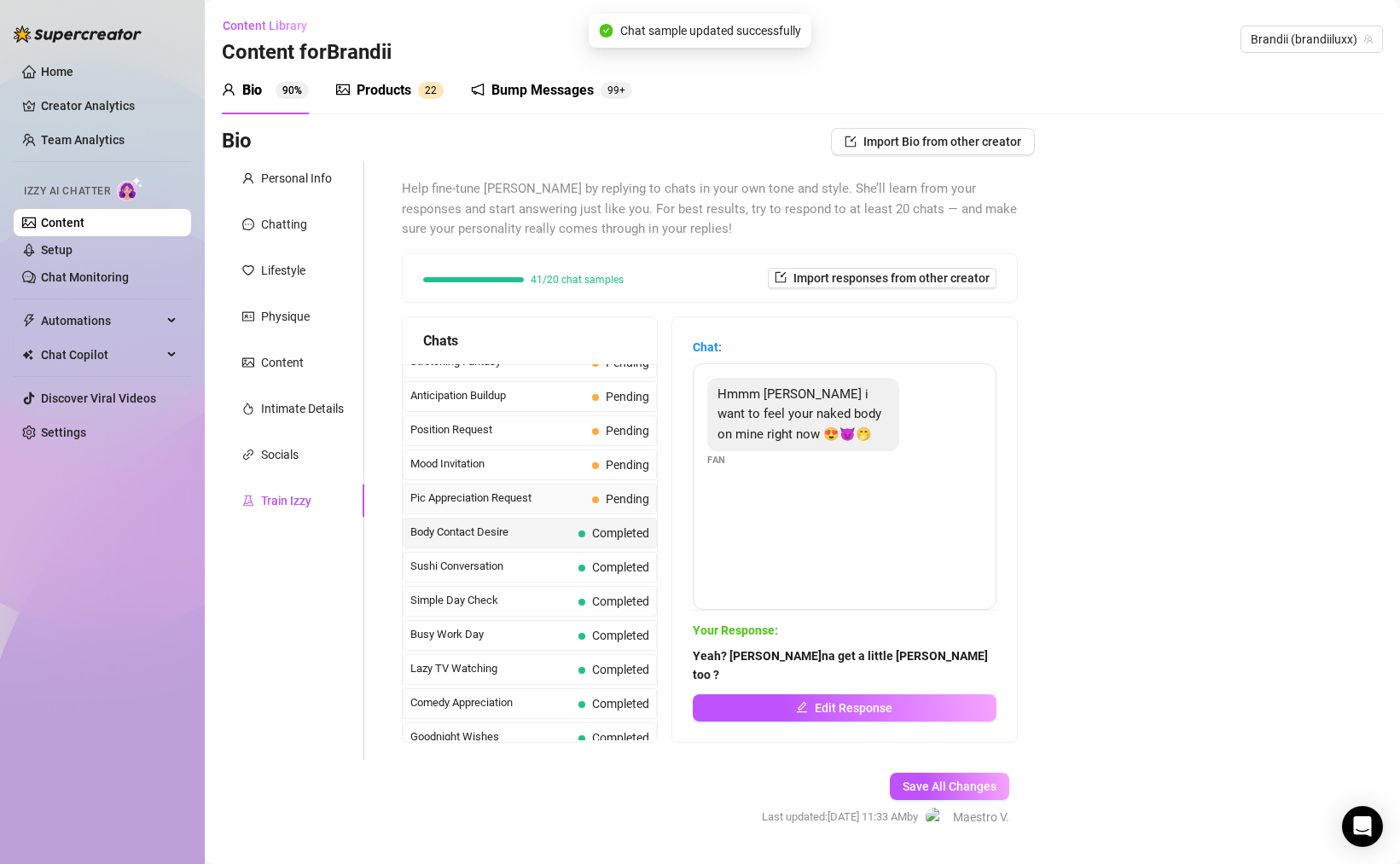
click at [492, 494] on span "Pic Appreciation Request" at bounding box center [498, 498] width 175 height 17
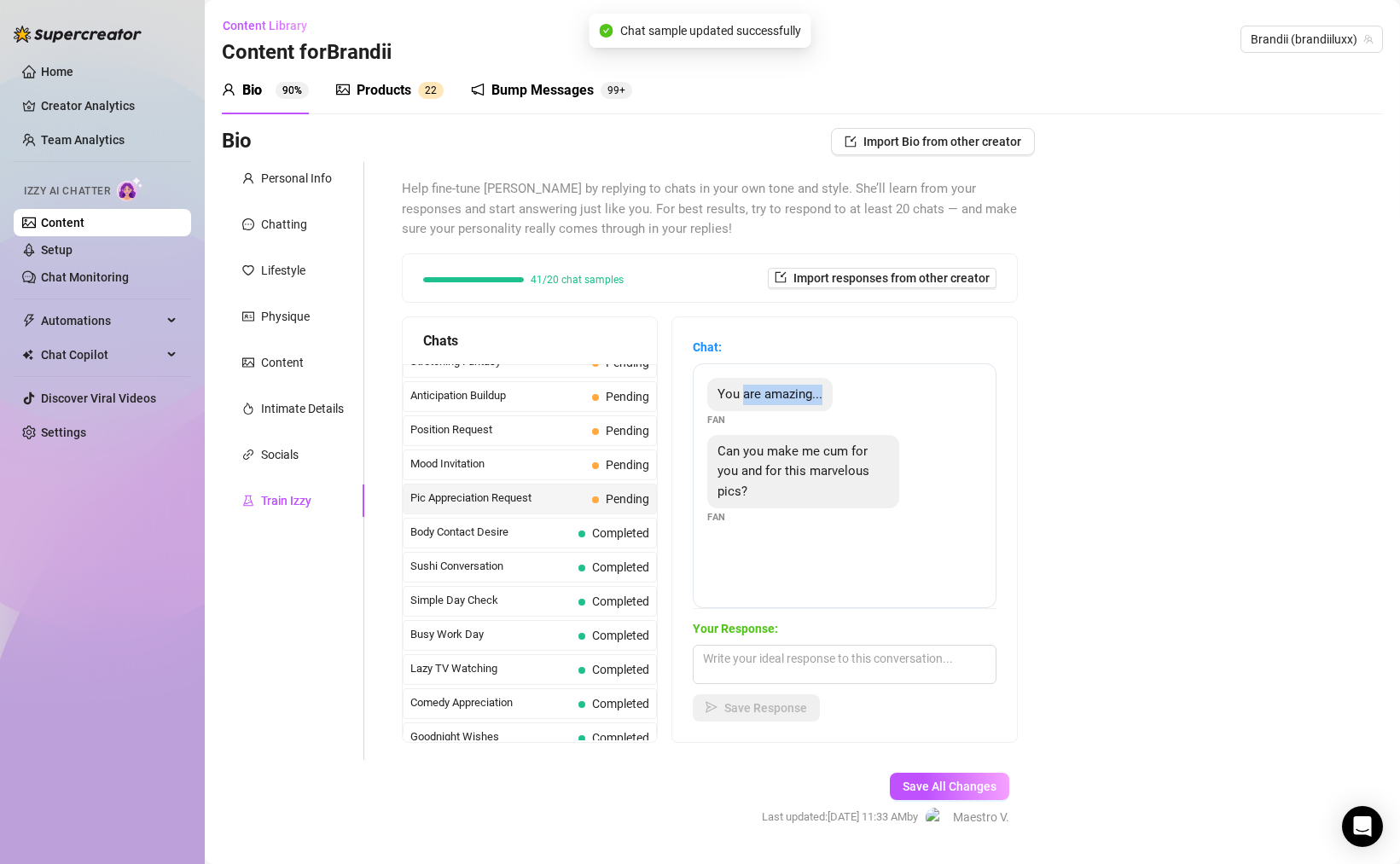
drag, startPoint x: 742, startPoint y: 392, endPoint x: 906, endPoint y: 421, distance: 166.5
click at [861, 411] on div "You are amazing... Fan" at bounding box center [845, 403] width 275 height 51
drag, startPoint x: 815, startPoint y: 451, endPoint x: 880, endPoint y: 467, distance: 66.9
click at [858, 459] on div "Can you make me cum for you and for this marvelous pics?" at bounding box center [803, 473] width 192 height 75
click at [823, 653] on textarea at bounding box center [845, 664] width 303 height 39
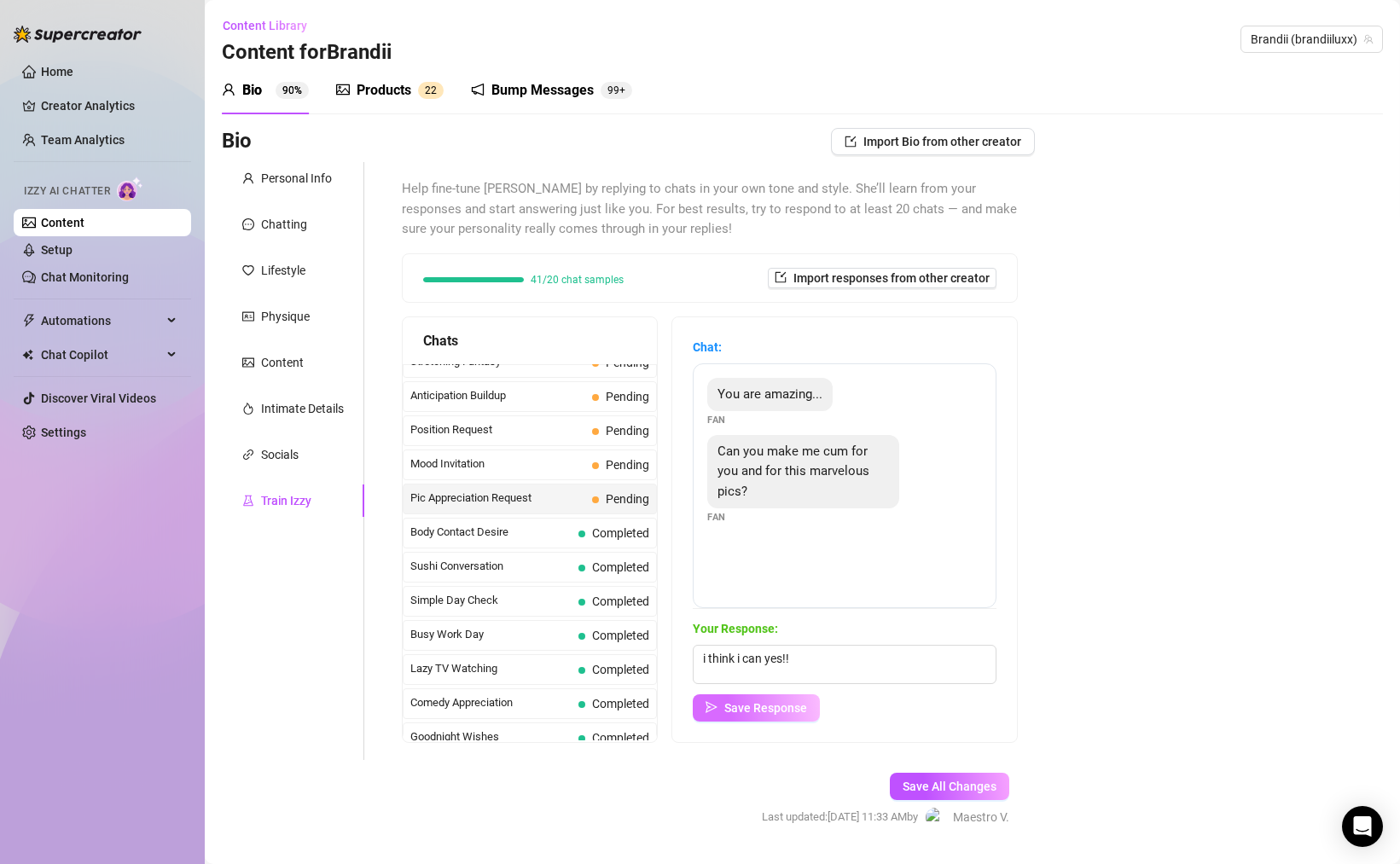
click at [739, 703] on span "Save Response" at bounding box center [766, 708] width 83 height 13
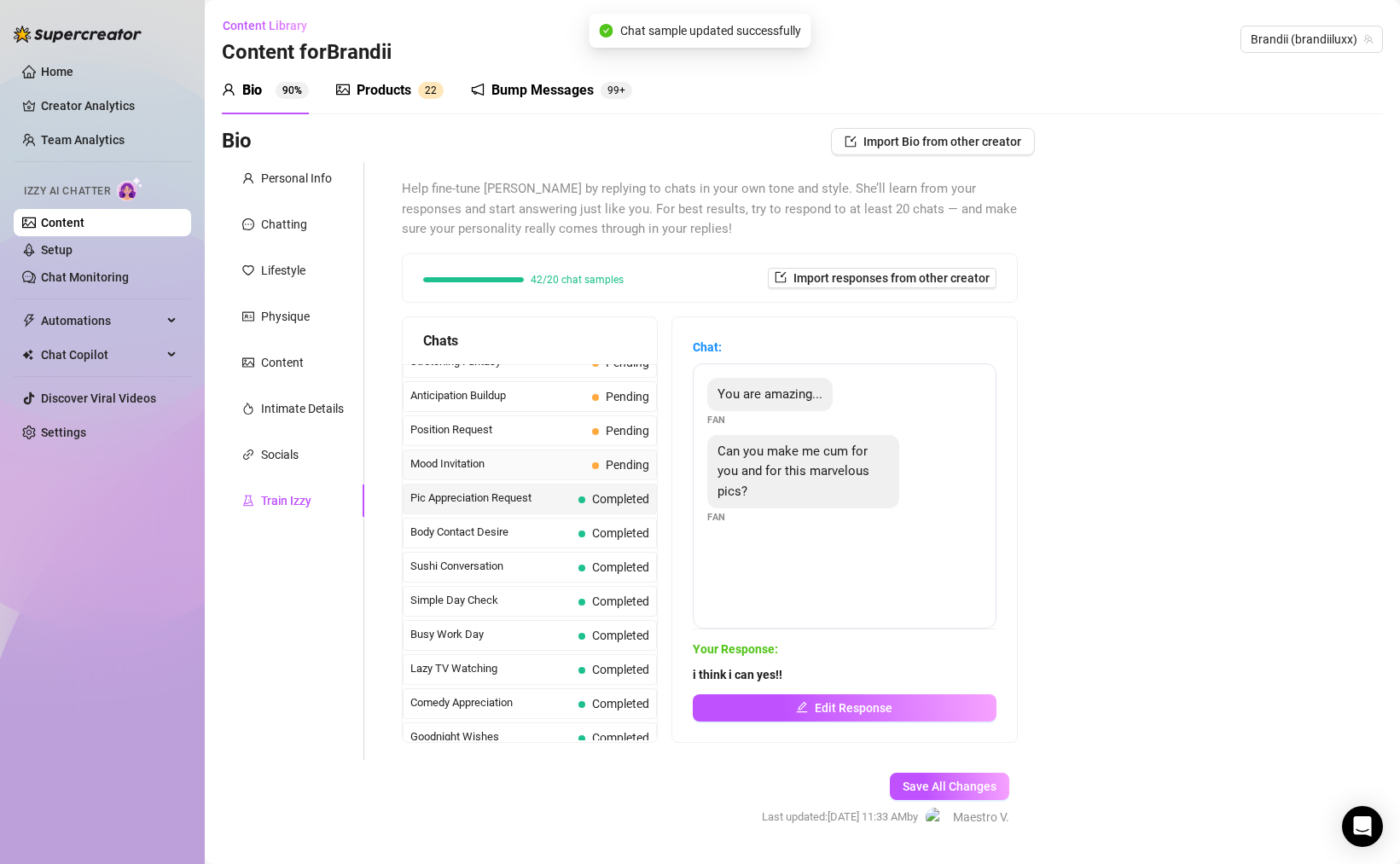
click at [524, 469] on span "Mood Invitation" at bounding box center [498, 464] width 175 height 17
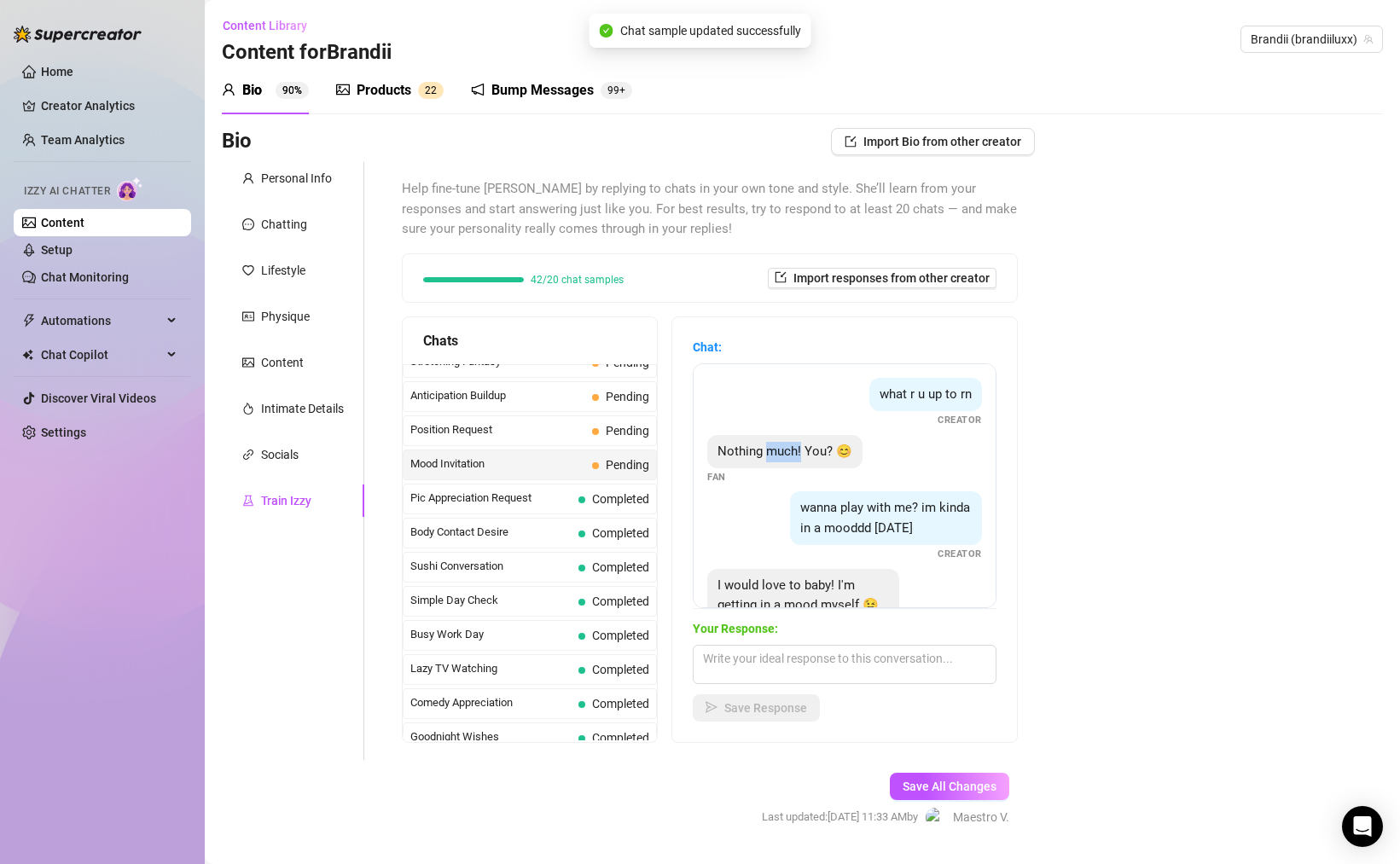
drag, startPoint x: 780, startPoint y: 452, endPoint x: 932, endPoint y: 454, distance: 152.0
click at [864, 452] on div "Nothing much! You? 😊 Fan" at bounding box center [845, 460] width 275 height 51
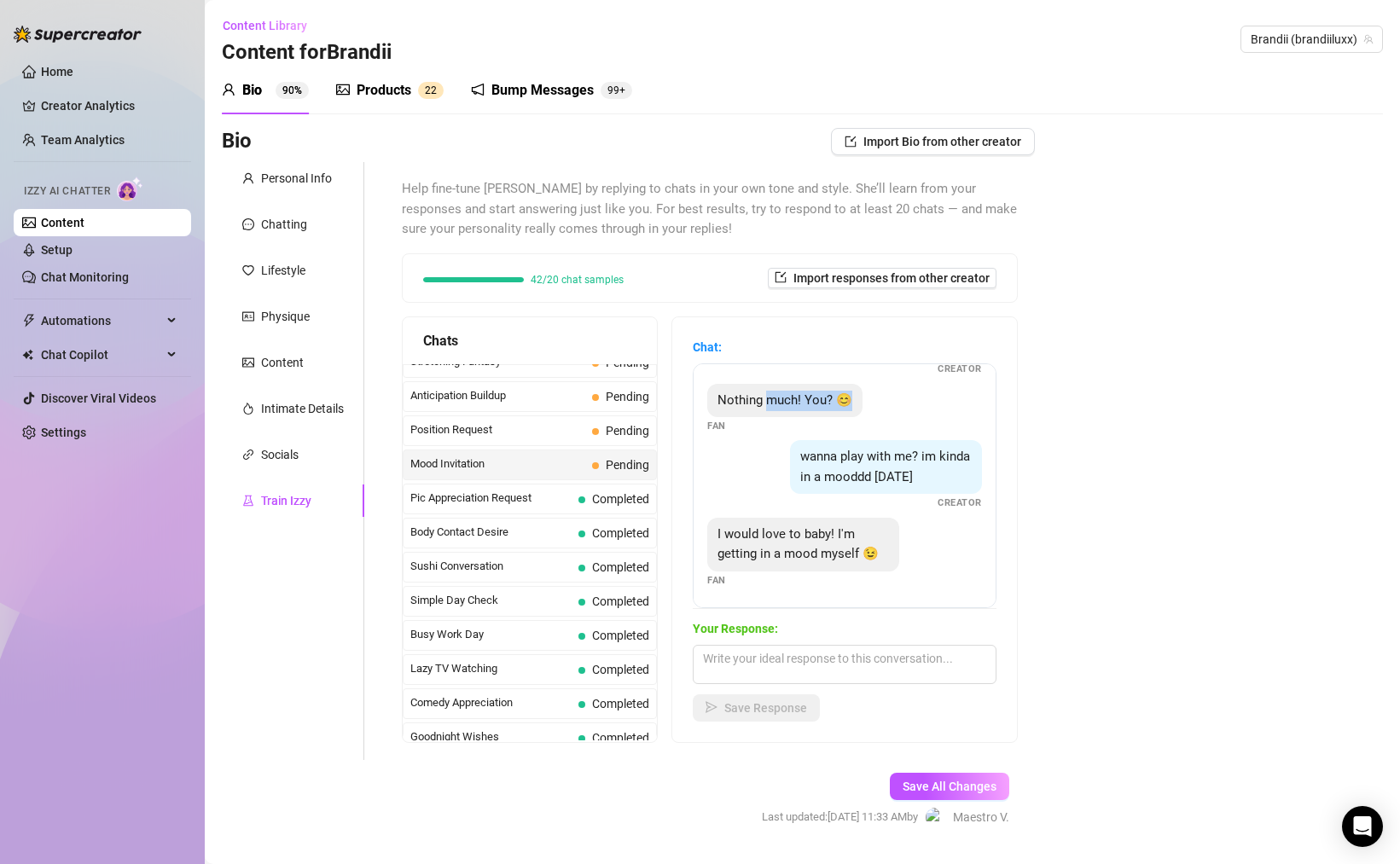
scroll to position [52, 0]
drag, startPoint x: 763, startPoint y: 553, endPoint x: 846, endPoint y: 554, distance: 83.0
click at [839, 555] on span "I would love to baby! I'm getting in a mood myself 😉" at bounding box center [798, 543] width 161 height 35
click at [832, 672] on textarea at bounding box center [845, 664] width 303 height 39
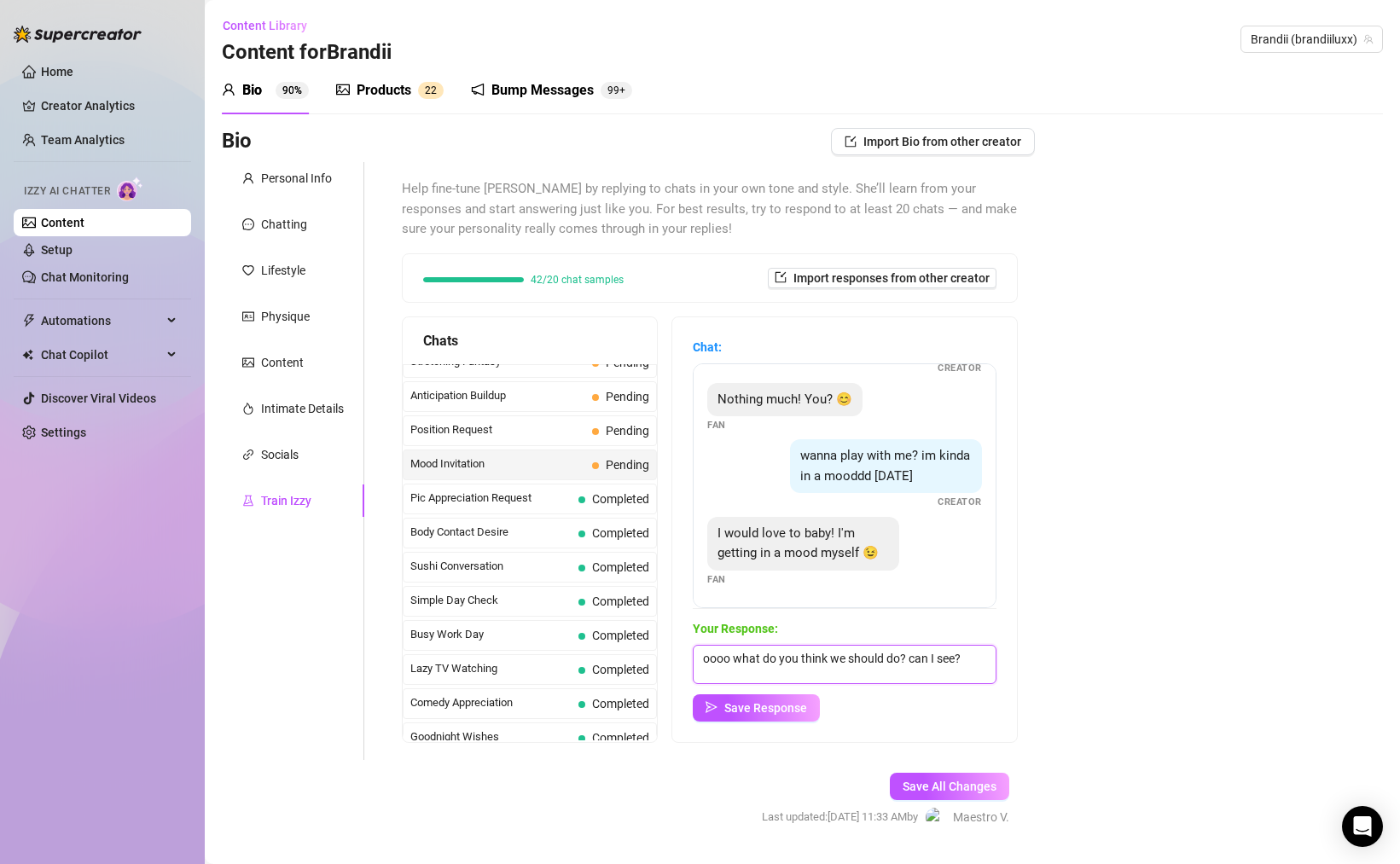
scroll to position [1, 0]
drag, startPoint x: 846, startPoint y: 699, endPoint x: 771, endPoint y: 707, distance: 75.4
click at [819, 701] on div "Save Response" at bounding box center [845, 708] width 303 height 27
drag, startPoint x: 771, startPoint y: 707, endPoint x: 783, endPoint y: 707, distance: 12.0
click at [771, 707] on span "Save Response" at bounding box center [766, 708] width 83 height 13
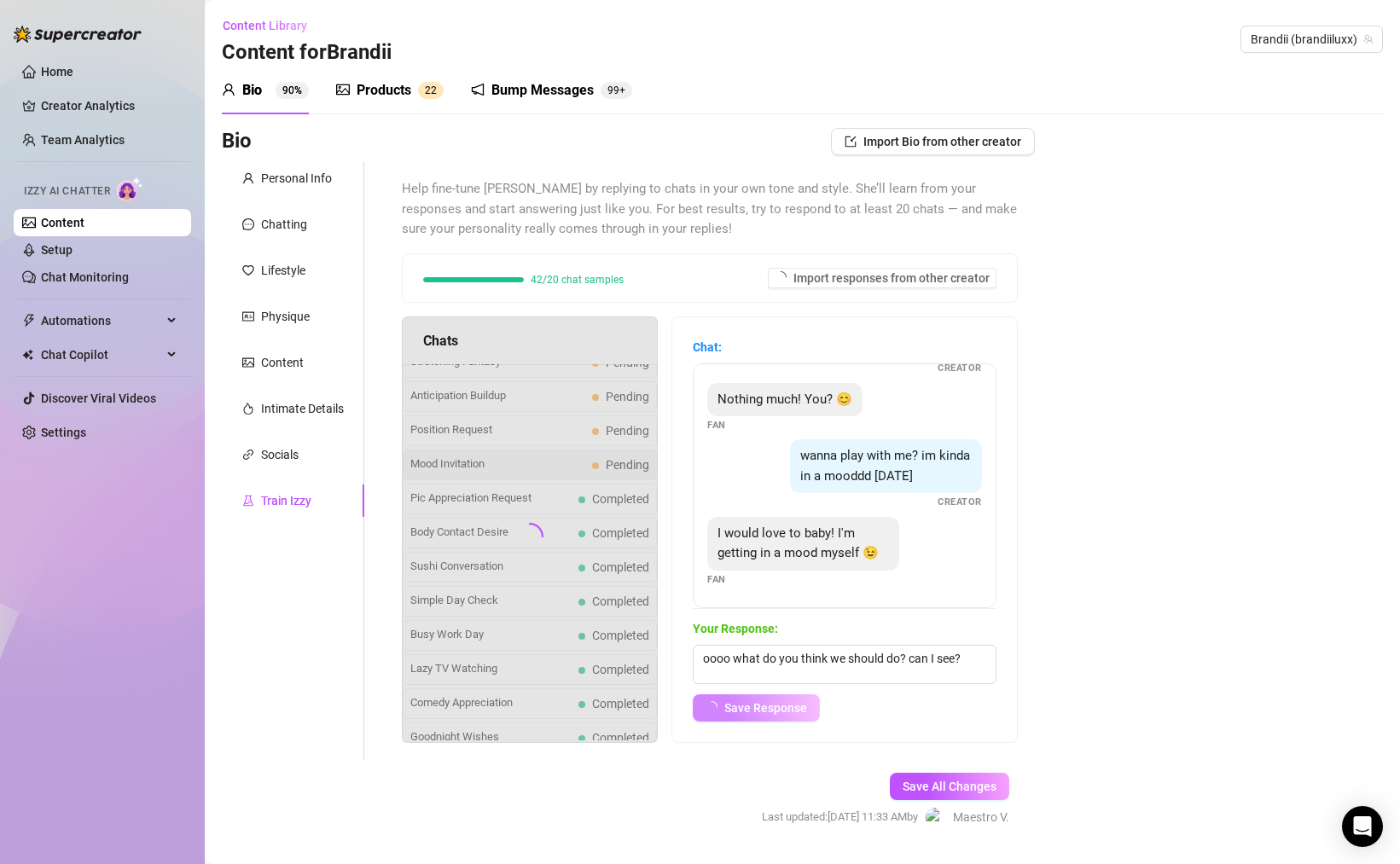
scroll to position [32, 0]
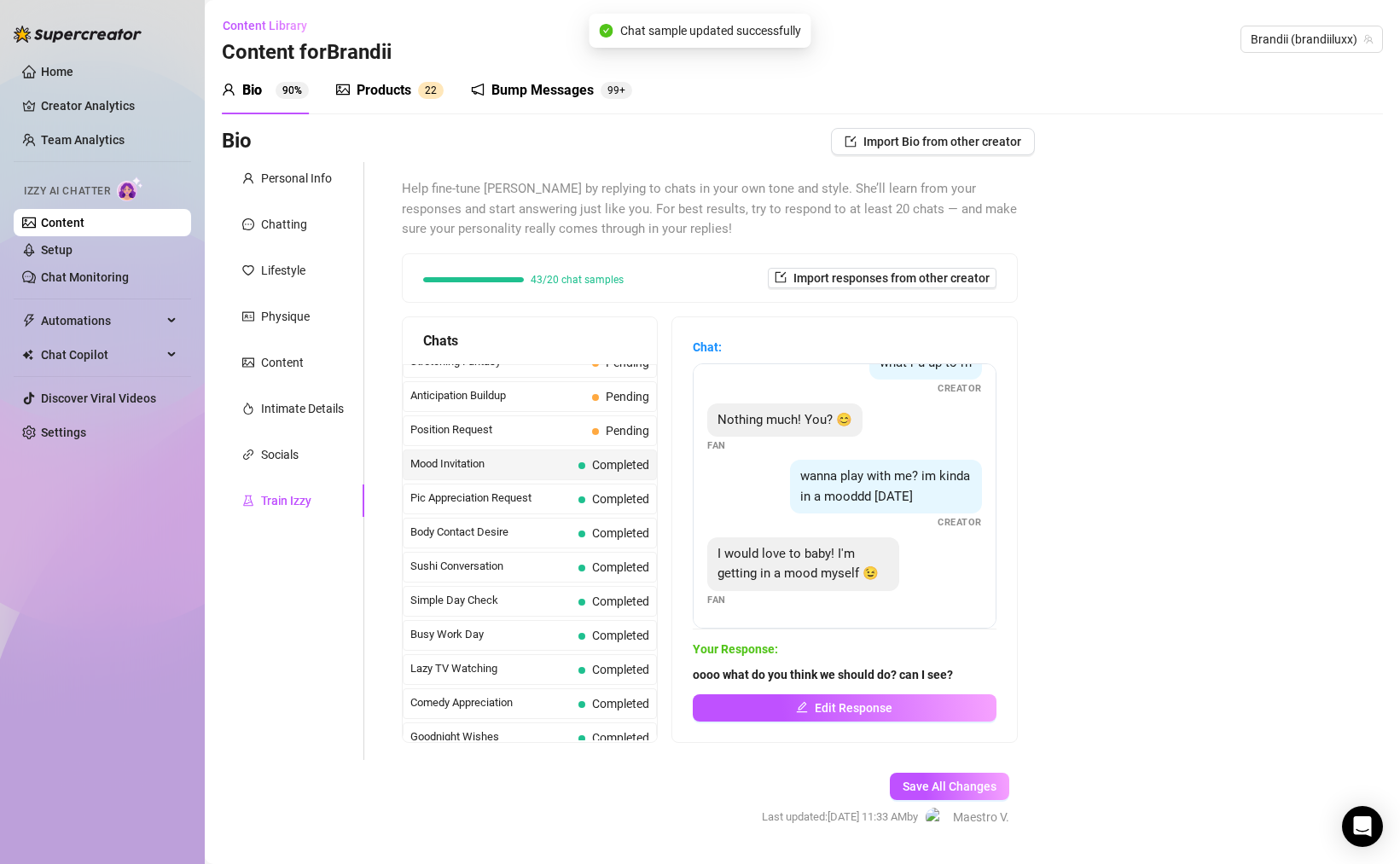
click at [484, 464] on span "Mood Invitation" at bounding box center [492, 464] width 161 height 17
click at [521, 442] on div "Position Request Pending" at bounding box center [530, 430] width 255 height 31
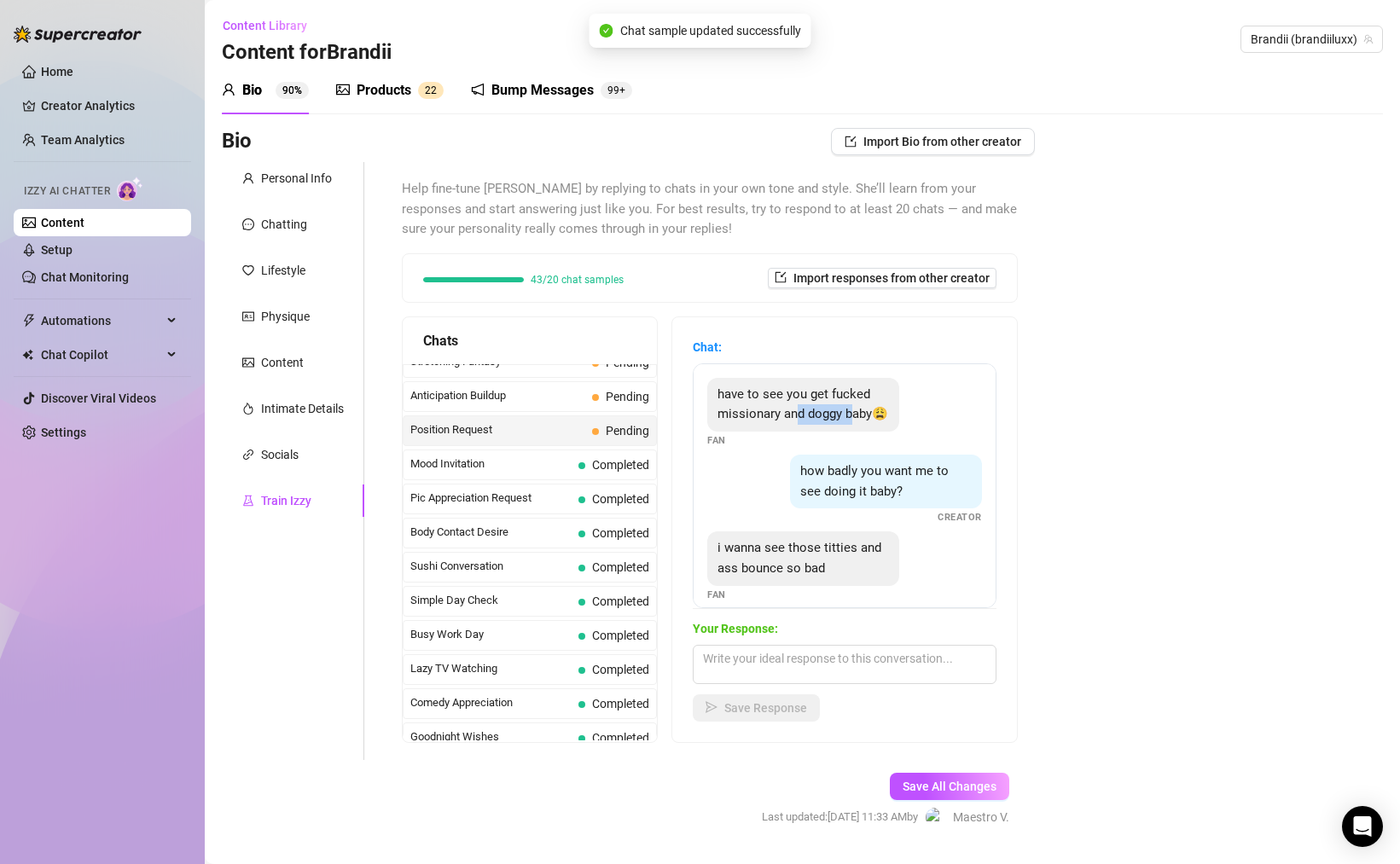
drag, startPoint x: 829, startPoint y: 405, endPoint x: 858, endPoint y: 405, distance: 29.0
click at [858, 405] on div "have to see you get fucked missionary and doggy baby😩" at bounding box center [803, 405] width 192 height 54
drag, startPoint x: 893, startPoint y: 481, endPoint x: 928, endPoint y: 485, distance: 35.2
click at [918, 483] on div "how badly you want me to see doing it baby?" at bounding box center [886, 482] width 192 height 54
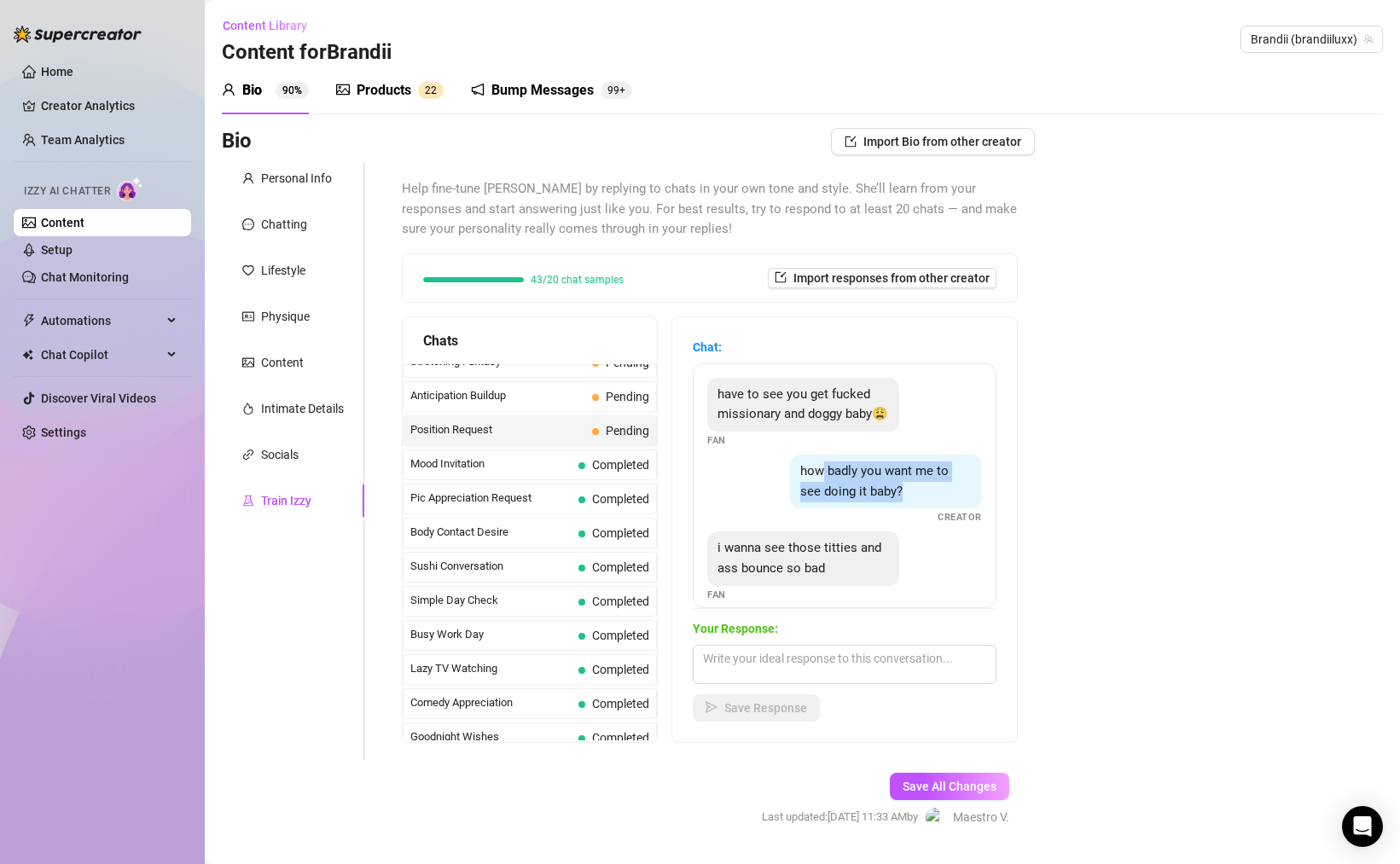
scroll to position [15, 0]
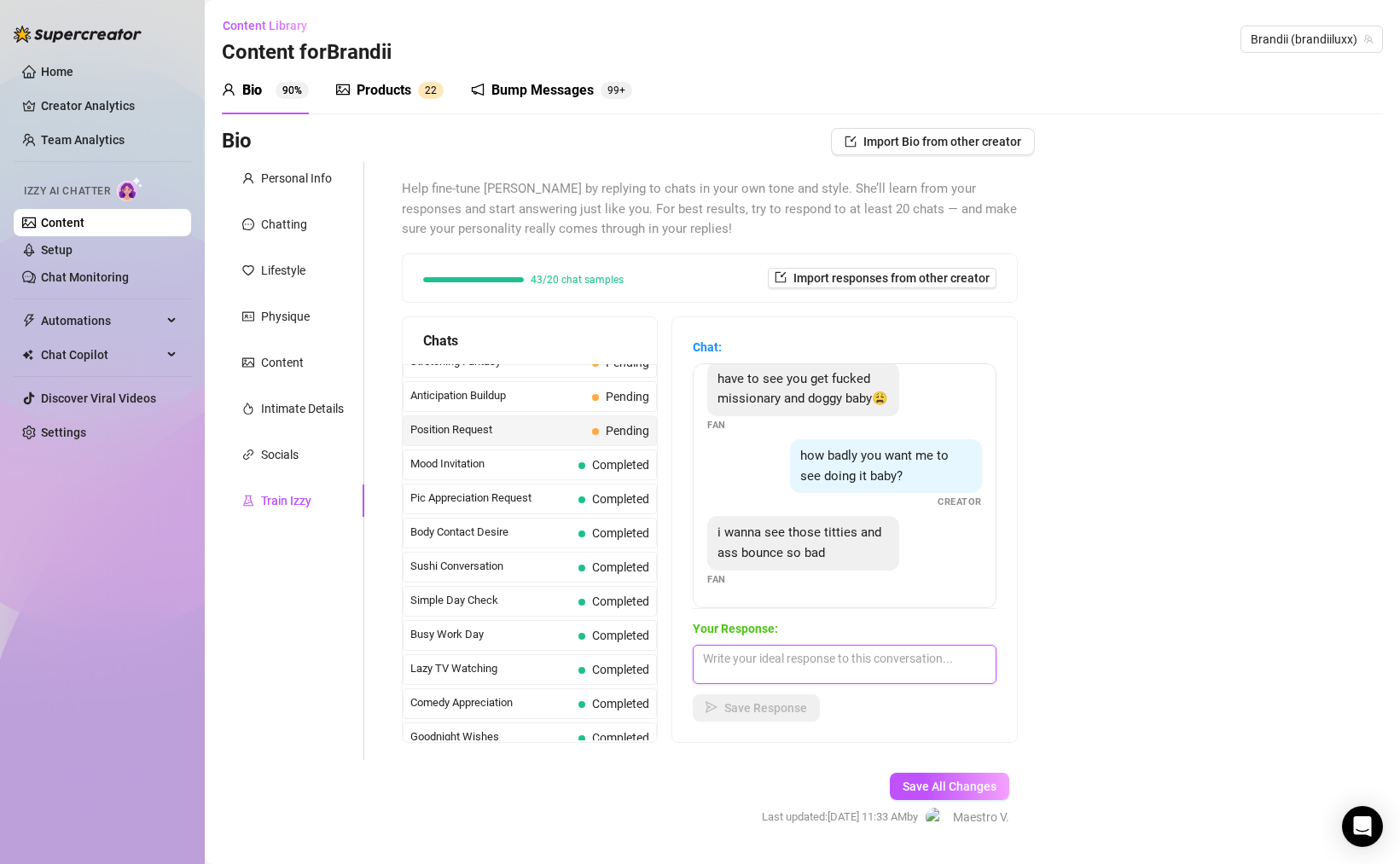
click at [838, 657] on textarea at bounding box center [845, 664] width 303 height 39
click at [801, 729] on div "Chat: have to see you get fucked missionary and doggy baby😩 Fan how badly you w…" at bounding box center [845, 530] width 345 height 425
click at [785, 689] on div "Your Response: are you hard for me already? let me see... 🥵 Save Response" at bounding box center [845, 670] width 303 height 102
click at [768, 717] on button "Save Response" at bounding box center [756, 708] width 127 height 27
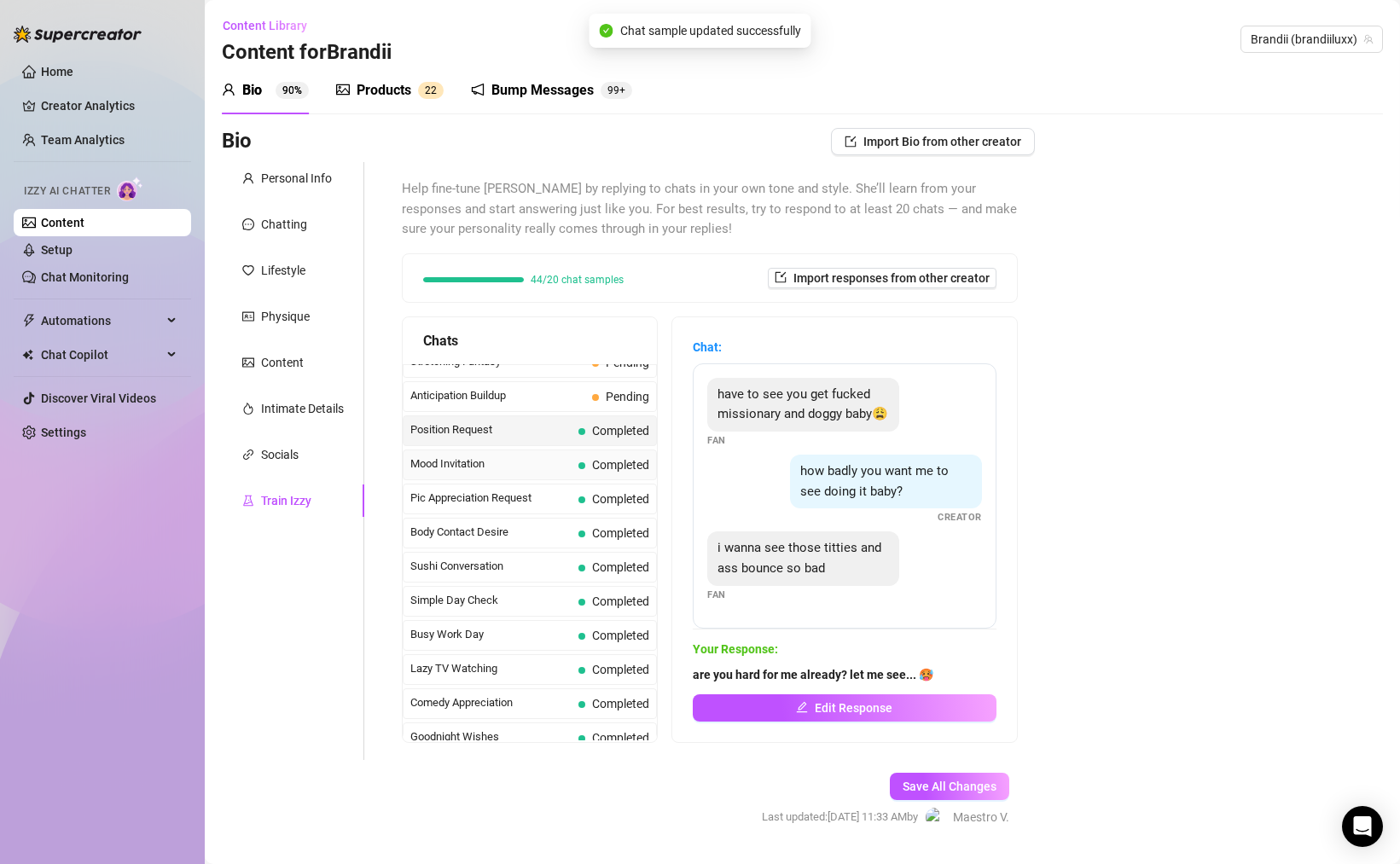
scroll to position [0, 0]
click at [549, 399] on span "Anticipation Buildup" at bounding box center [498, 396] width 175 height 17
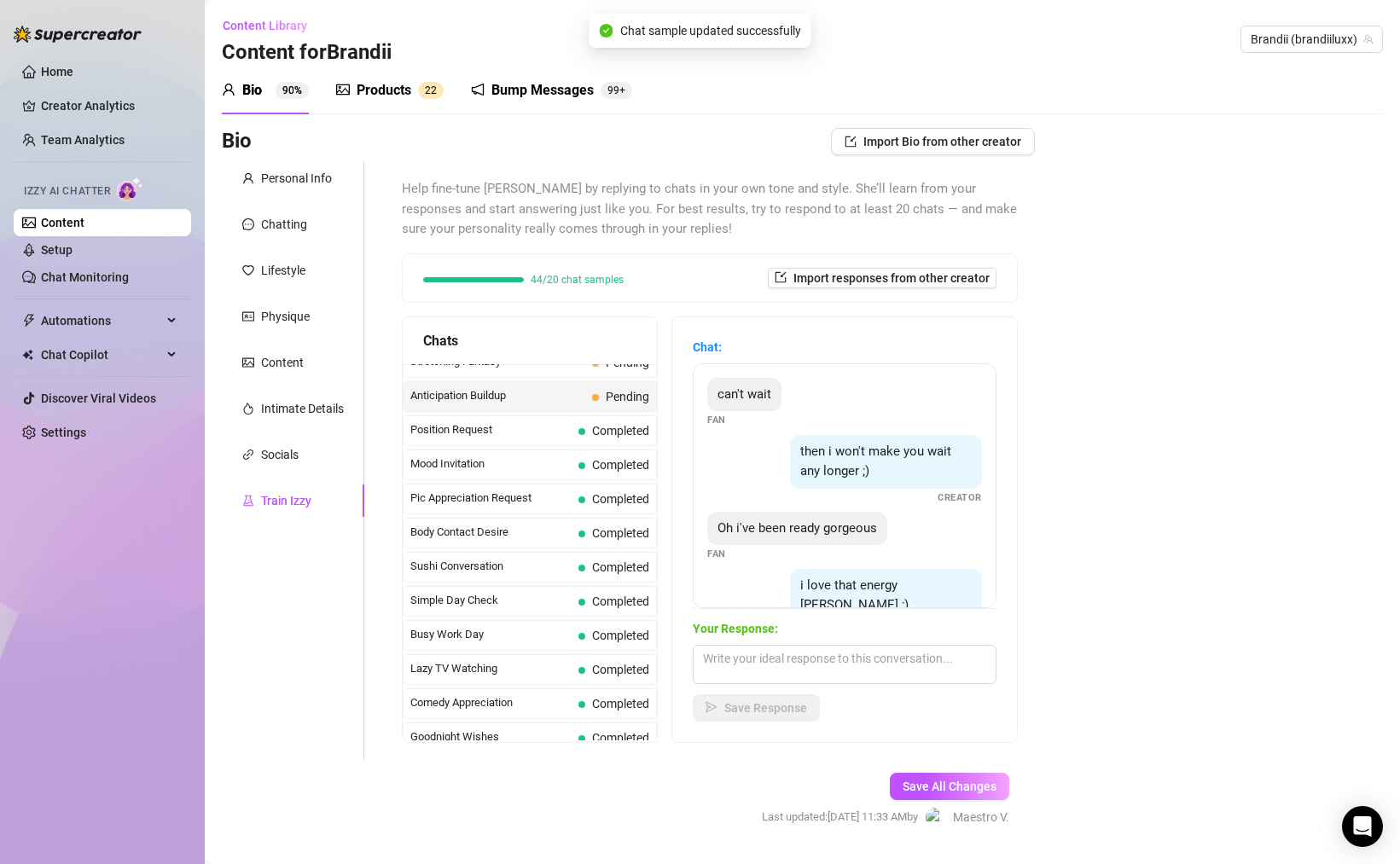
drag, startPoint x: 833, startPoint y: 454, endPoint x: 929, endPoint y: 457, distance: 96.0
click at [913, 455] on span "then i won't make you wait any longer ;)" at bounding box center [876, 461] width 151 height 35
drag, startPoint x: 799, startPoint y: 529, endPoint x: 898, endPoint y: 530, distance: 99.0
click at [882, 530] on div "Oh i've been ready gorgeous" at bounding box center [797, 529] width 180 height 34
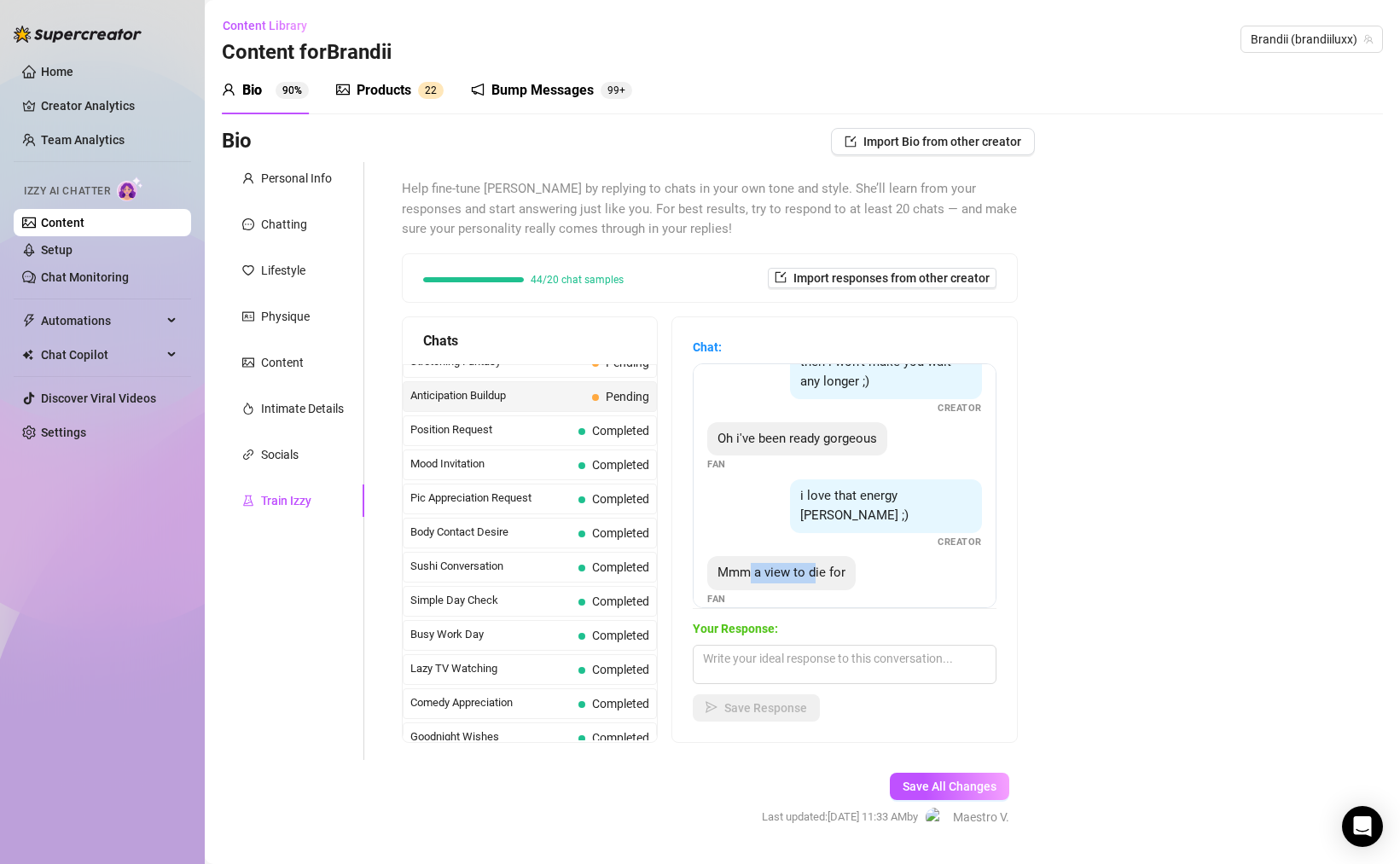
drag, startPoint x: 750, startPoint y: 555, endPoint x: 831, endPoint y: 551, distance: 81.1
click at [819, 565] on span "Mmm a view to die for" at bounding box center [782, 572] width 128 height 15
click at [829, 669] on textarea at bounding box center [845, 664] width 303 height 39
click at [803, 723] on div "Chat: can't wait Fan then i won't make you wait any longer ;) Creator Oh i've b…" at bounding box center [845, 530] width 345 height 425
click at [798, 705] on span "Save Response" at bounding box center [766, 708] width 83 height 13
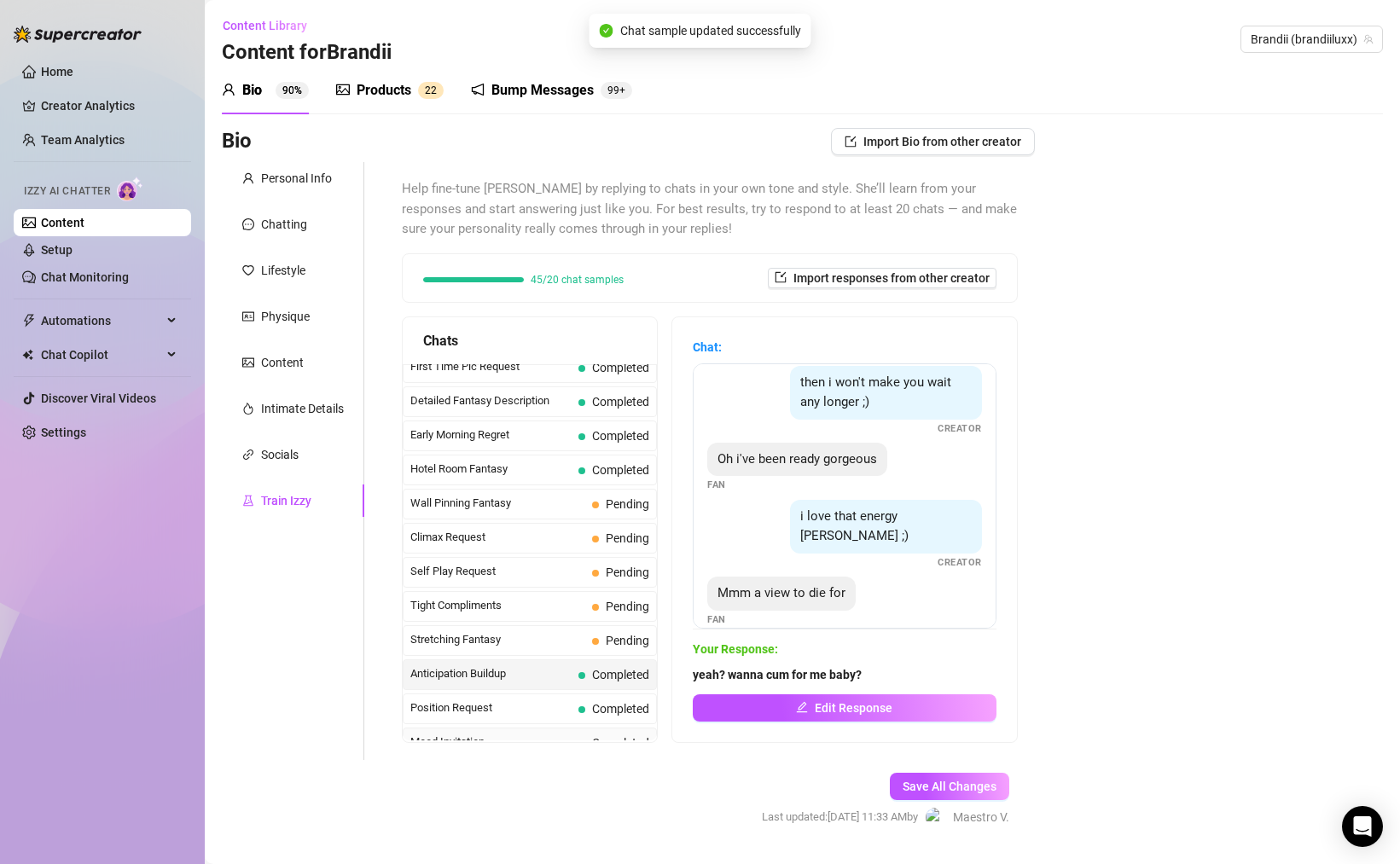
scroll to position [621, 0]
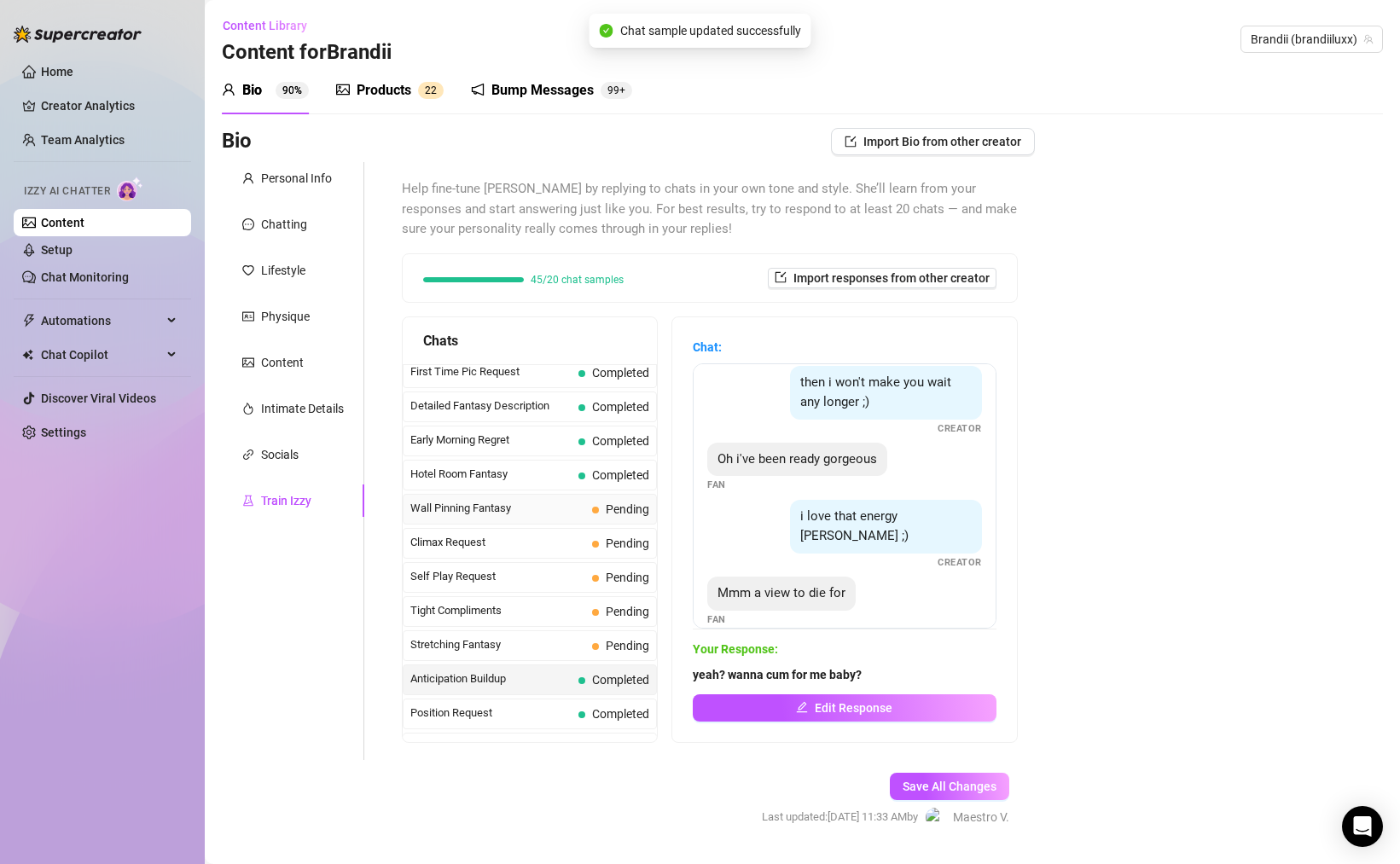
click at [503, 508] on span "Wall Pinning Fantasy" at bounding box center [498, 508] width 175 height 17
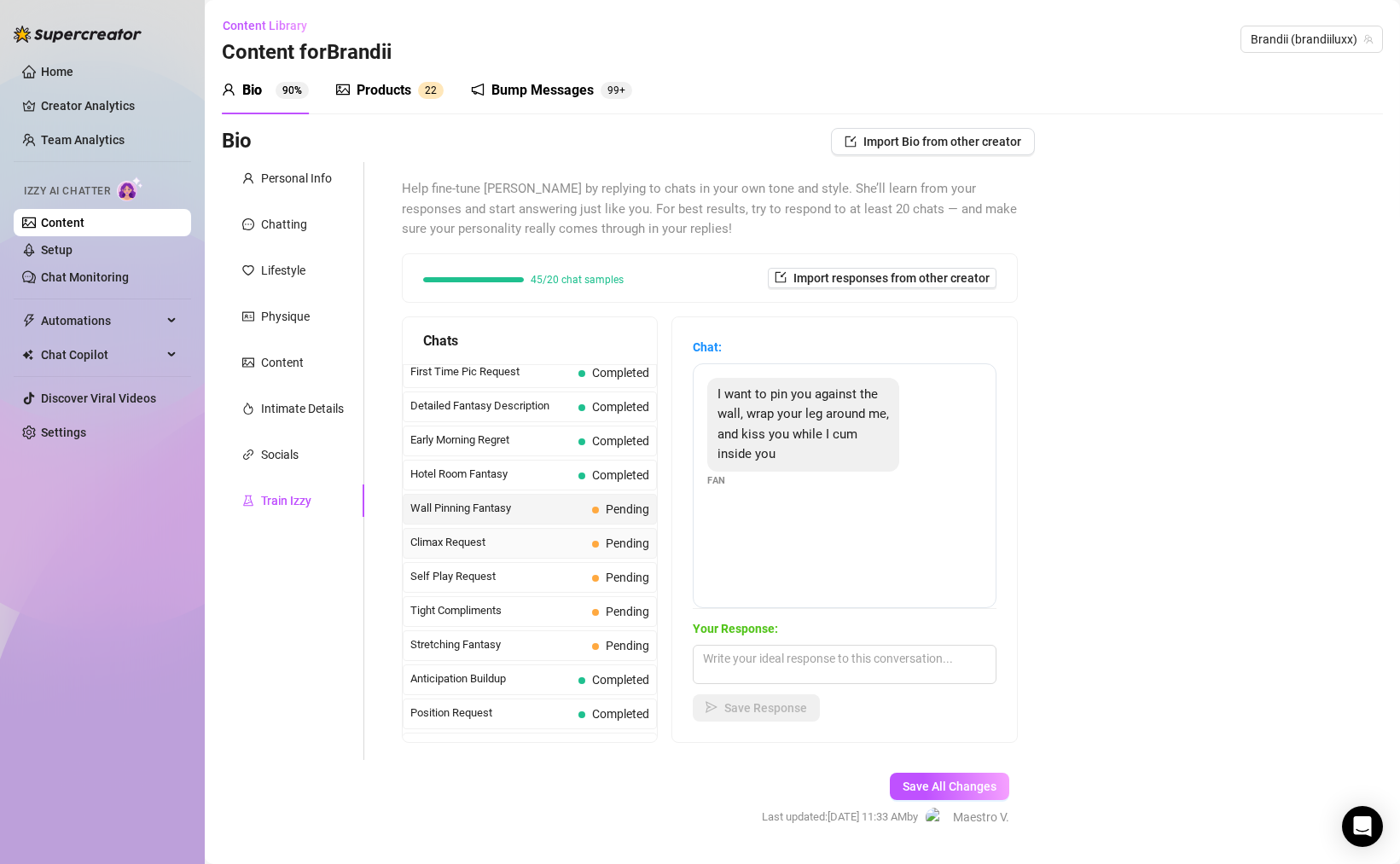
click at [526, 547] on span "Climax Request" at bounding box center [498, 542] width 175 height 17
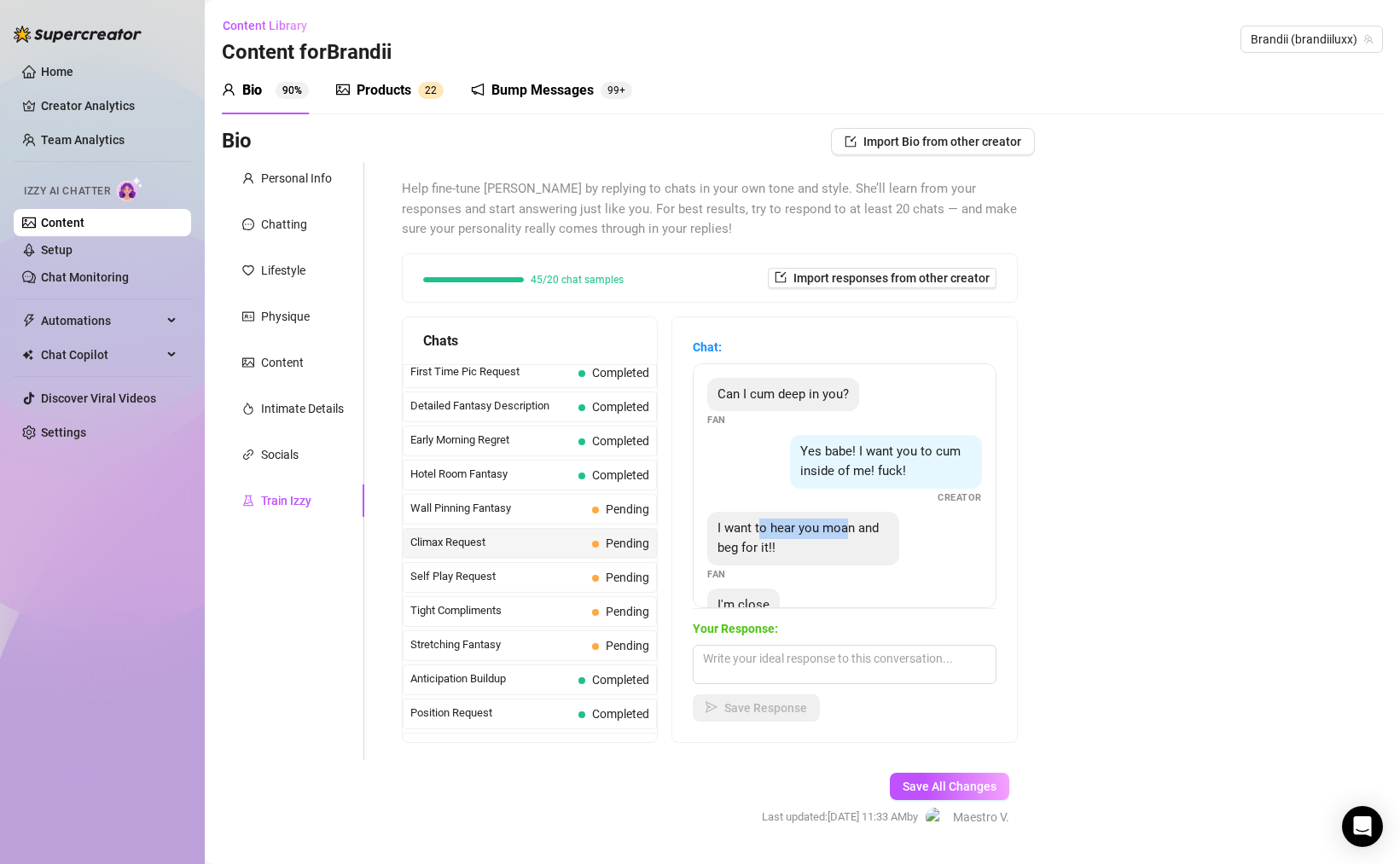
drag, startPoint x: 765, startPoint y: 524, endPoint x: 951, endPoint y: 530, distance: 186.1
click at [866, 527] on span "I want to hear you moan and beg for it!!" at bounding box center [798, 538] width 161 height 35
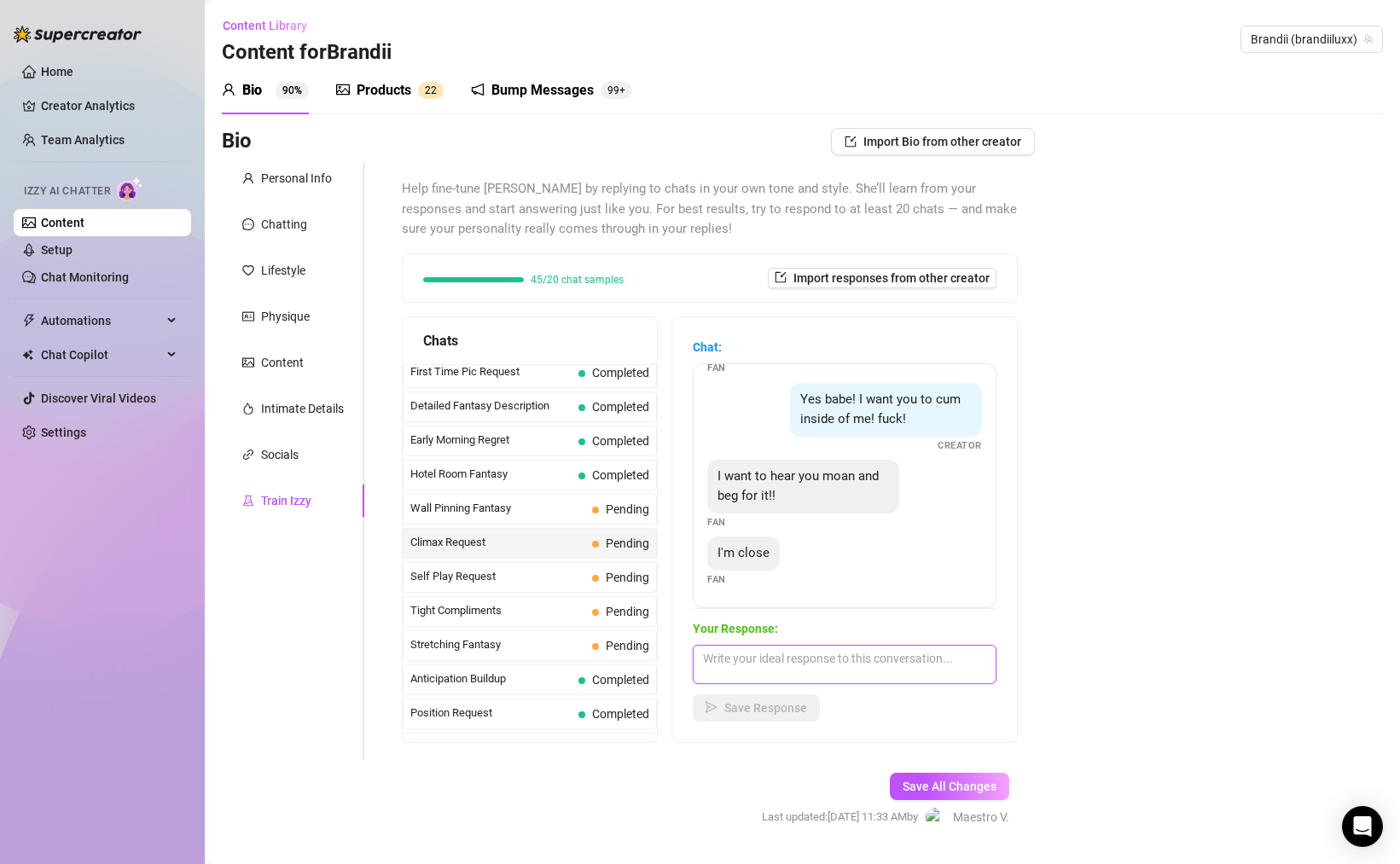
click at [827, 656] on textarea at bounding box center [845, 664] width 303 height 39
click at [753, 705] on span "Save Response" at bounding box center [766, 708] width 83 height 13
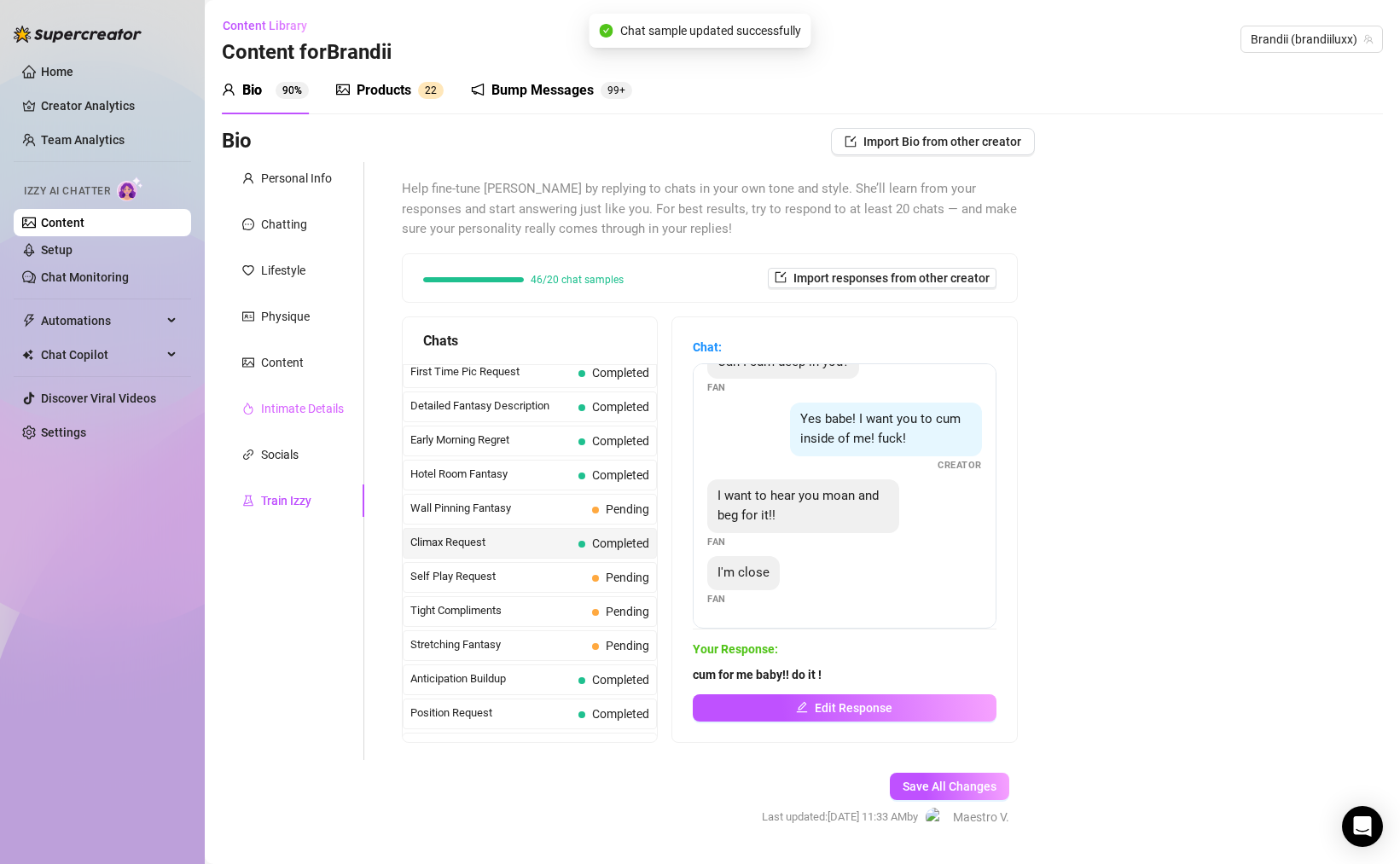
scroll to position [32, 0]
click at [491, 573] on span "Self Play Request" at bounding box center [498, 577] width 175 height 17
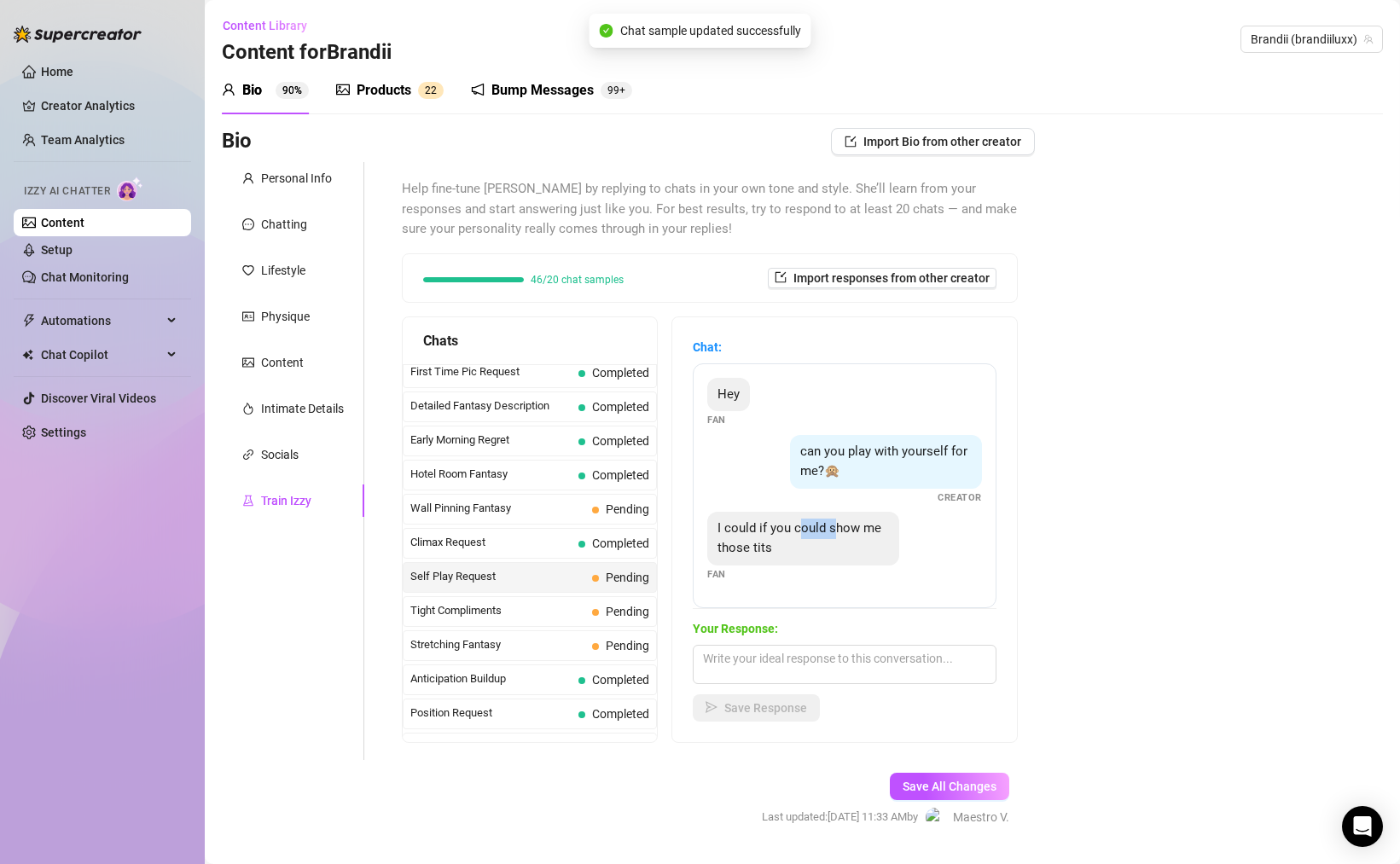
drag, startPoint x: 798, startPoint y: 533, endPoint x: 857, endPoint y: 540, distance: 59.4
click at [853, 539] on div "I could if you could show me those tits" at bounding box center [803, 538] width 192 height 54
click at [900, 668] on textarea at bounding box center [845, 664] width 303 height 39
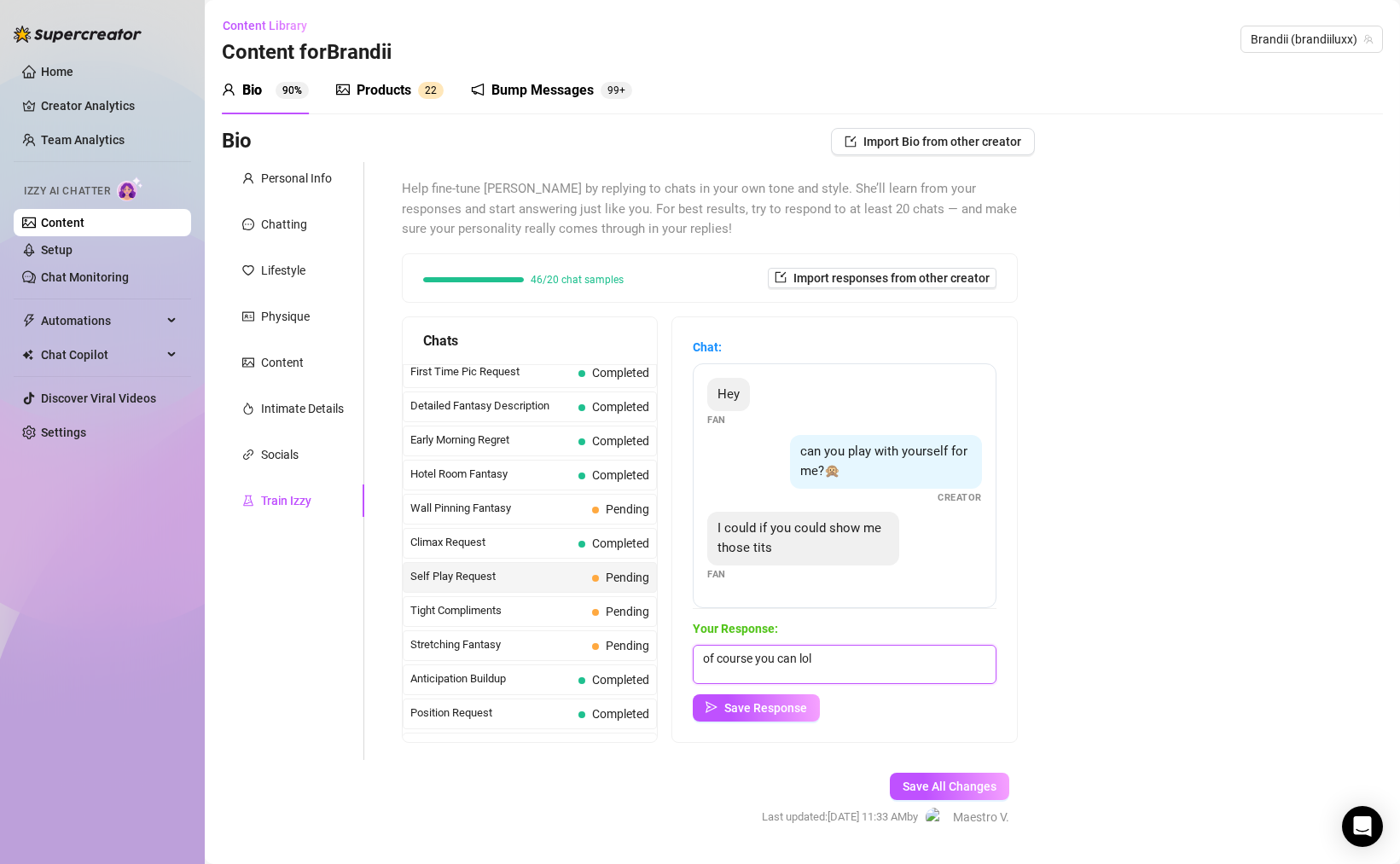
scroll to position [1, 0]
click at [794, 706] on span "Save Response" at bounding box center [766, 708] width 83 height 13
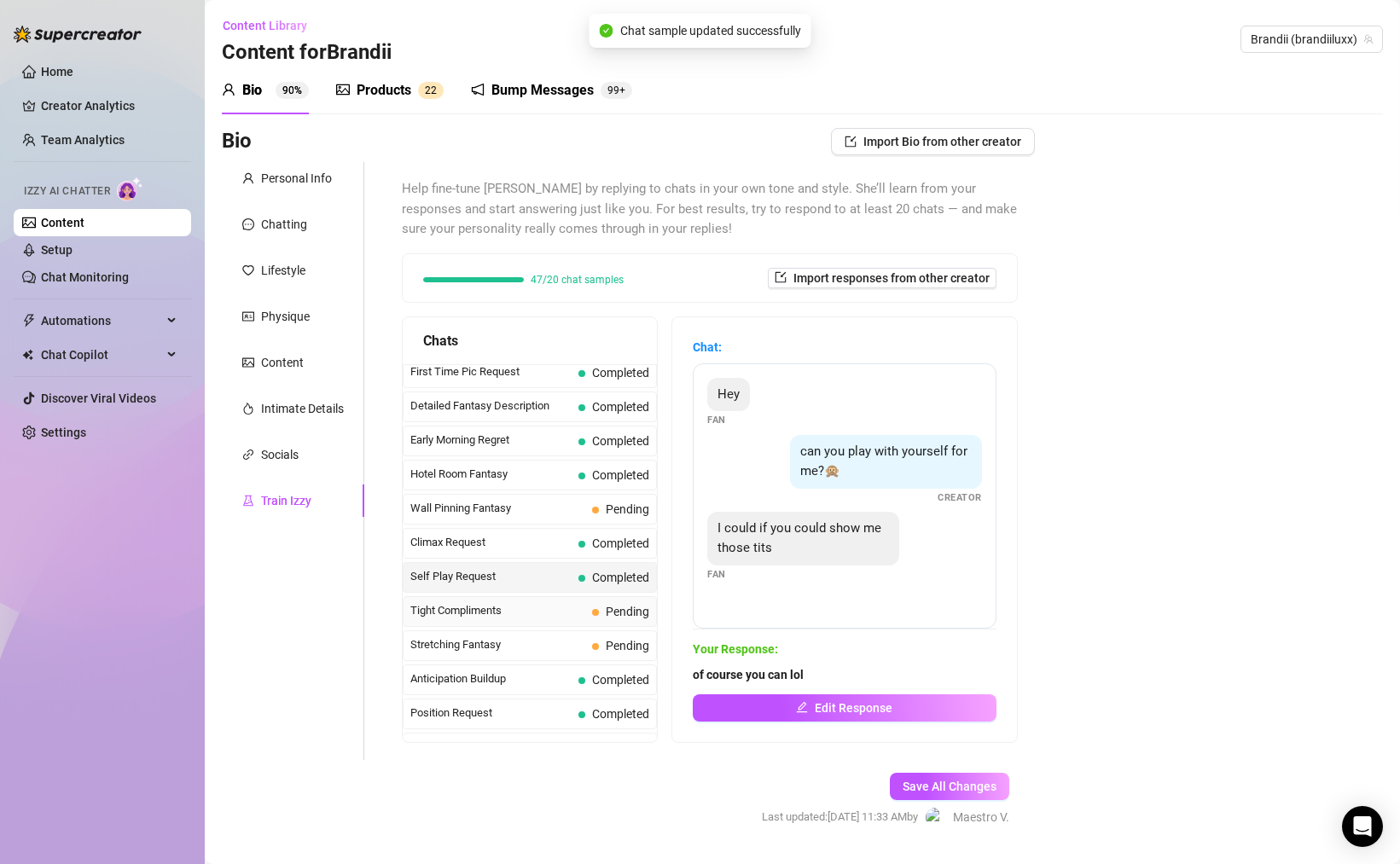
click at [471, 609] on span "Tight Compliments" at bounding box center [498, 610] width 175 height 17
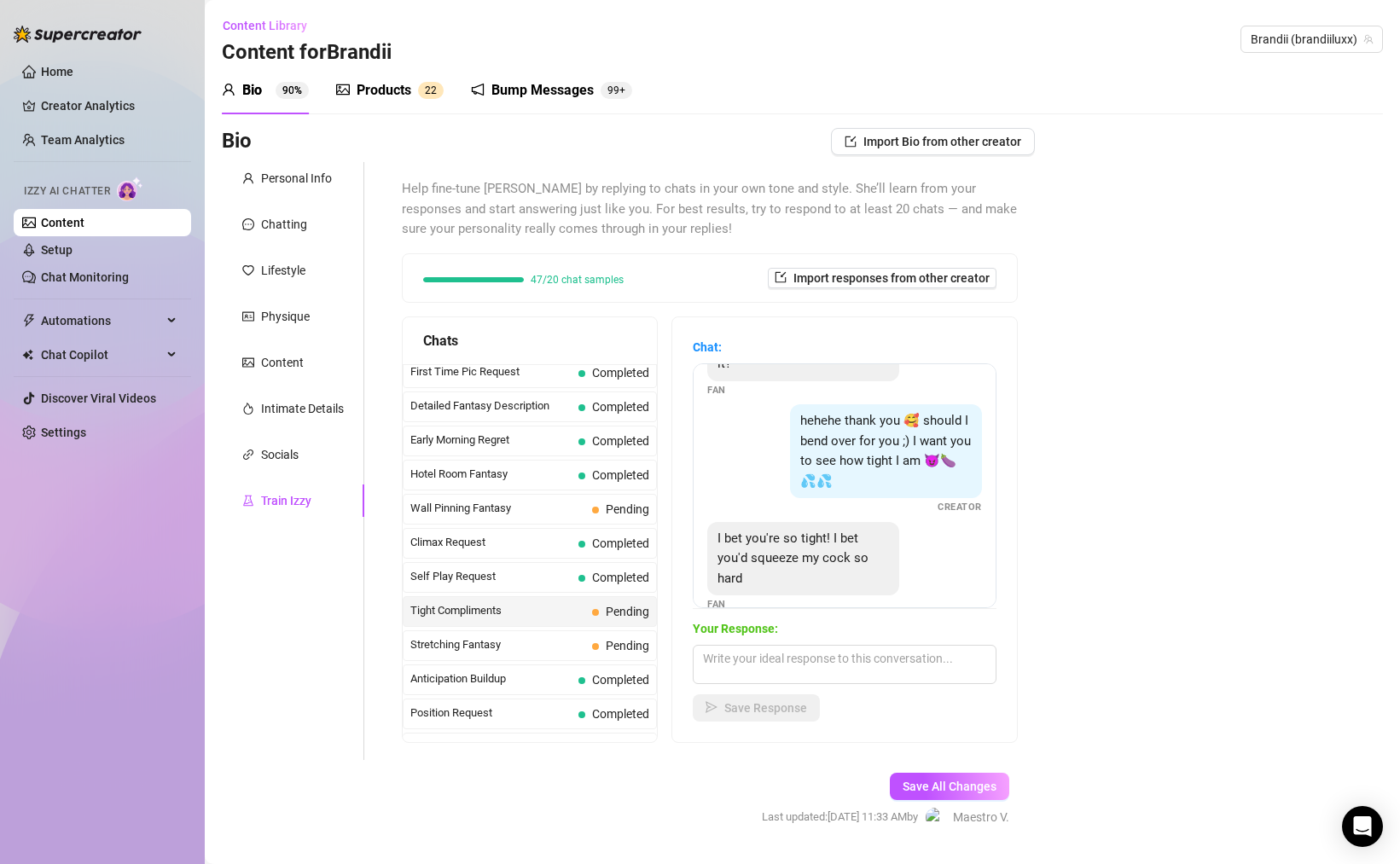
scroll to position [153, 0]
click at [893, 440] on span "hehehe thank you 🥰 should I bend over for you ;) I want you to see how tight I …" at bounding box center [885, 446] width 170 height 76
drag, startPoint x: 762, startPoint y: 534, endPoint x: 863, endPoint y: 537, distance: 101.0
click at [855, 536] on span "I bet you're so tight! I bet you'd squeeze my cock so hard" at bounding box center [793, 553] width 151 height 56
click at [806, 679] on textarea at bounding box center [845, 664] width 303 height 39
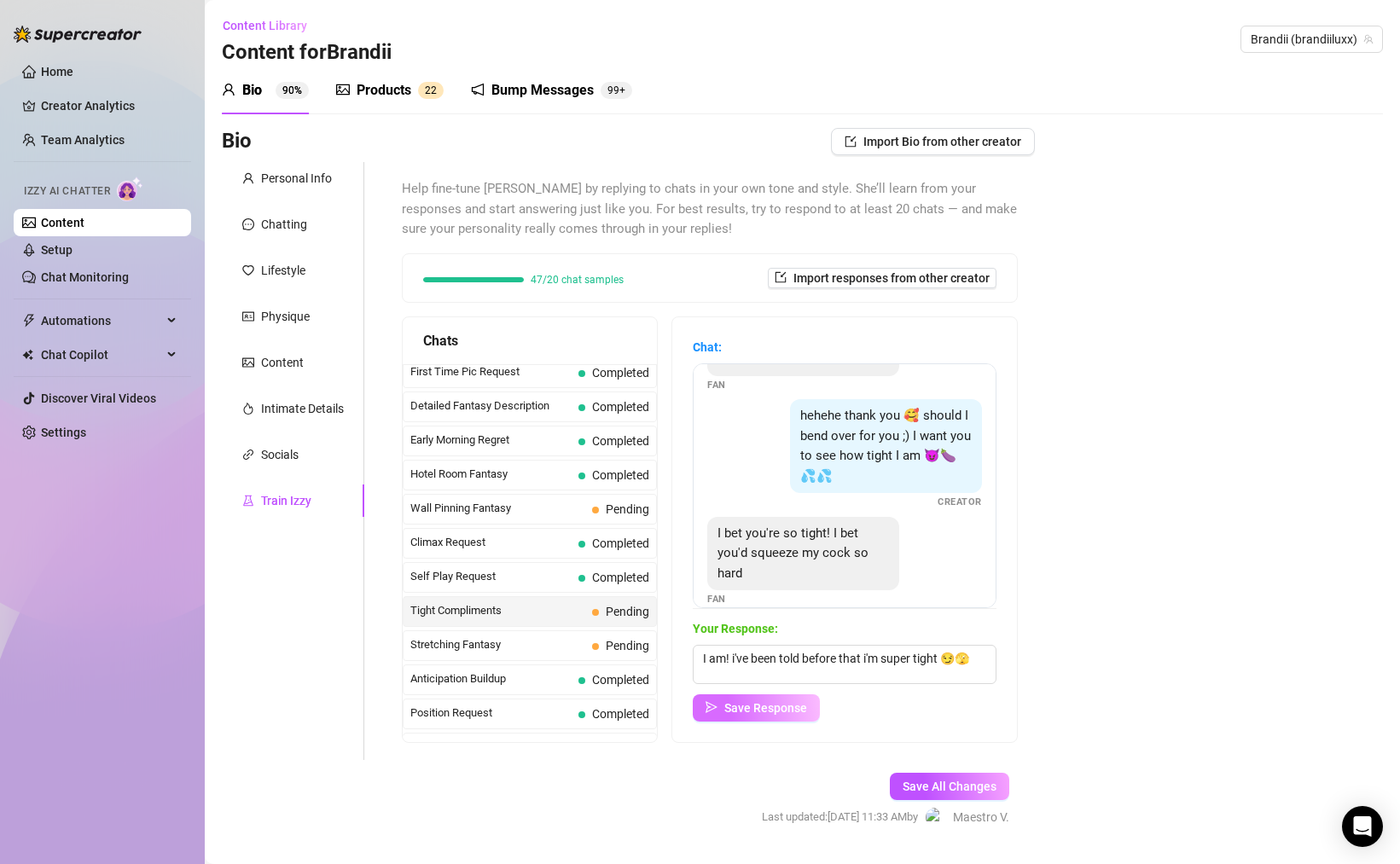
click at [738, 696] on button "Save Response" at bounding box center [756, 708] width 127 height 27
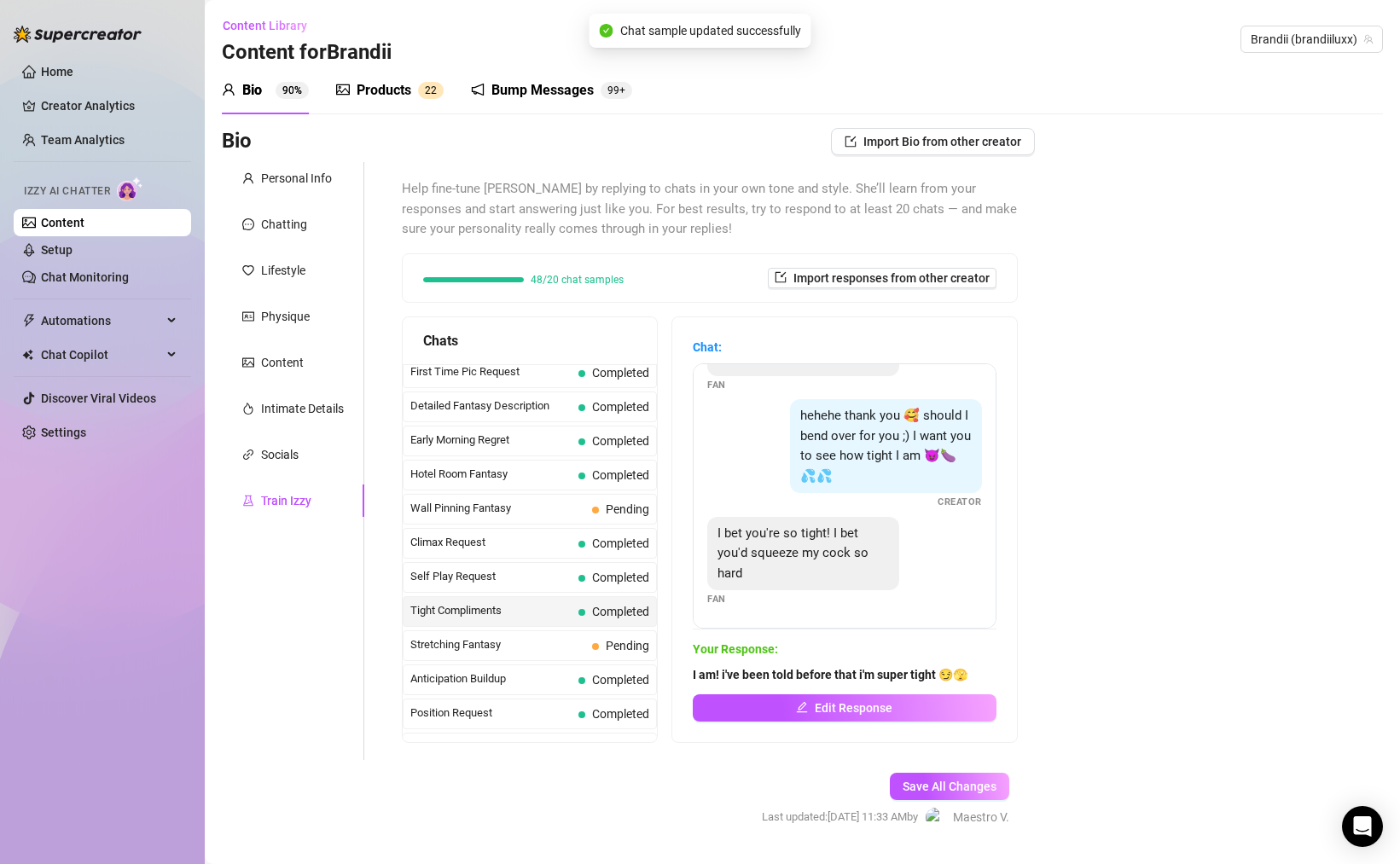
scroll to position [132, 0]
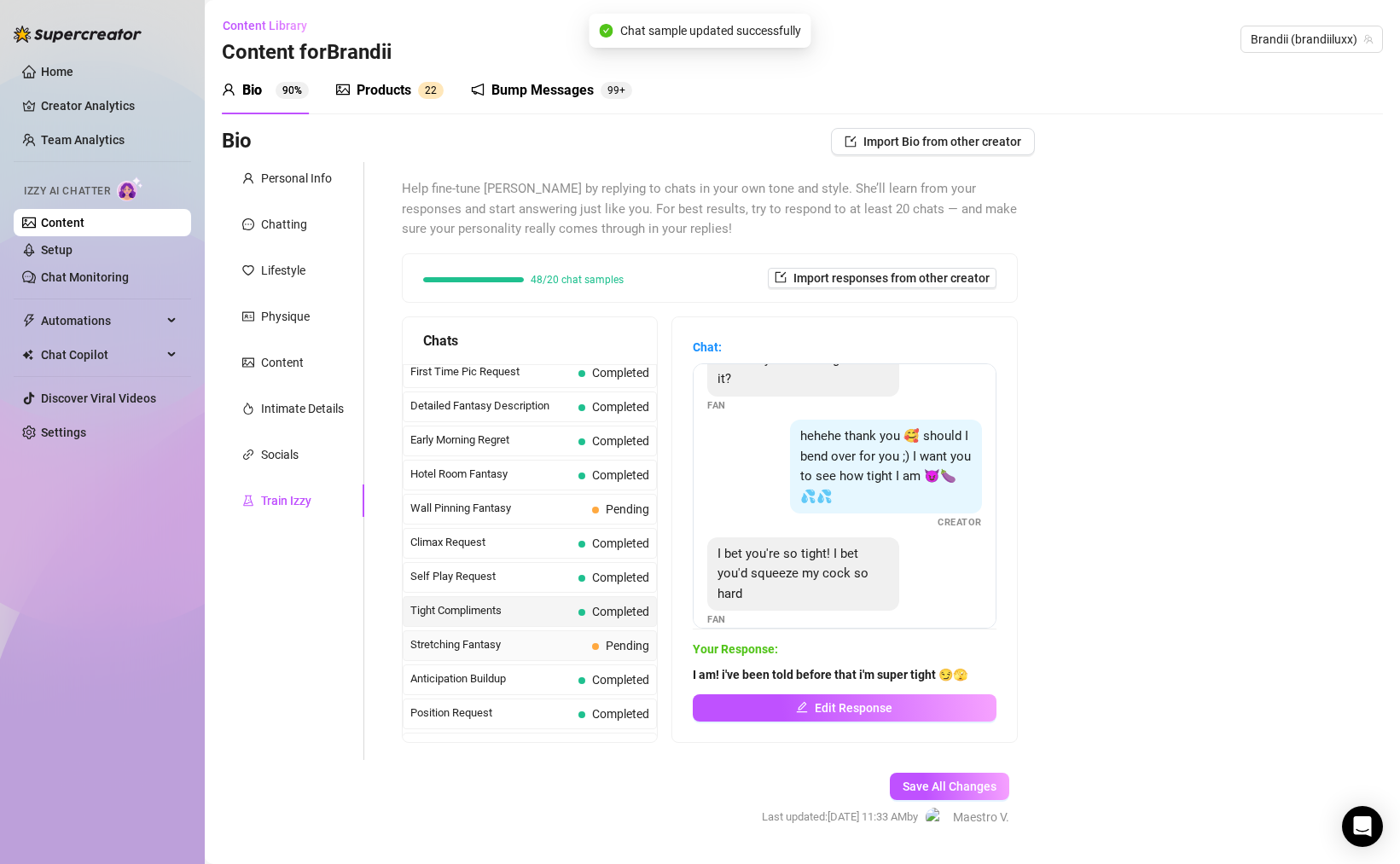
drag, startPoint x: 511, startPoint y: 638, endPoint x: 541, endPoint y: 636, distance: 30.1
click at [511, 638] on span "Stretching Fantasy" at bounding box center [498, 644] width 175 height 17
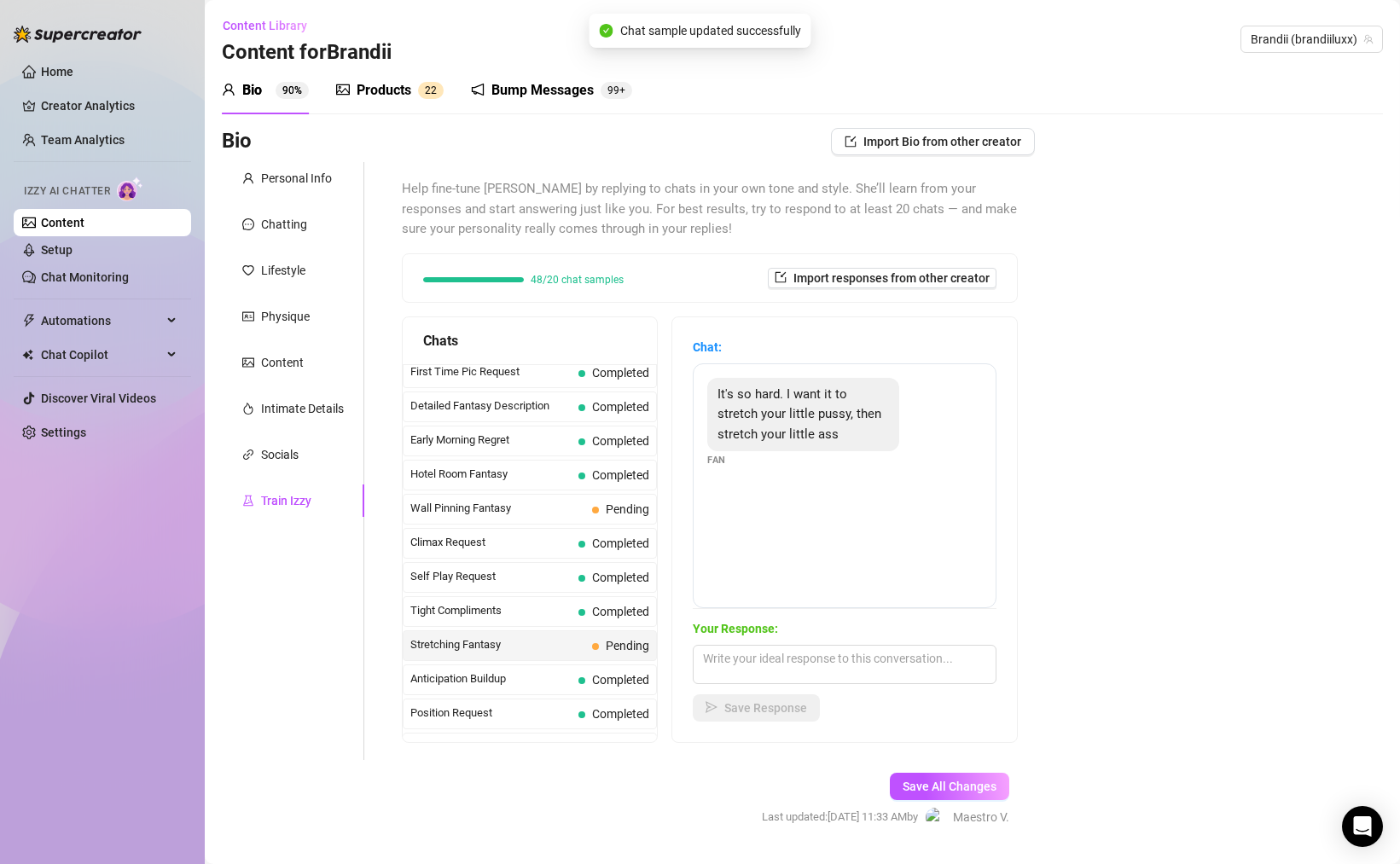
drag, startPoint x: 771, startPoint y: 397, endPoint x: 835, endPoint y: 410, distance: 65.3
click at [788, 398] on span "It's so hard. I want it to stretch your little pussy, then stretch your little …" at bounding box center [799, 414] width 164 height 56
click at [832, 677] on textarea at bounding box center [845, 664] width 303 height 39
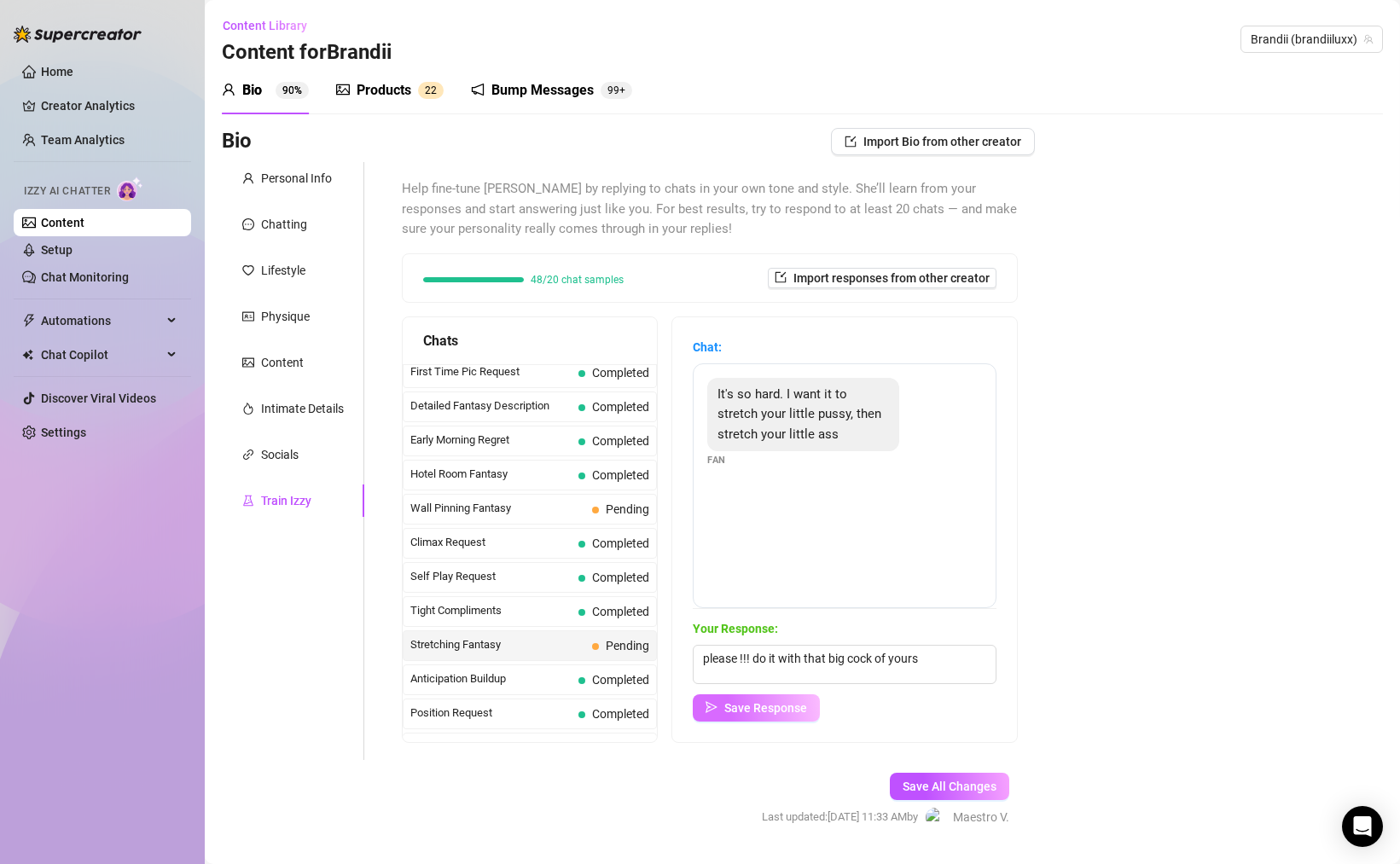
drag, startPoint x: 767, startPoint y: 702, endPoint x: 809, endPoint y: 702, distance: 42.0
click at [767, 702] on span "Save Response" at bounding box center [766, 708] width 83 height 13
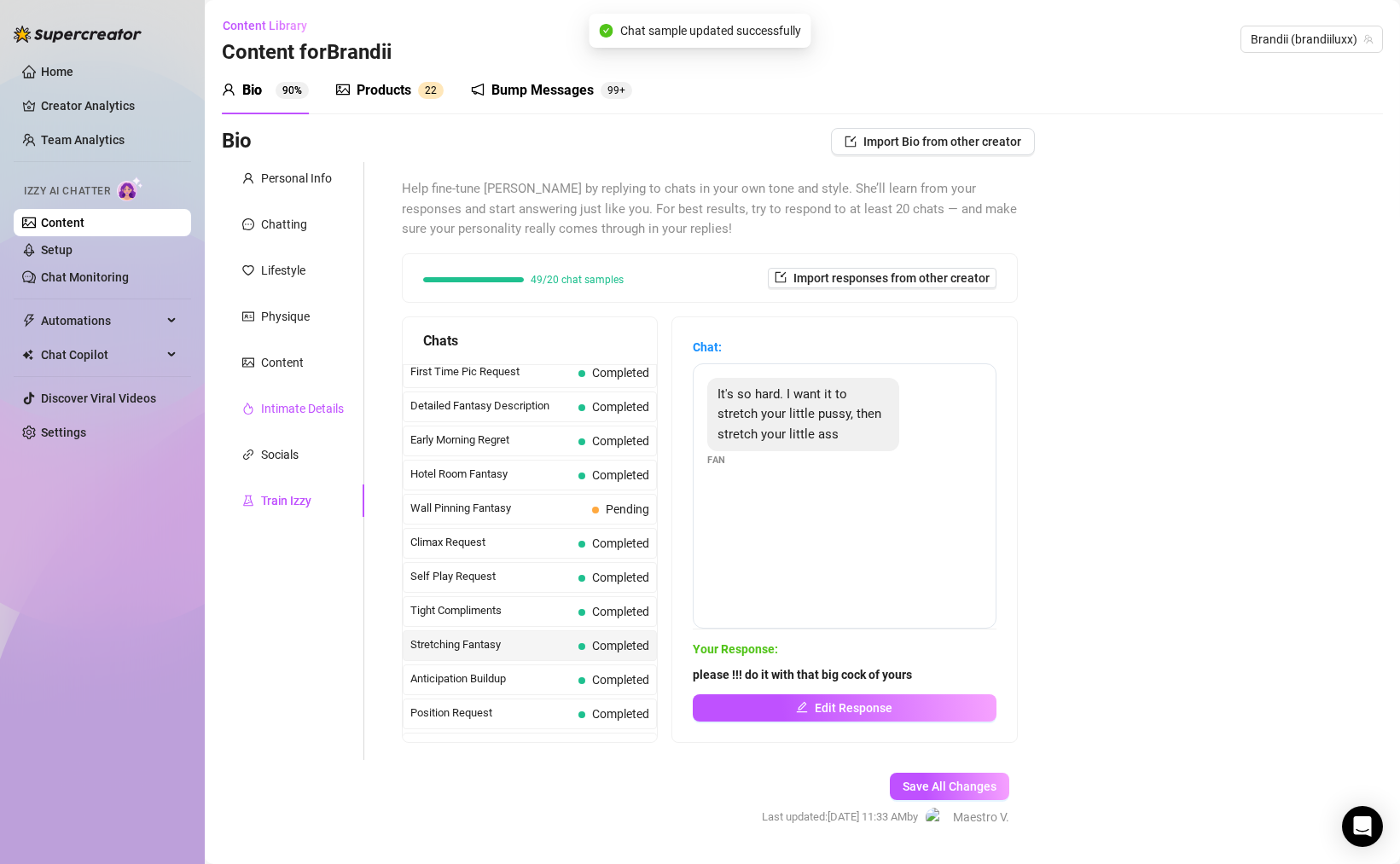
click at [276, 414] on div "Intimate Details" at bounding box center [302, 408] width 83 height 19
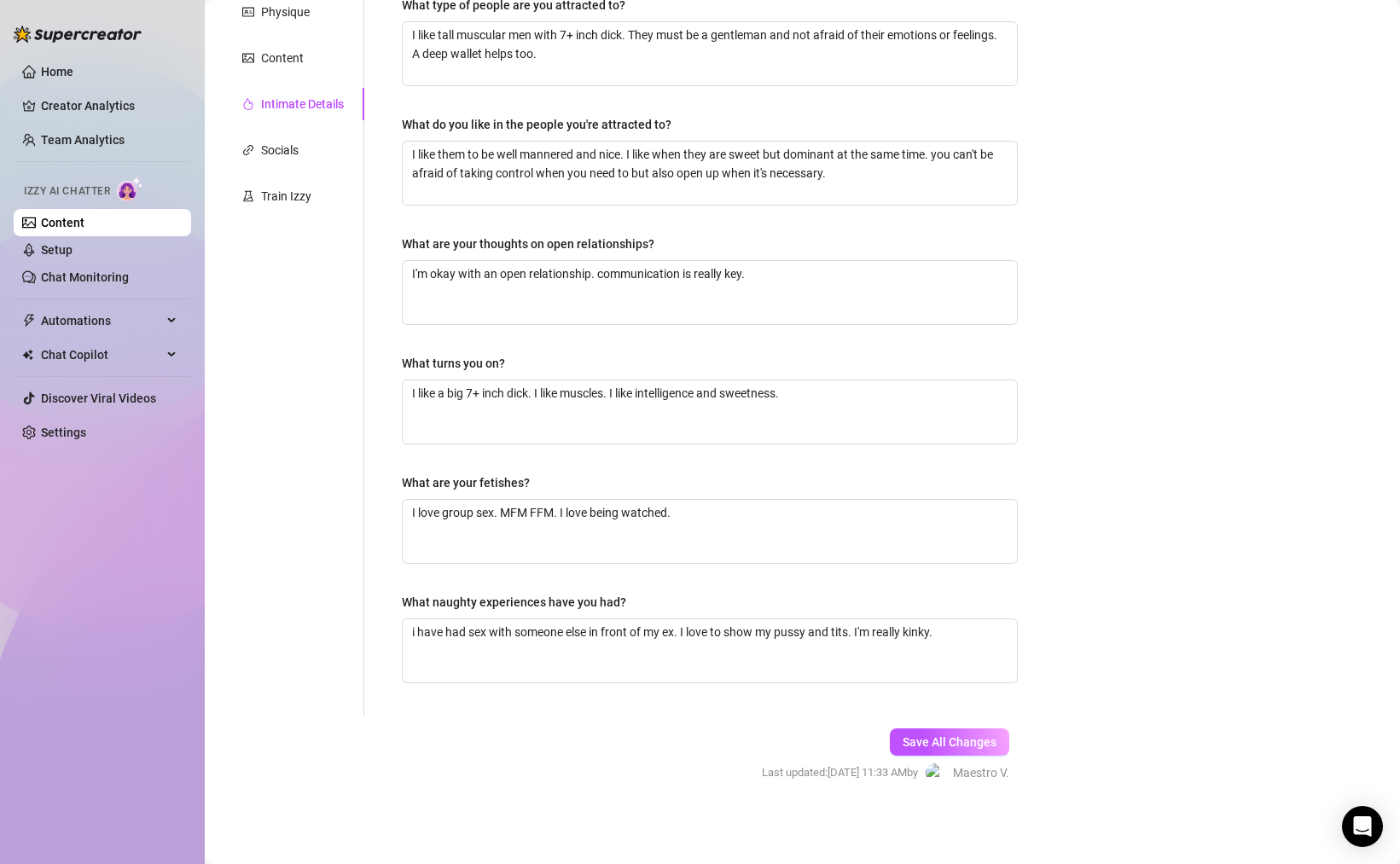
scroll to position [0, 0]
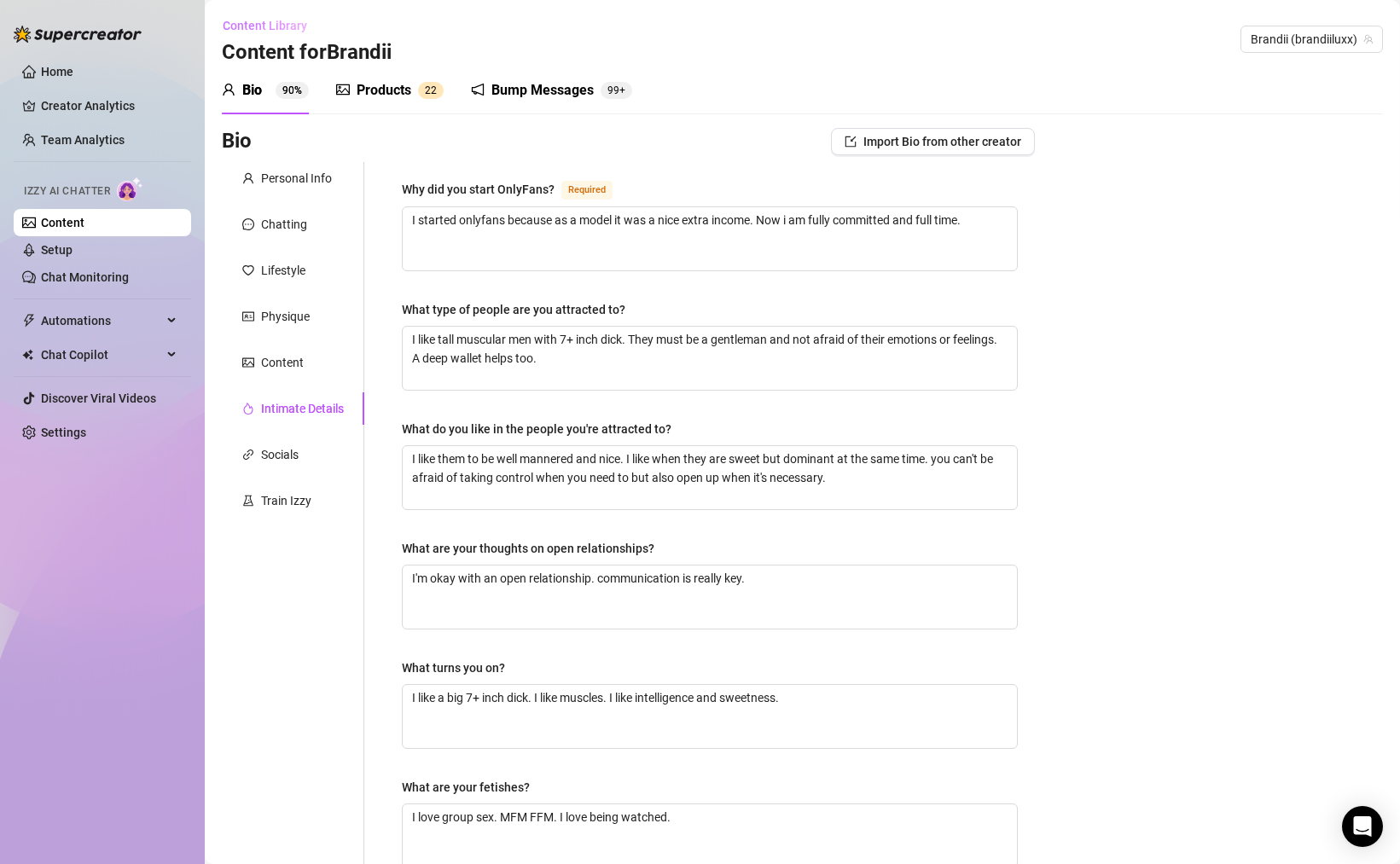
click at [265, 25] on span "Content Library" at bounding box center [264, 25] width 84 height 13
